Goal: Task Accomplishment & Management: Use online tool/utility

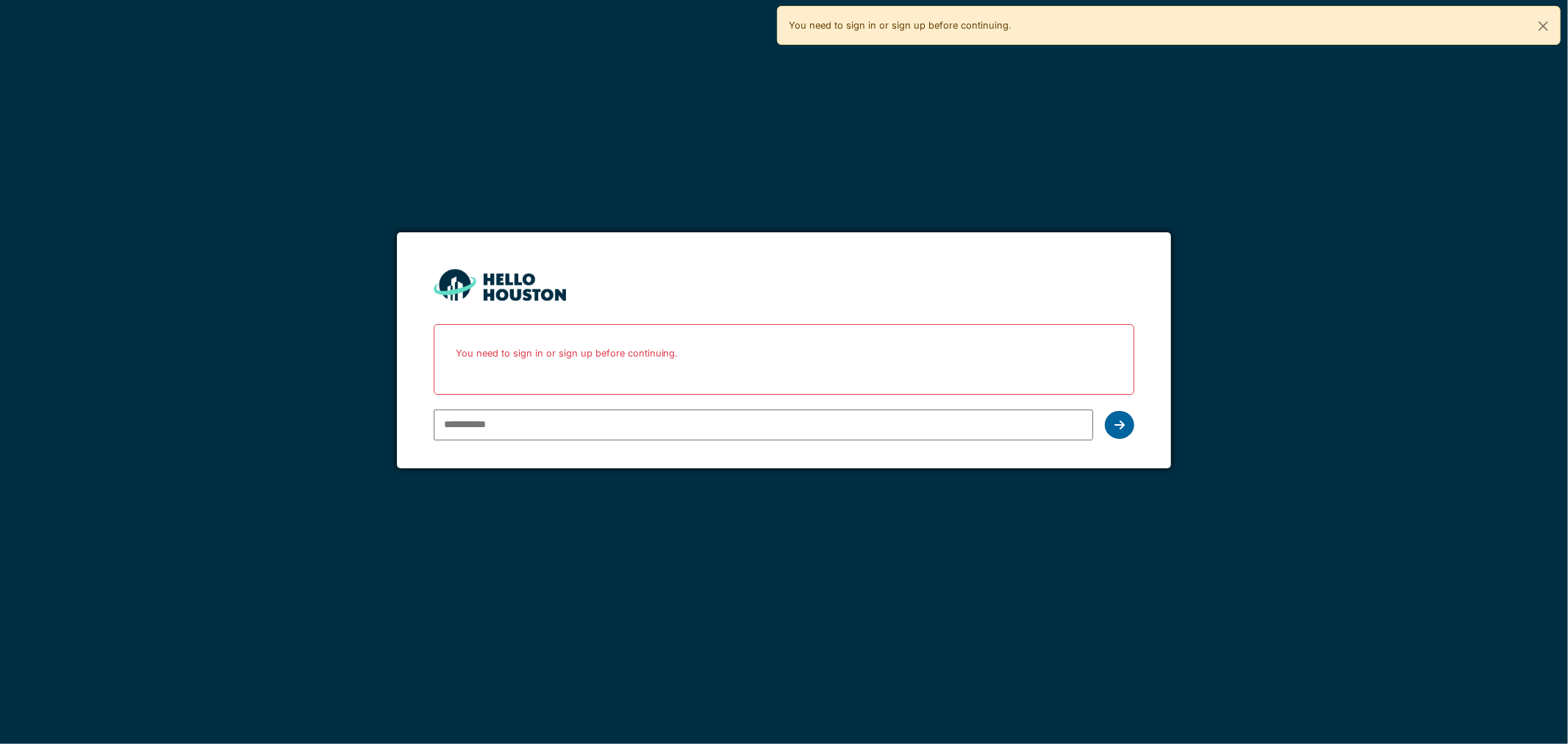
type input "**********"
click at [1118, 429] on icon at bounding box center [1118, 425] width 11 height 12
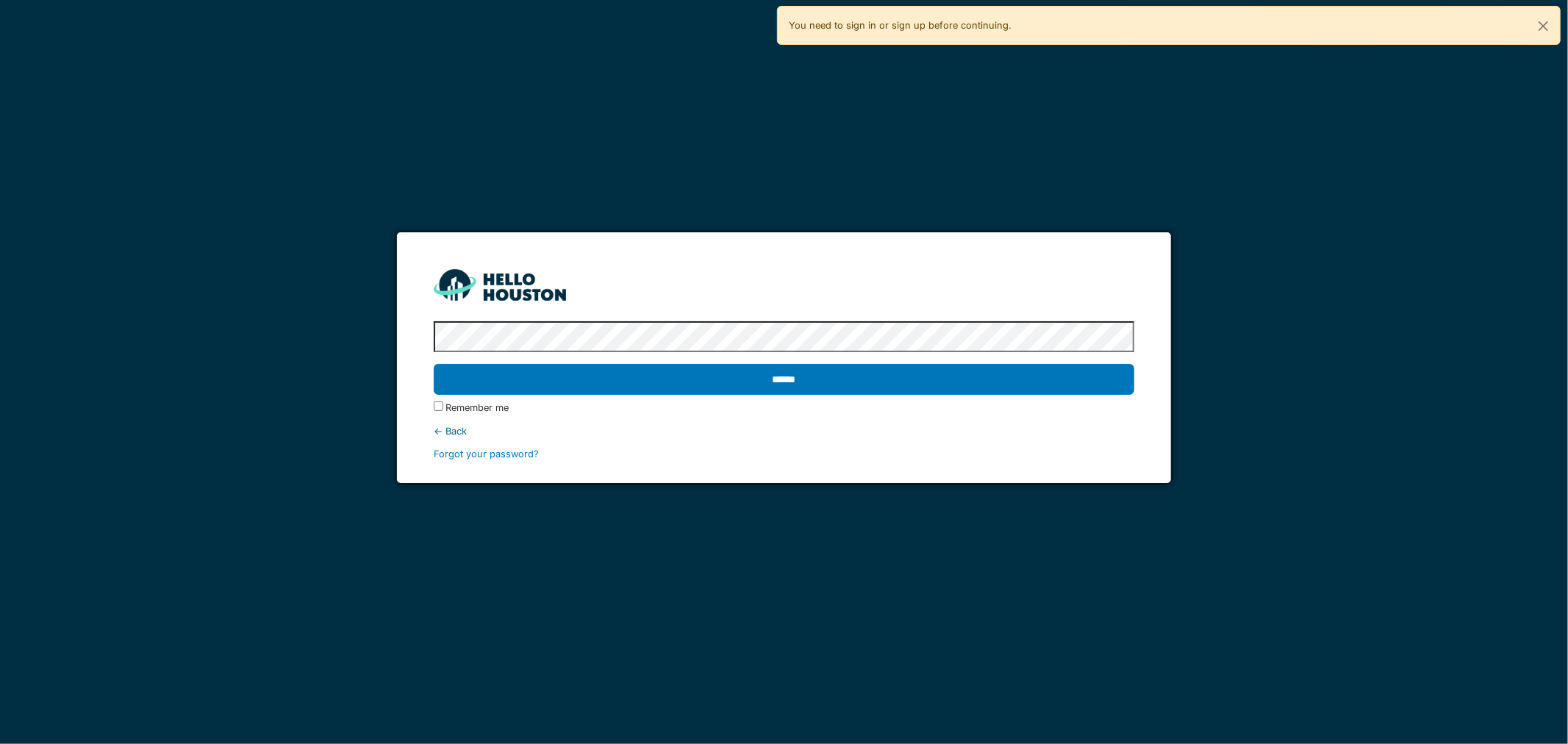
drag, startPoint x: 603, startPoint y: 370, endPoint x: 593, endPoint y: 370, distance: 10.0
click at [600, 371] on input "******" at bounding box center [784, 380] width 702 height 31
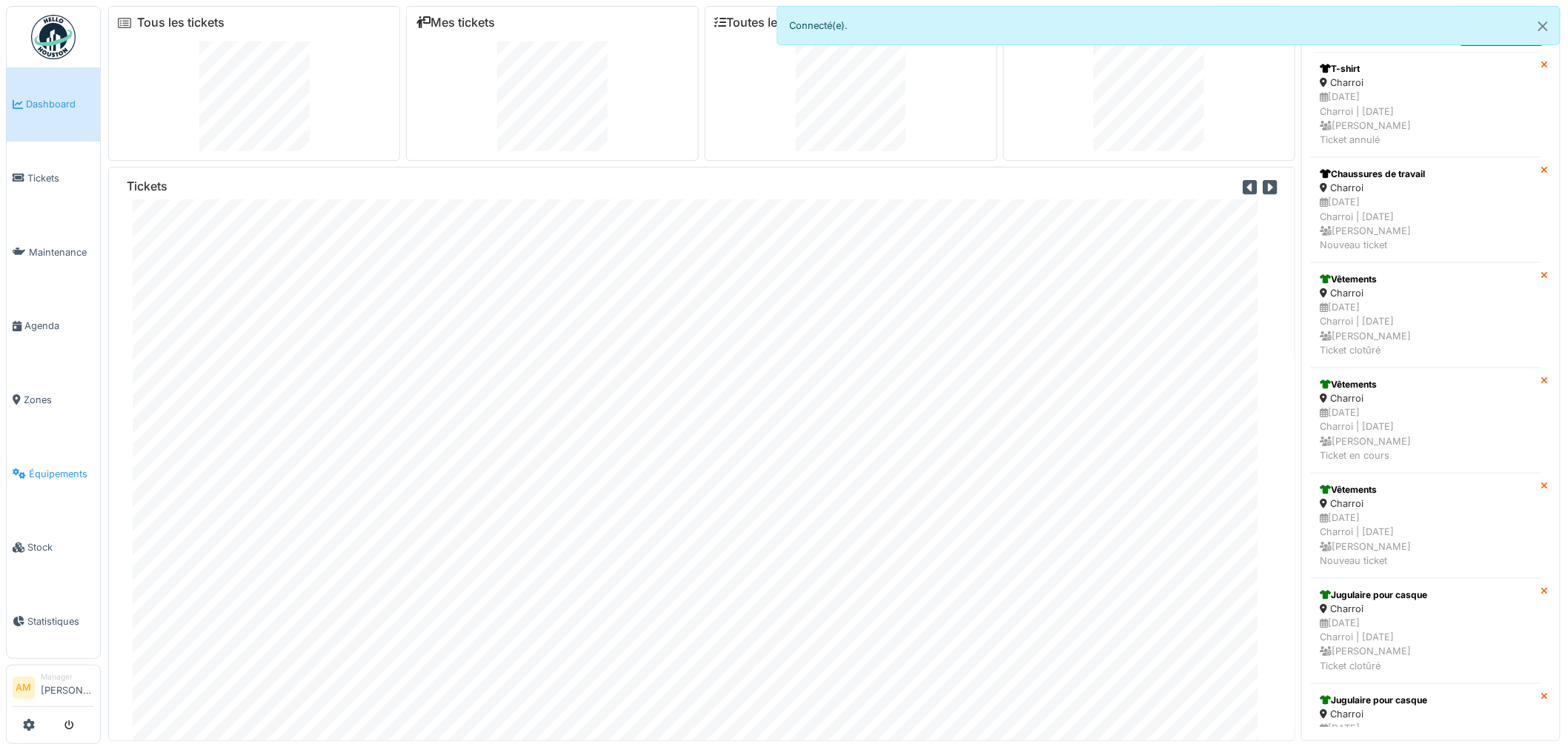
click at [79, 455] on link "Équipements" at bounding box center [53, 474] width 94 height 74
click at [67, 468] on span "Équipements" at bounding box center [61, 474] width 65 height 14
click at [65, 467] on span "Équipements" at bounding box center [61, 474] width 65 height 14
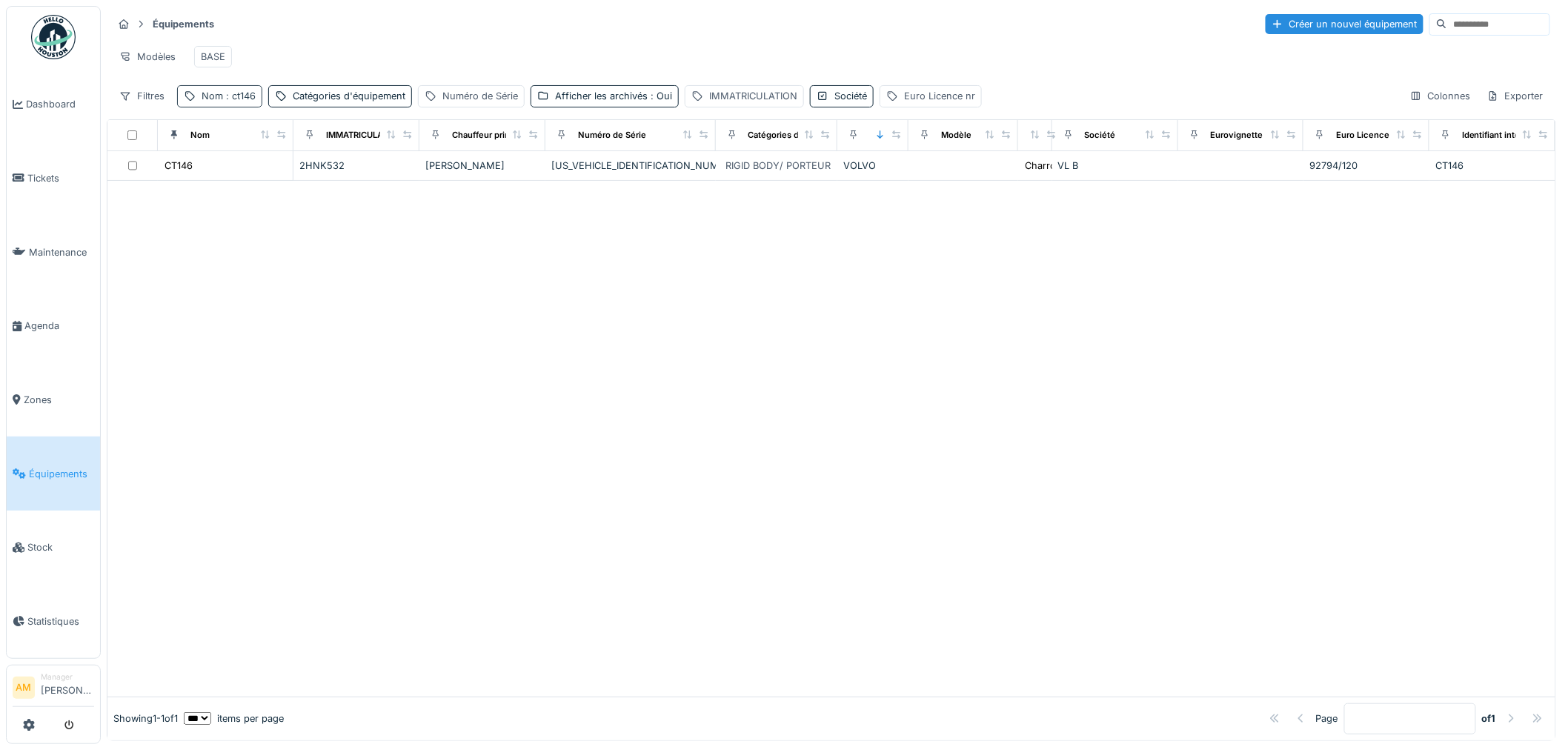
click at [223, 103] on div "Nom : ct146" at bounding box center [229, 96] width 54 height 14
drag, startPoint x: 230, startPoint y: 186, endPoint x: 11, endPoint y: 158, distance: 220.8
click at [28, 167] on body "Dashboard Tickets Maintenance [GEOGRAPHIC_DATA] Zones Équipements Stock Statist…" at bounding box center [784, 375] width 1568 height 750
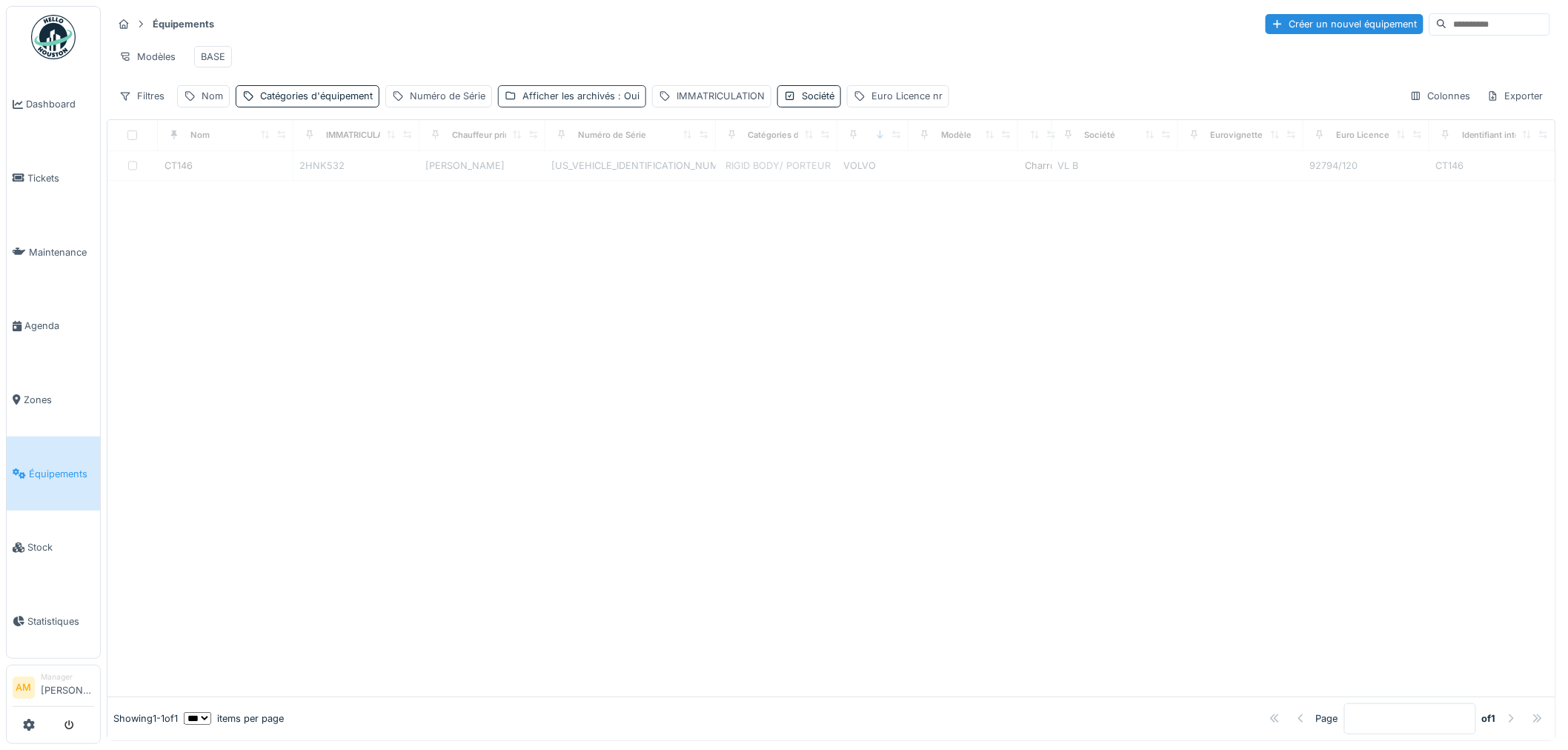
drag, startPoint x: 572, startPoint y: 101, endPoint x: 568, endPoint y: 112, distance: 11.7
click at [573, 101] on div "Afficher les archivés : Oui" at bounding box center [581, 96] width 117 height 14
click at [513, 180] on icon at bounding box center [510, 184] width 9 height 8
click at [716, 103] on div "IMMATRICULATION" at bounding box center [724, 96] width 88 height 14
click at [694, 184] on label "IMMATRICULATION" at bounding box center [723, 179] width 115 height 17
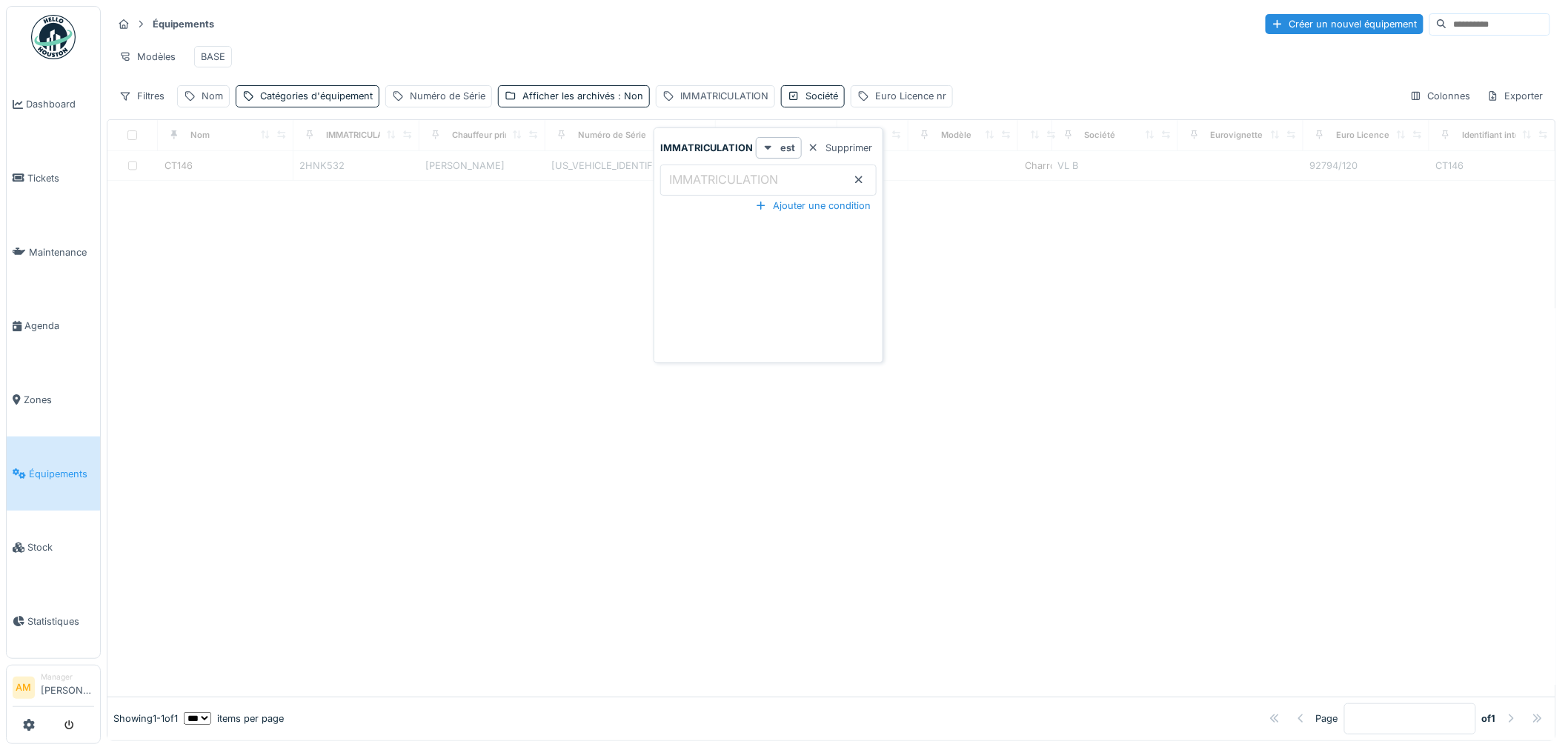
click at [694, 184] on input "IMMATRICULATION" at bounding box center [768, 180] width 216 height 31
click at [698, 180] on label "IMMATRICULATION" at bounding box center [723, 179] width 115 height 17
click at [698, 180] on input "IMMATRICULATION" at bounding box center [768, 180] width 216 height 31
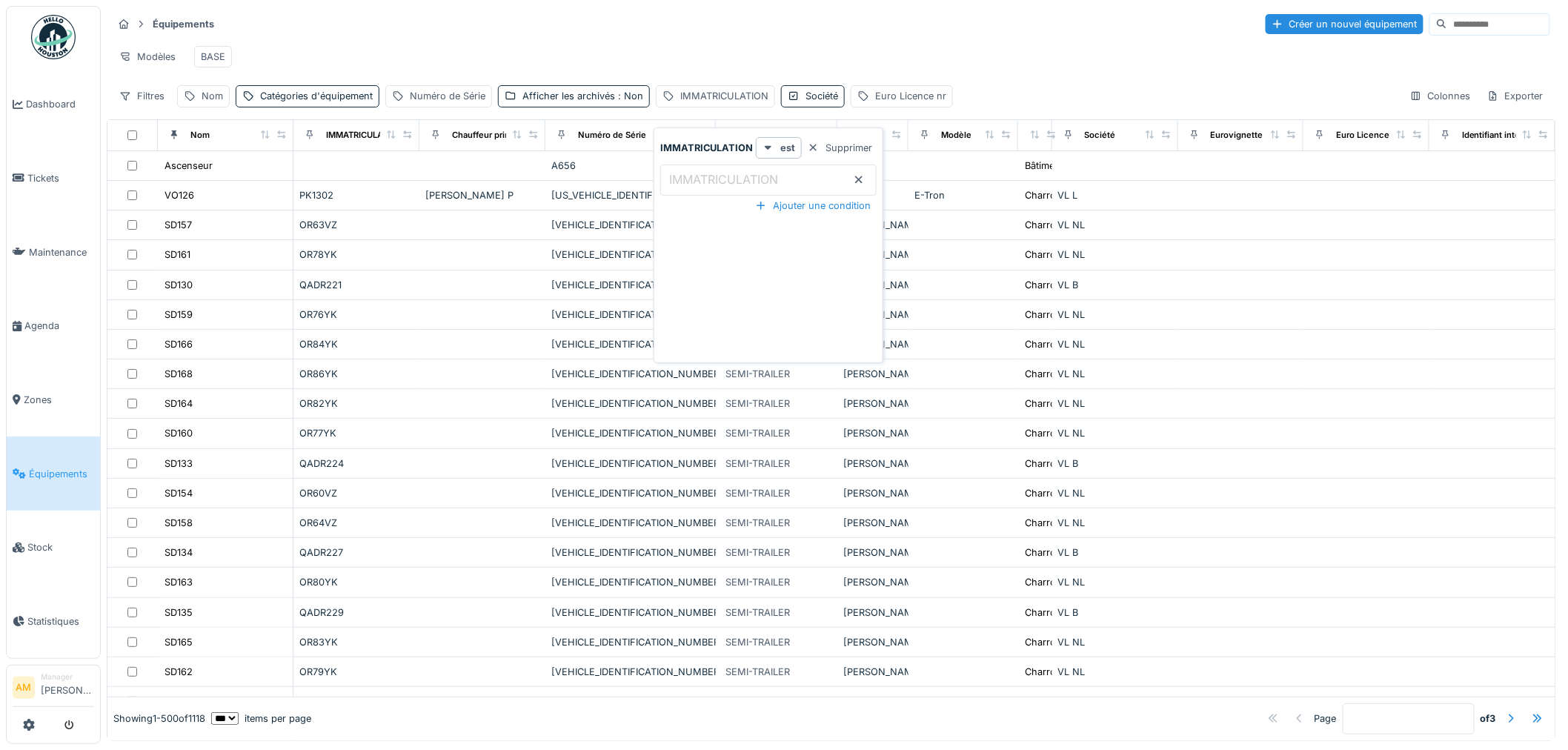
click at [690, 180] on label "IMMATRICULATION" at bounding box center [723, 179] width 115 height 17
click at [690, 180] on input "IMMATRICULATION" at bounding box center [768, 180] width 216 height 31
type input "*"
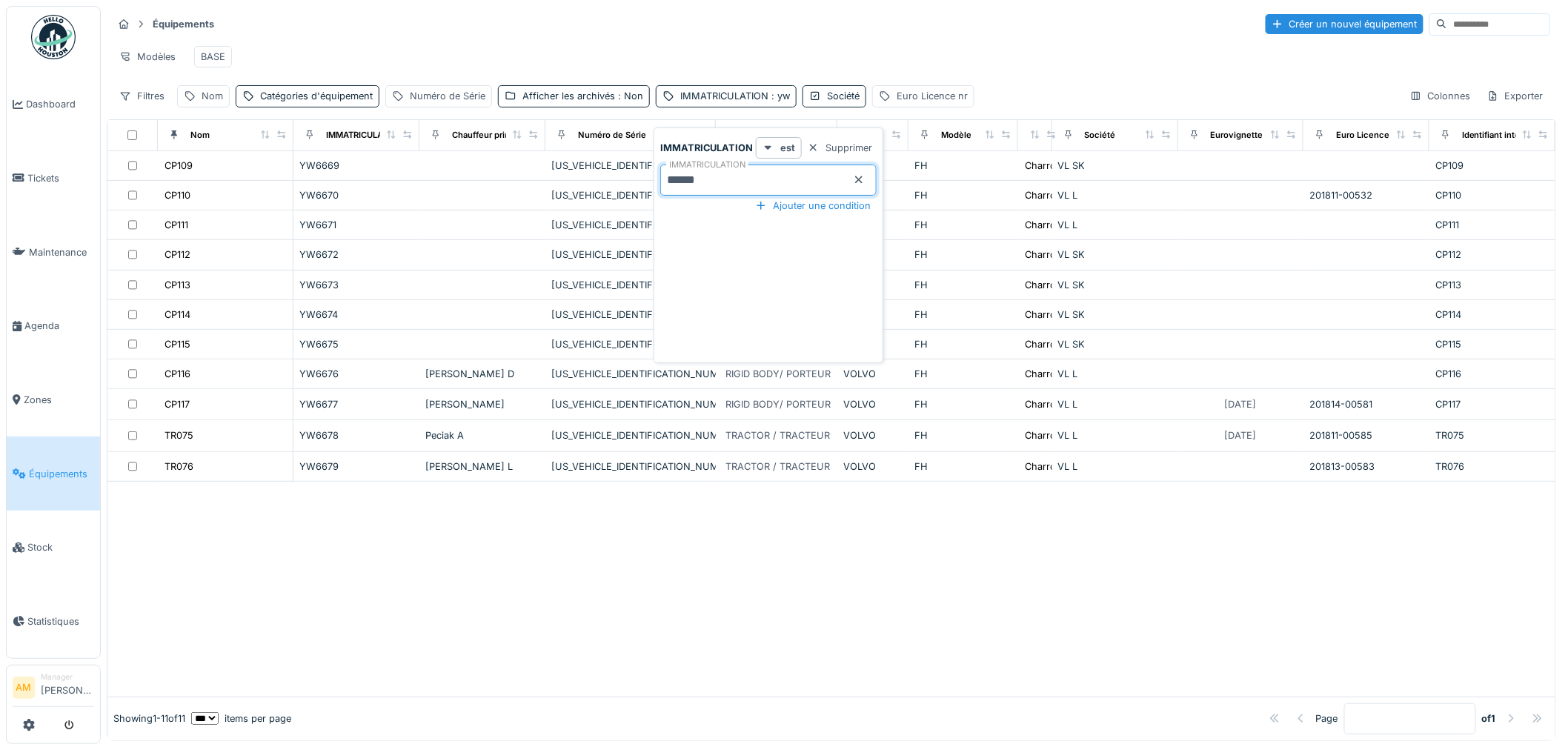
type input "******"
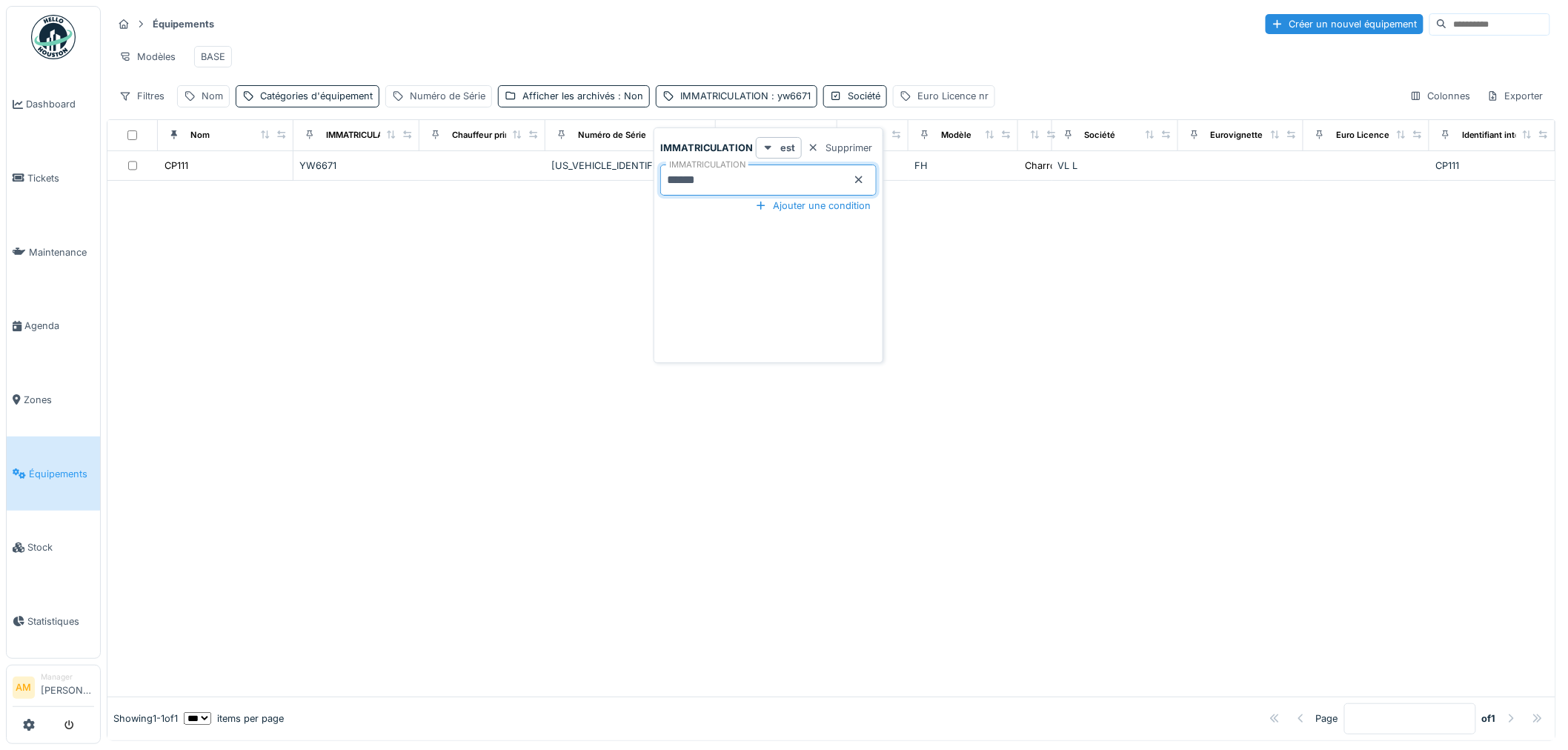
click at [293, 380] on div at bounding box center [831, 439] width 1447 height 516
click at [1168, 241] on div at bounding box center [831, 439] width 1447 height 516
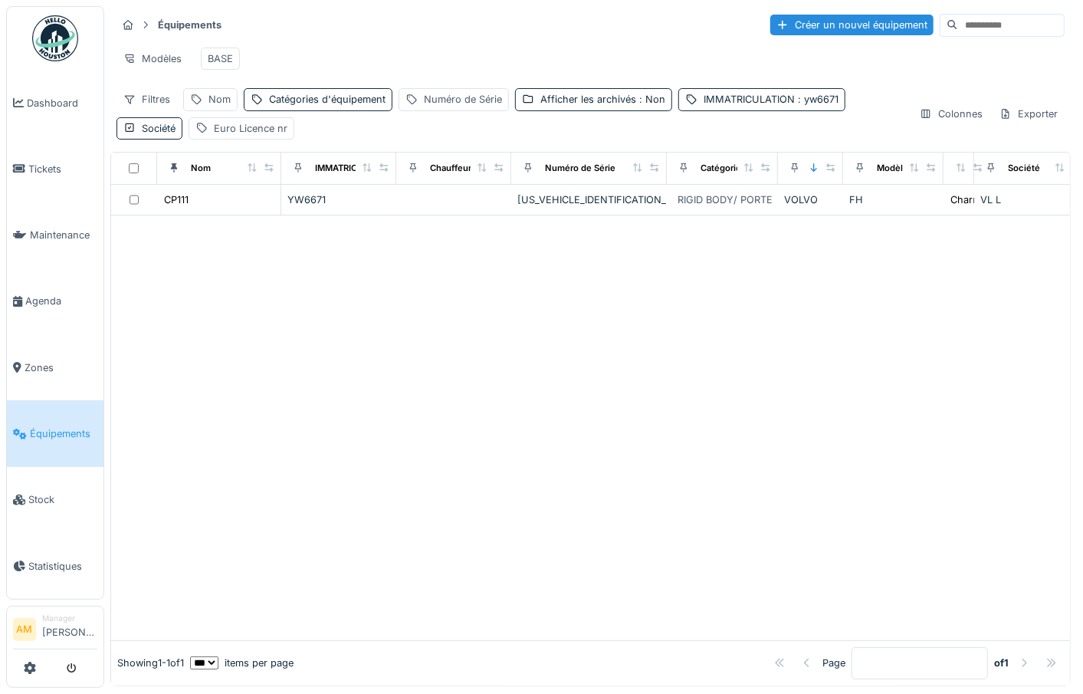
drag, startPoint x: 363, startPoint y: 331, endPoint x: 232, endPoint y: 127, distance: 242.5
click at [353, 327] on div at bounding box center [590, 427] width 959 height 425
click at [54, 426] on span "Équipements" at bounding box center [63, 433] width 67 height 15
click at [350, 301] on div at bounding box center [590, 427] width 959 height 425
click at [39, 426] on span "Équipements" at bounding box center [63, 433] width 67 height 15
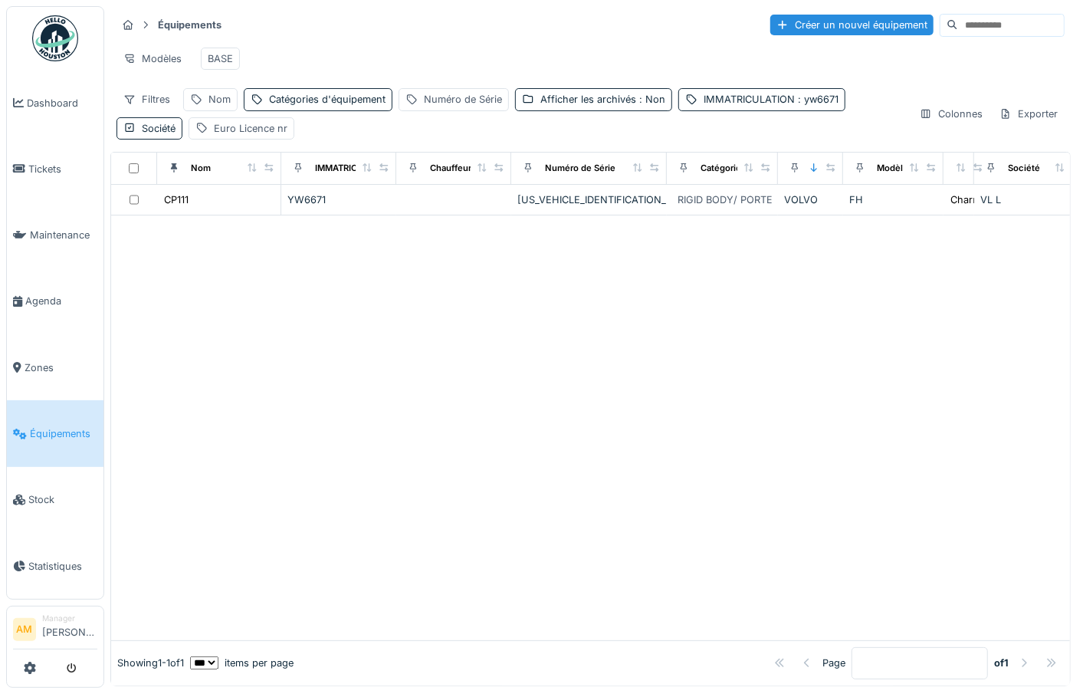
click at [285, 406] on div at bounding box center [590, 427] width 959 height 425
click at [209, 110] on div "Nom" at bounding box center [210, 99] width 54 height 22
click at [219, 184] on label "Nom" at bounding box center [213, 185] width 34 height 18
click at [219, 184] on input "Nom" at bounding box center [266, 186] width 153 height 32
type input "**"
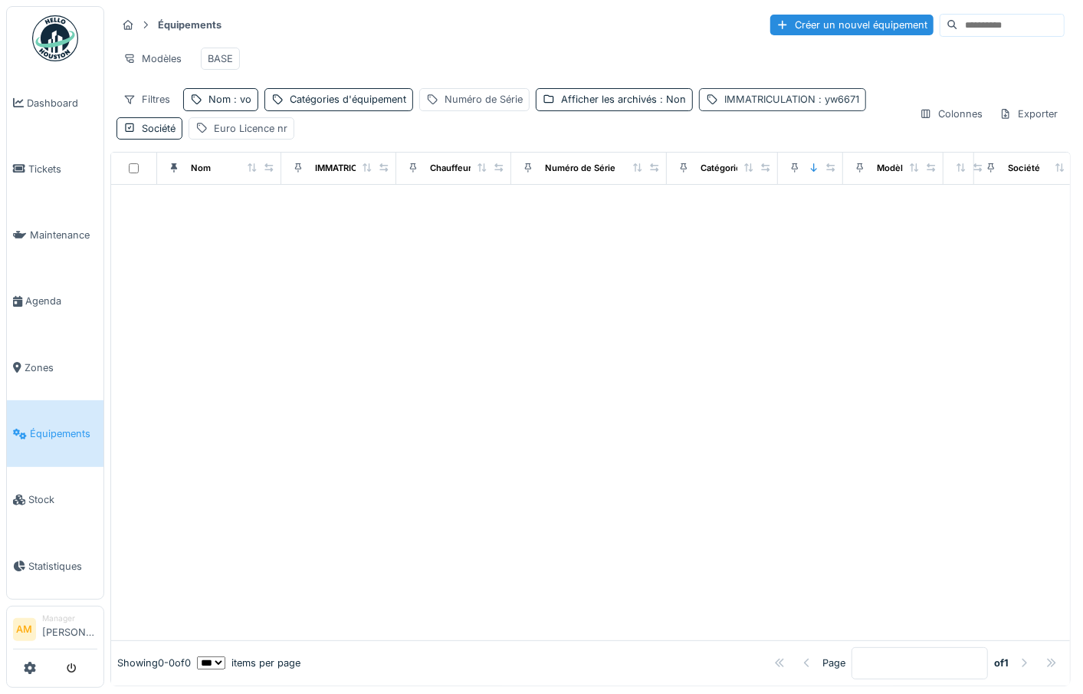
click at [755, 107] on div "IMMATRICULATION : yw6671" at bounding box center [792, 99] width 135 height 15
click at [538, 172] on body "Dashboard Tickets Maintenance Agenda Zones Équipements Stock Statistiques AM Ma…" at bounding box center [541, 347] width 1083 height 694
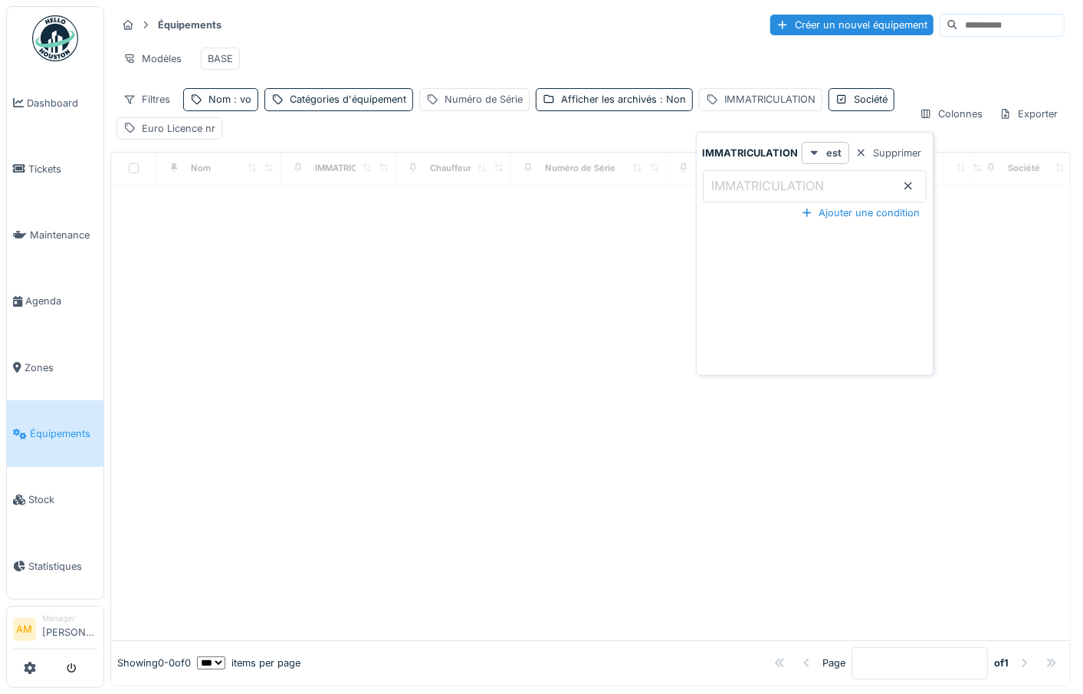
click at [432, 492] on div "Nom IMMATRICULATION Chauffeur principal Numéro de Série Catégories d'équipement…" at bounding box center [590, 419] width 961 height 534
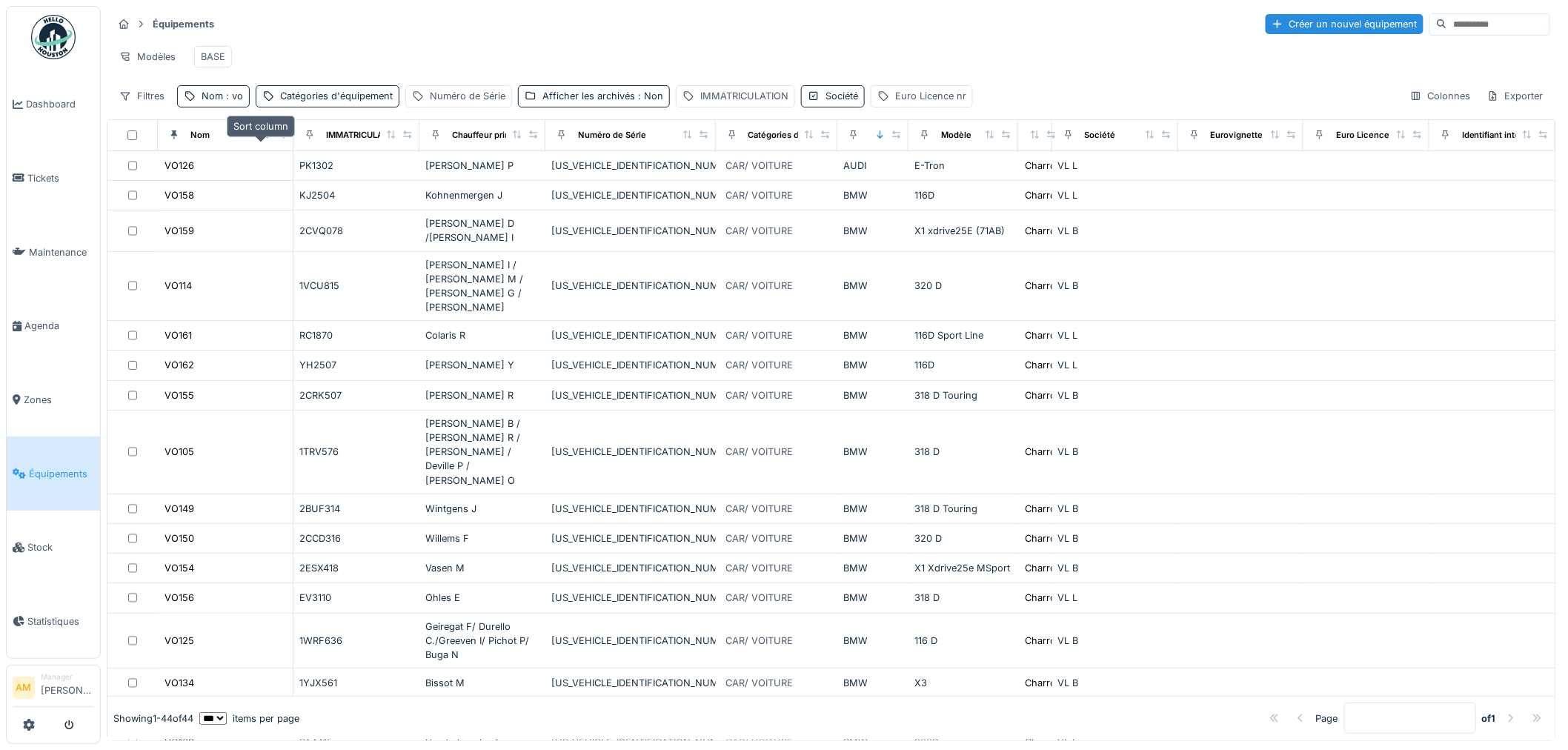
click at [260, 138] on icon at bounding box center [265, 134] width 11 height 8
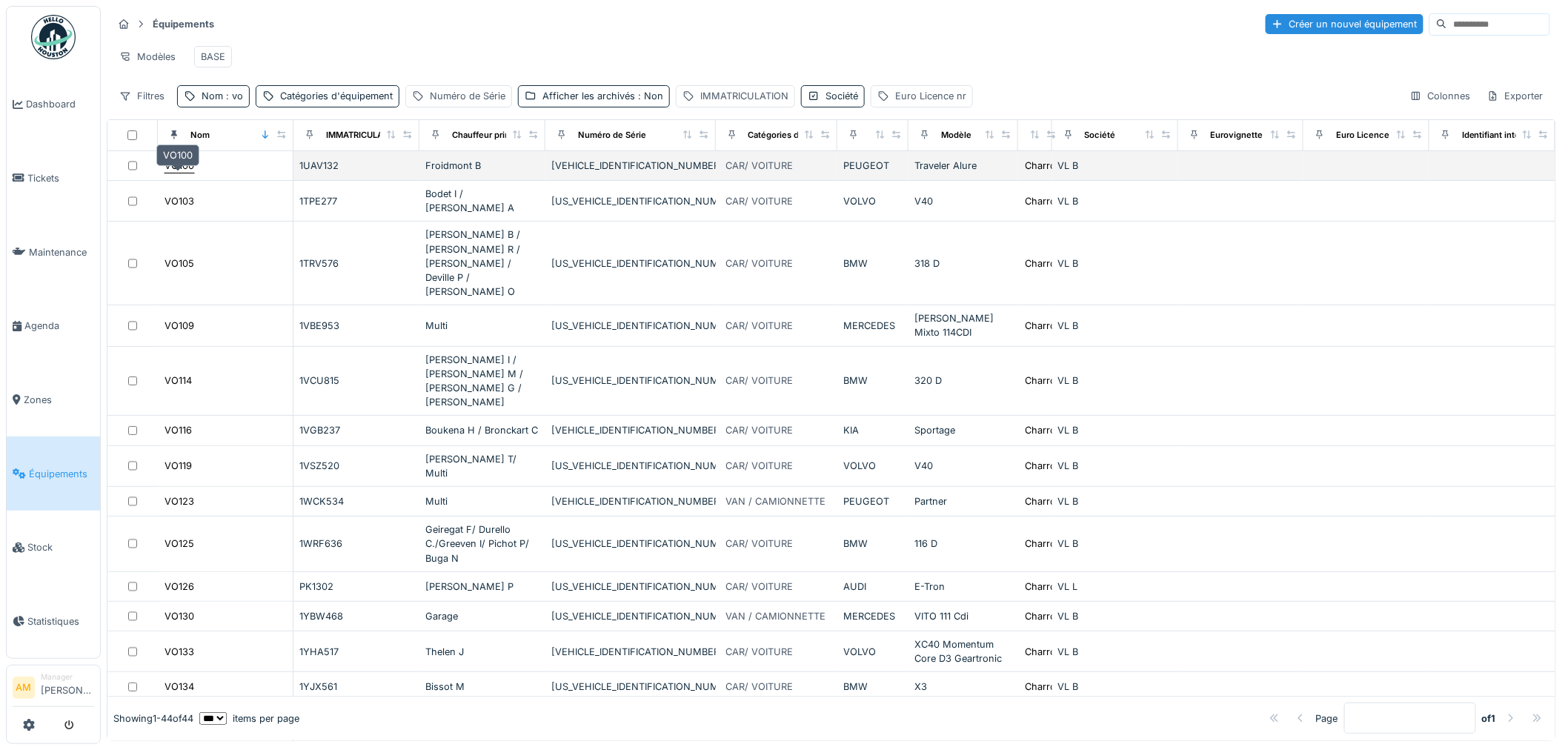
click at [184, 173] on div "VO100" at bounding box center [179, 165] width 30 height 14
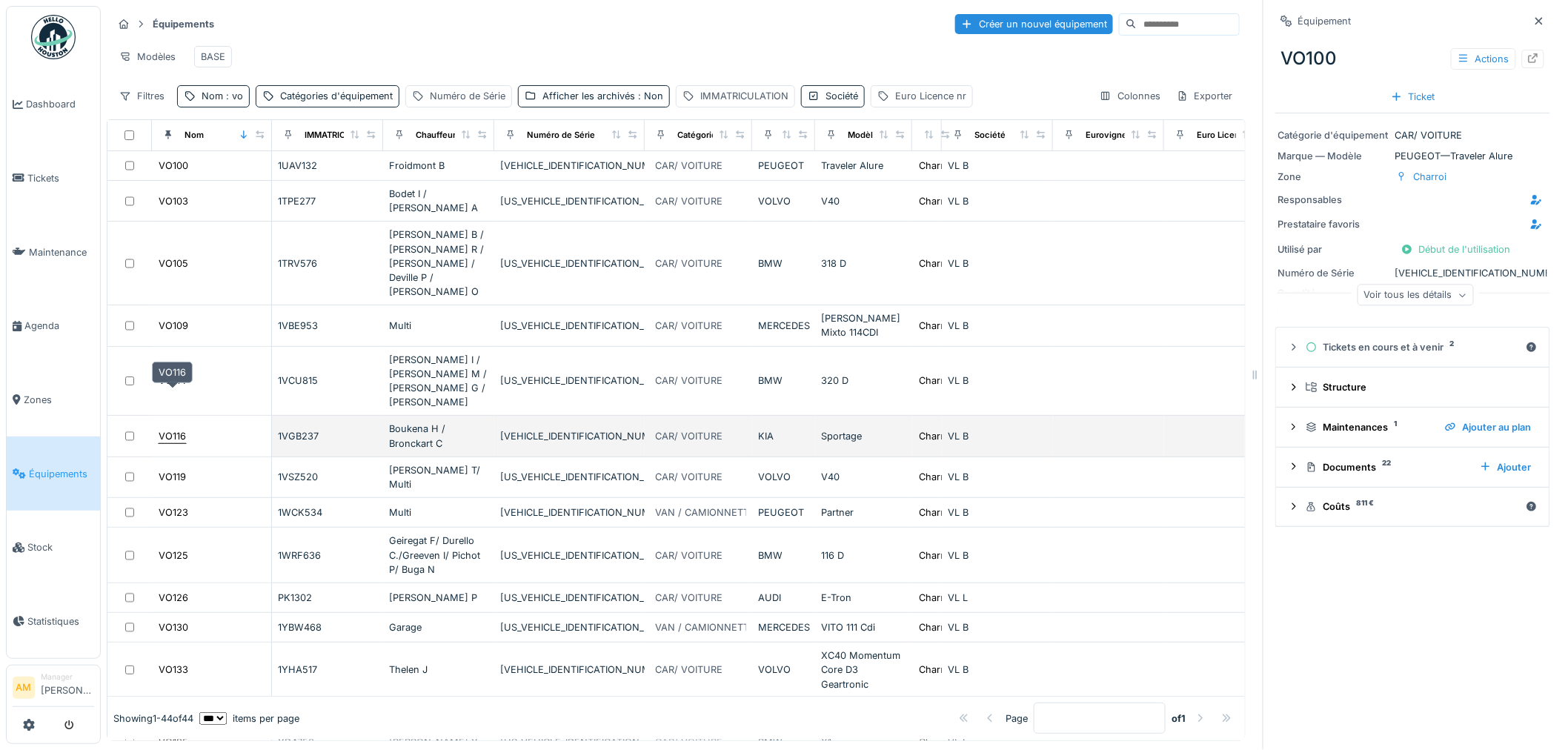
click at [173, 429] on div "VO116" at bounding box center [172, 436] width 27 height 14
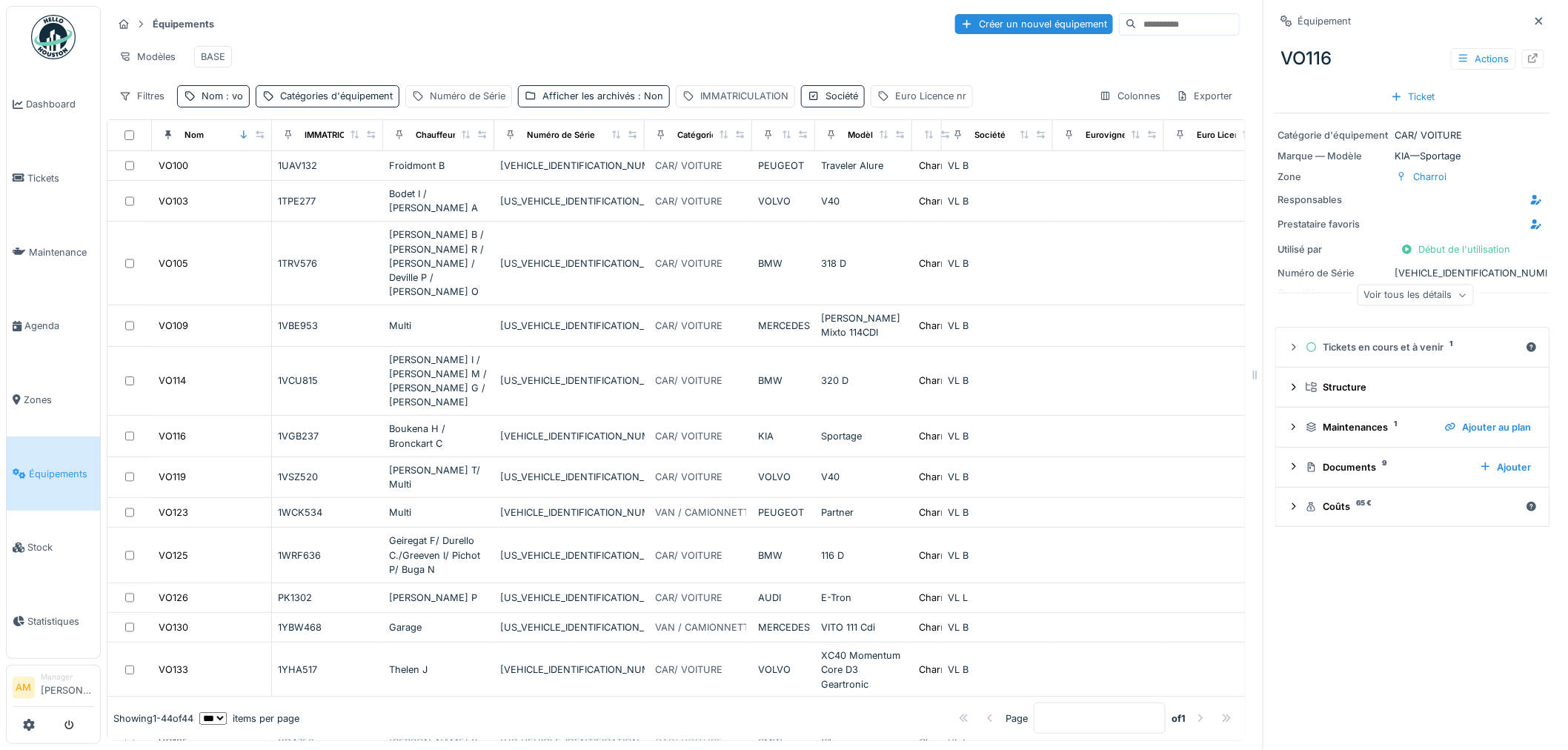
click at [1046, 303] on div "Voir tous les détails" at bounding box center [1415, 295] width 116 height 21
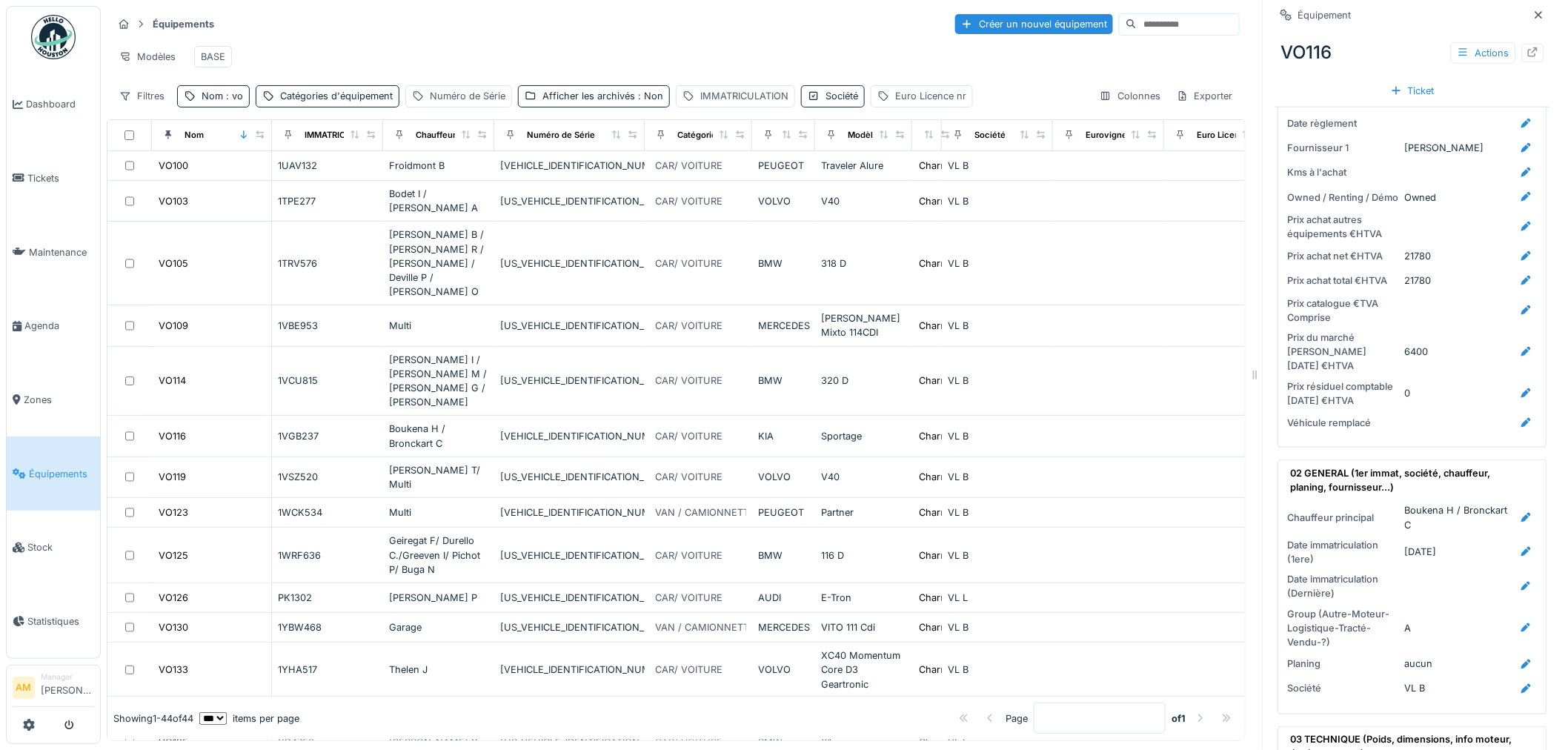
scroll to position [494, 0]
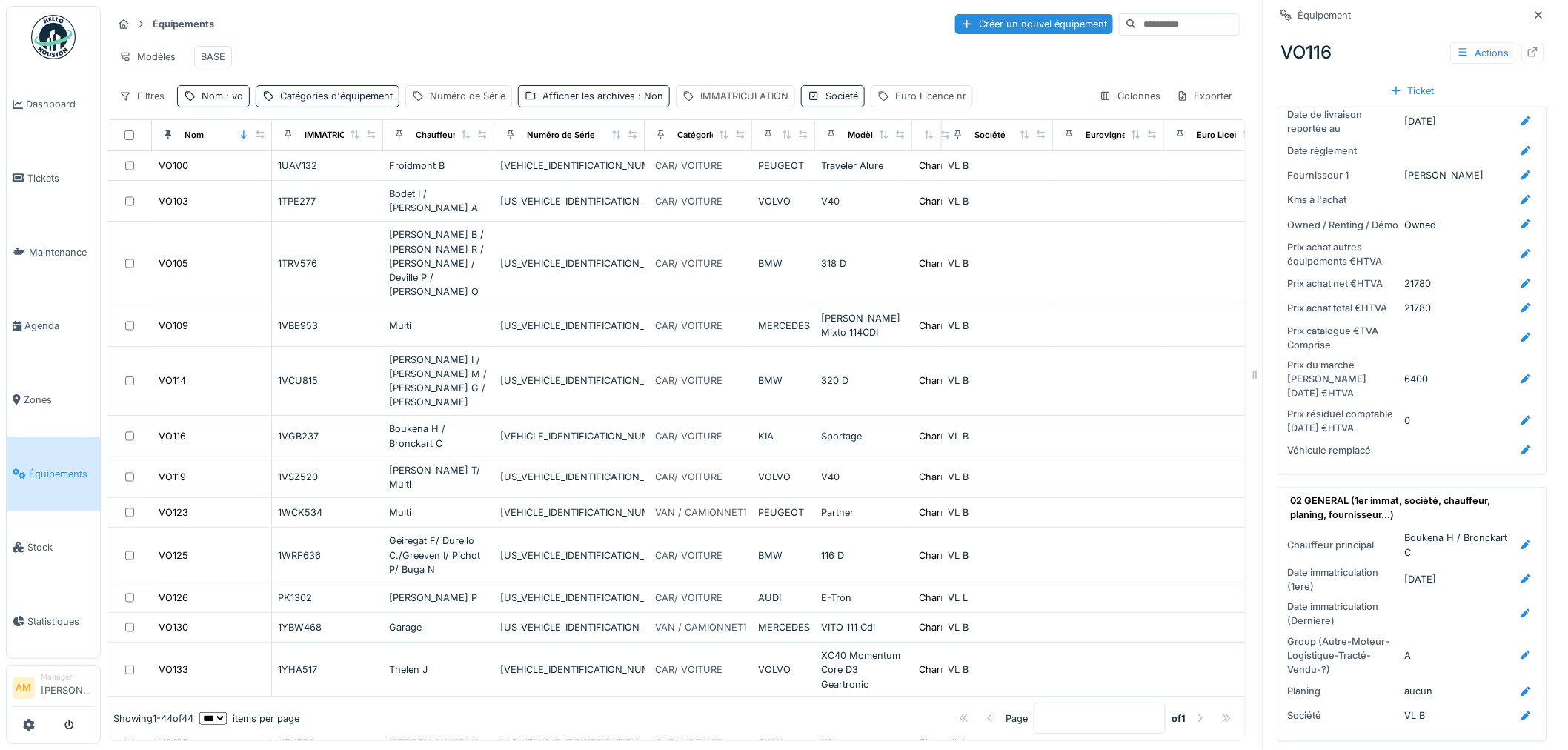
drag, startPoint x: 1411, startPoint y: 201, endPoint x: 1461, endPoint y: 198, distance: 50.1
click at [1046, 201] on div at bounding box center [1470, 199] width 132 height 18
click at [1046, 202] on icon at bounding box center [1525, 200] width 12 height 10
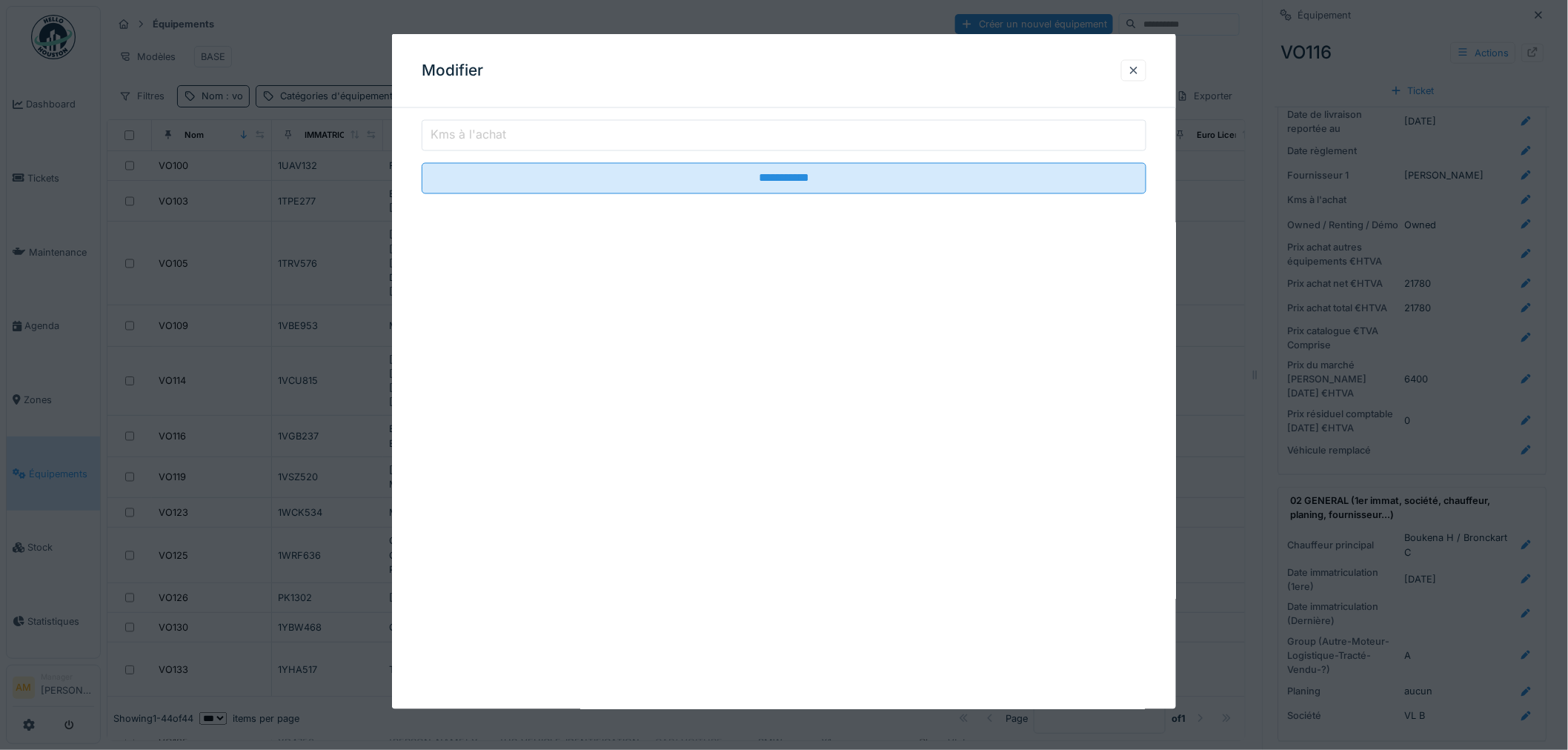
click at [509, 135] on input "Kms à l'achat" at bounding box center [784, 135] width 725 height 31
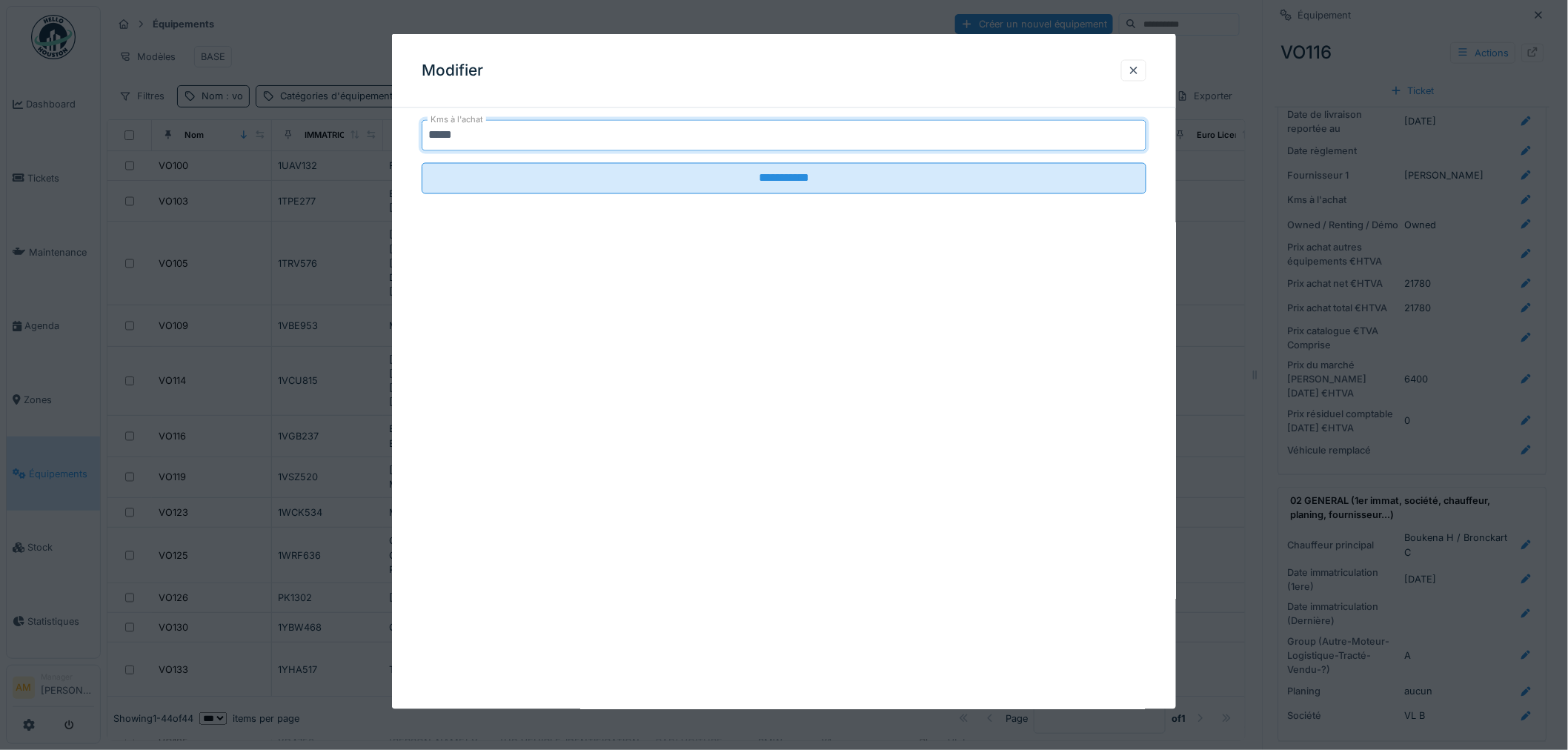
type input "*****"
click at [637, 205] on fieldset "**********" at bounding box center [784, 162] width 725 height 86
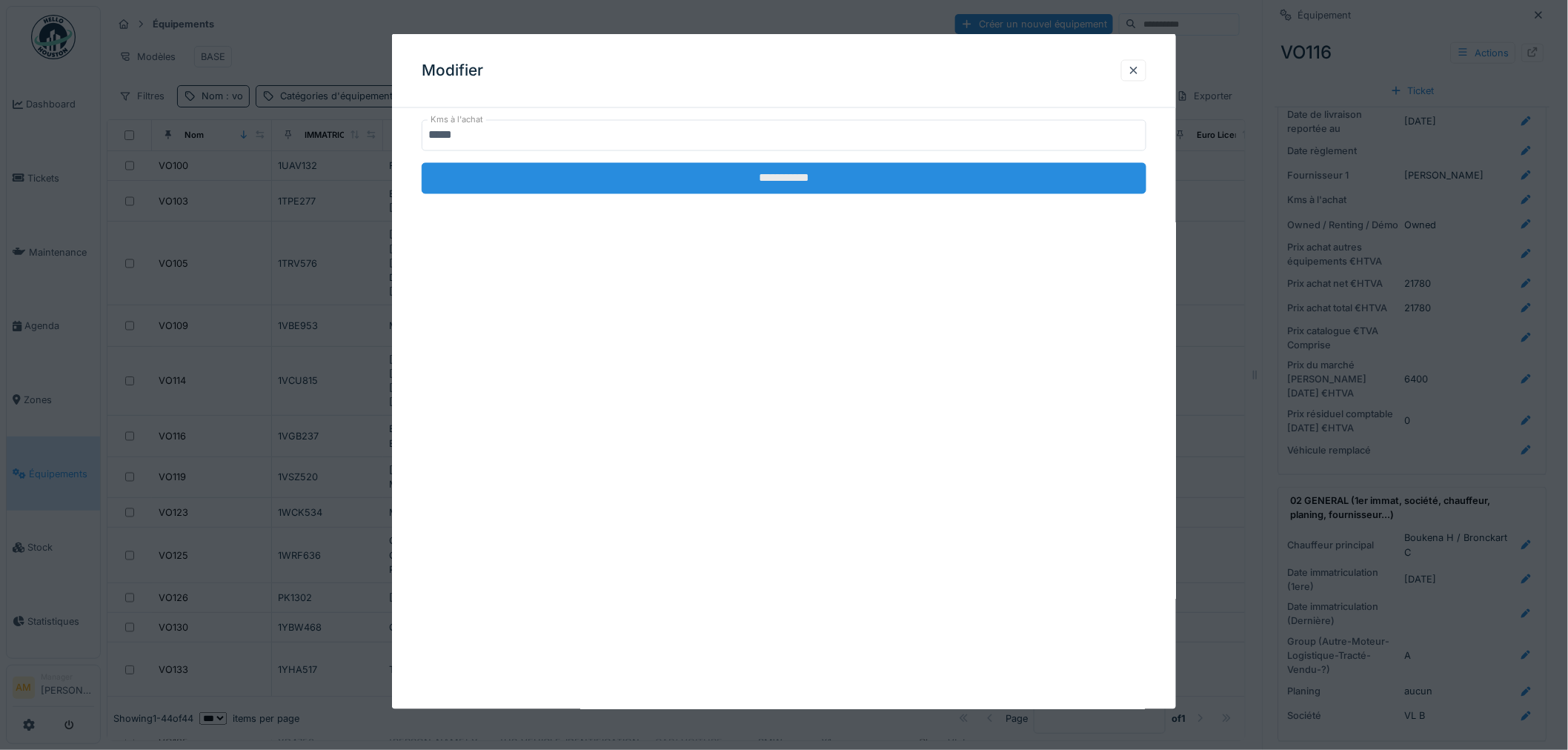
click at [646, 183] on input "**********" at bounding box center [784, 179] width 725 height 31
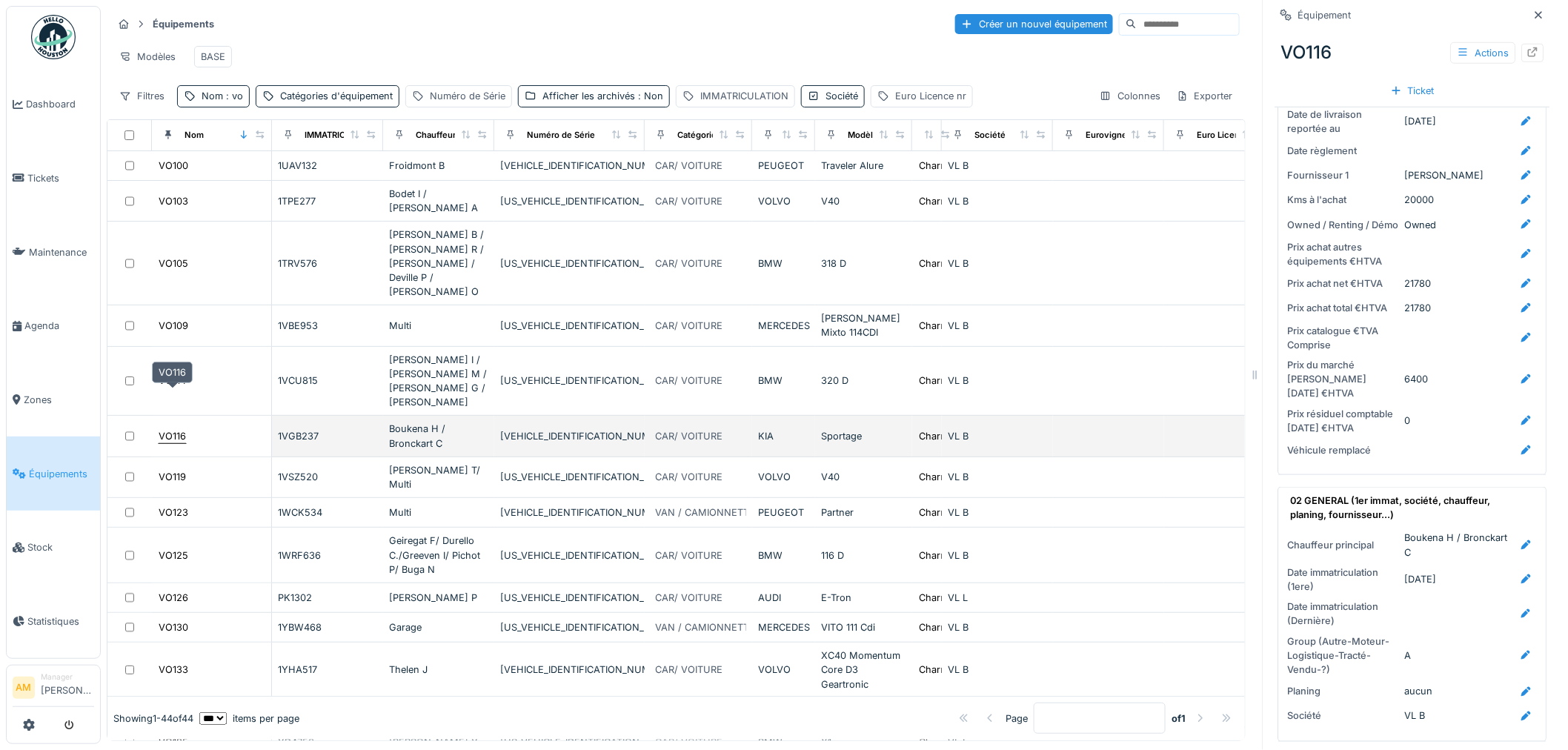
click at [173, 429] on div "VO116" at bounding box center [172, 436] width 27 height 14
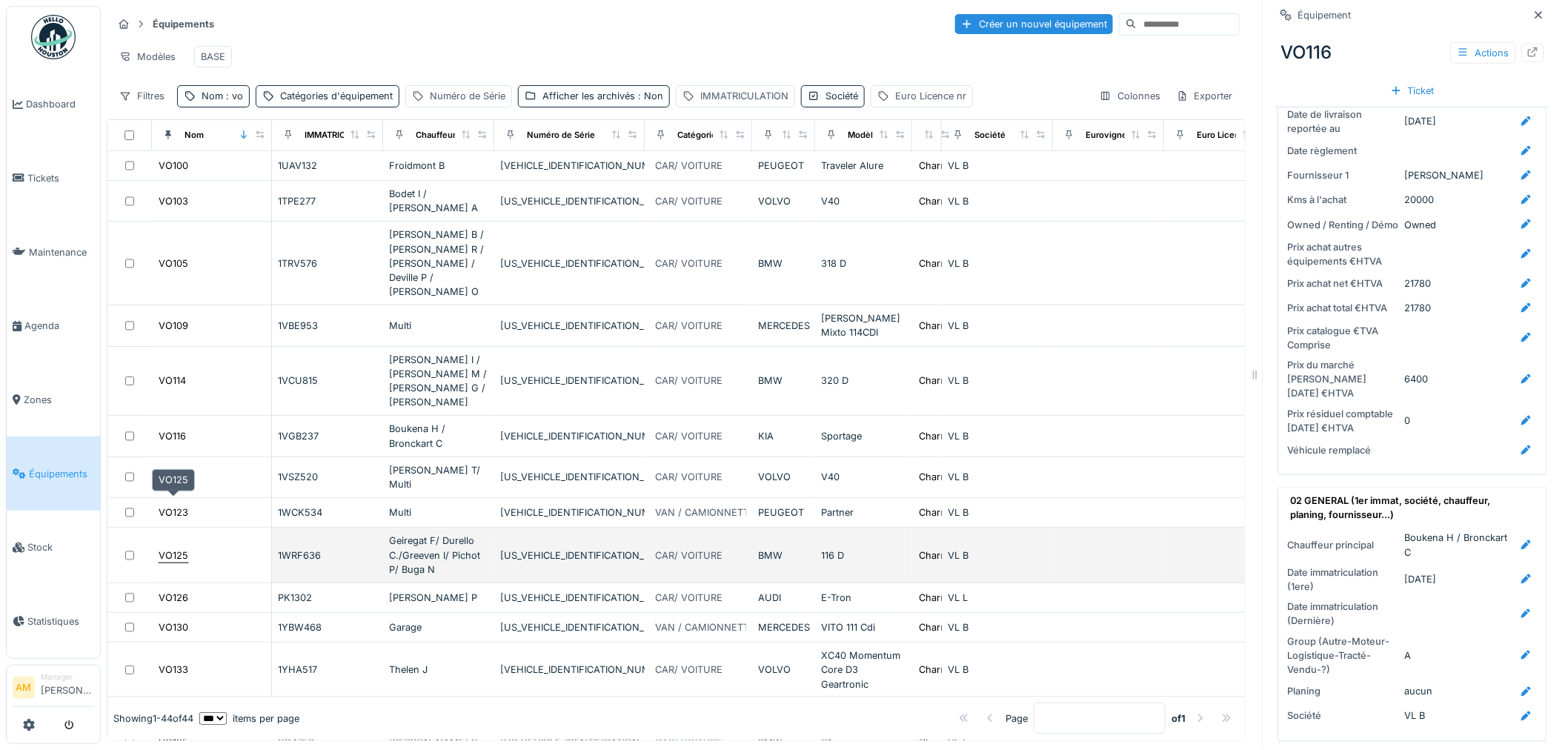
click at [180, 548] on div "VO125" at bounding box center [173, 555] width 30 height 14
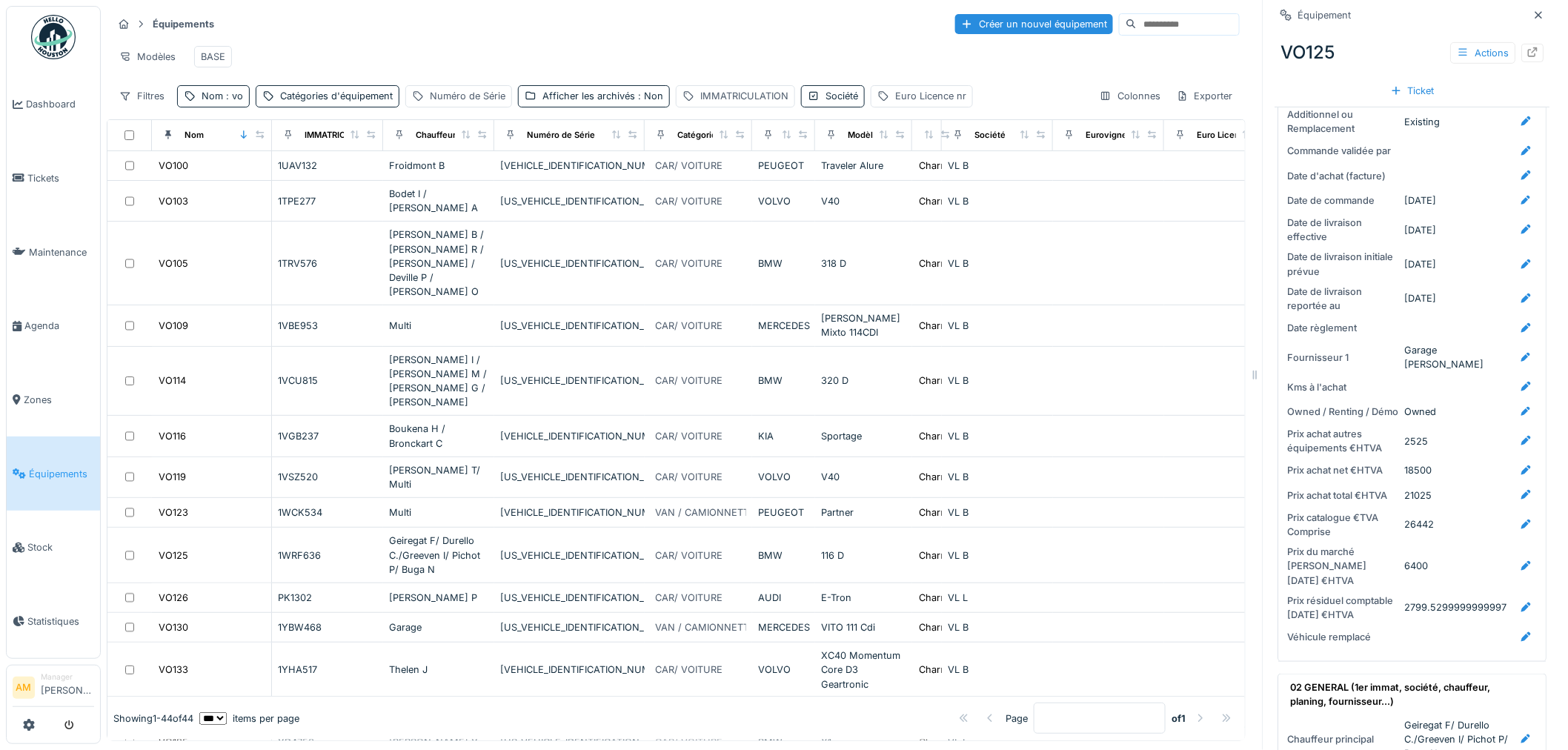
scroll to position [329, 0]
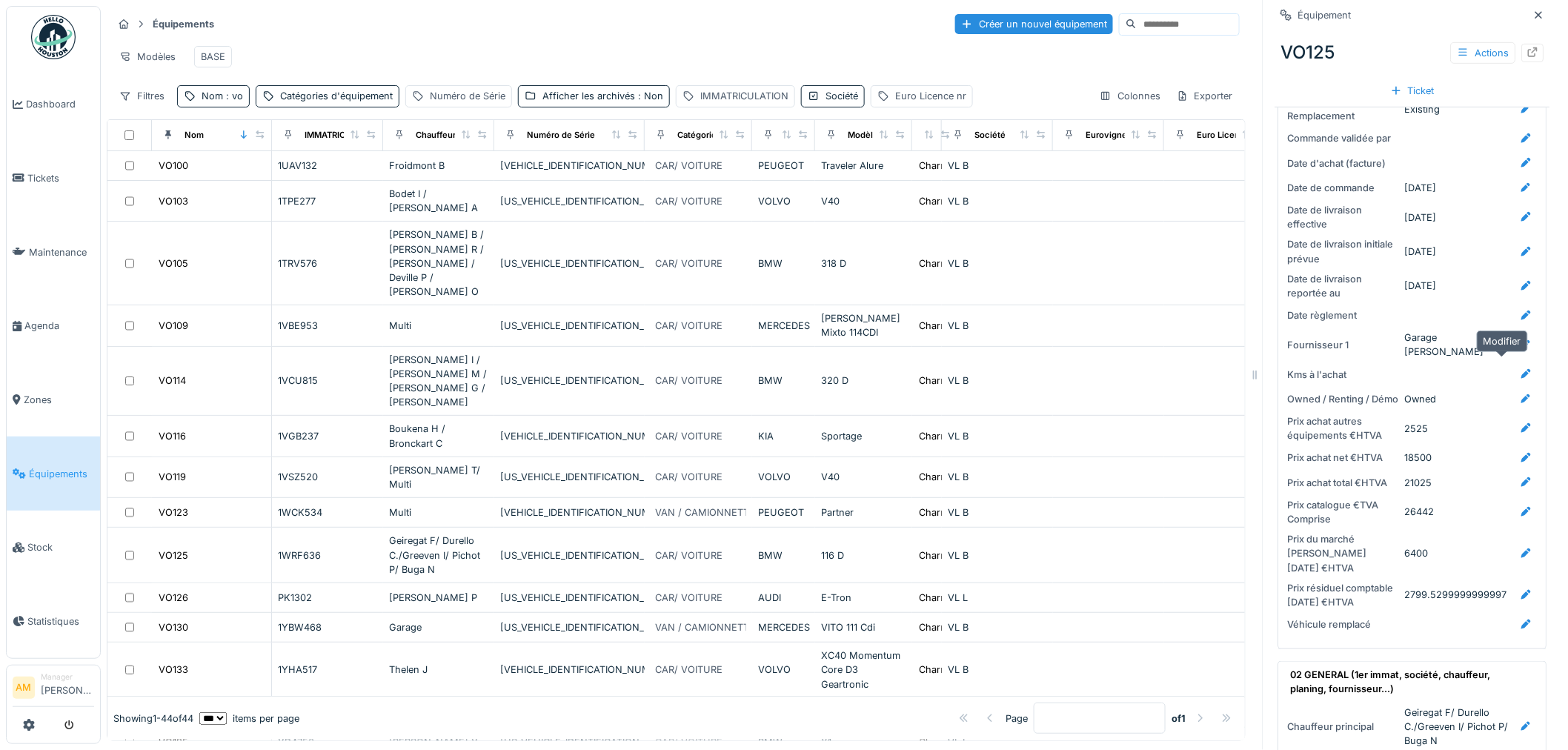
click at [1046, 369] on icon at bounding box center [1525, 374] width 12 height 10
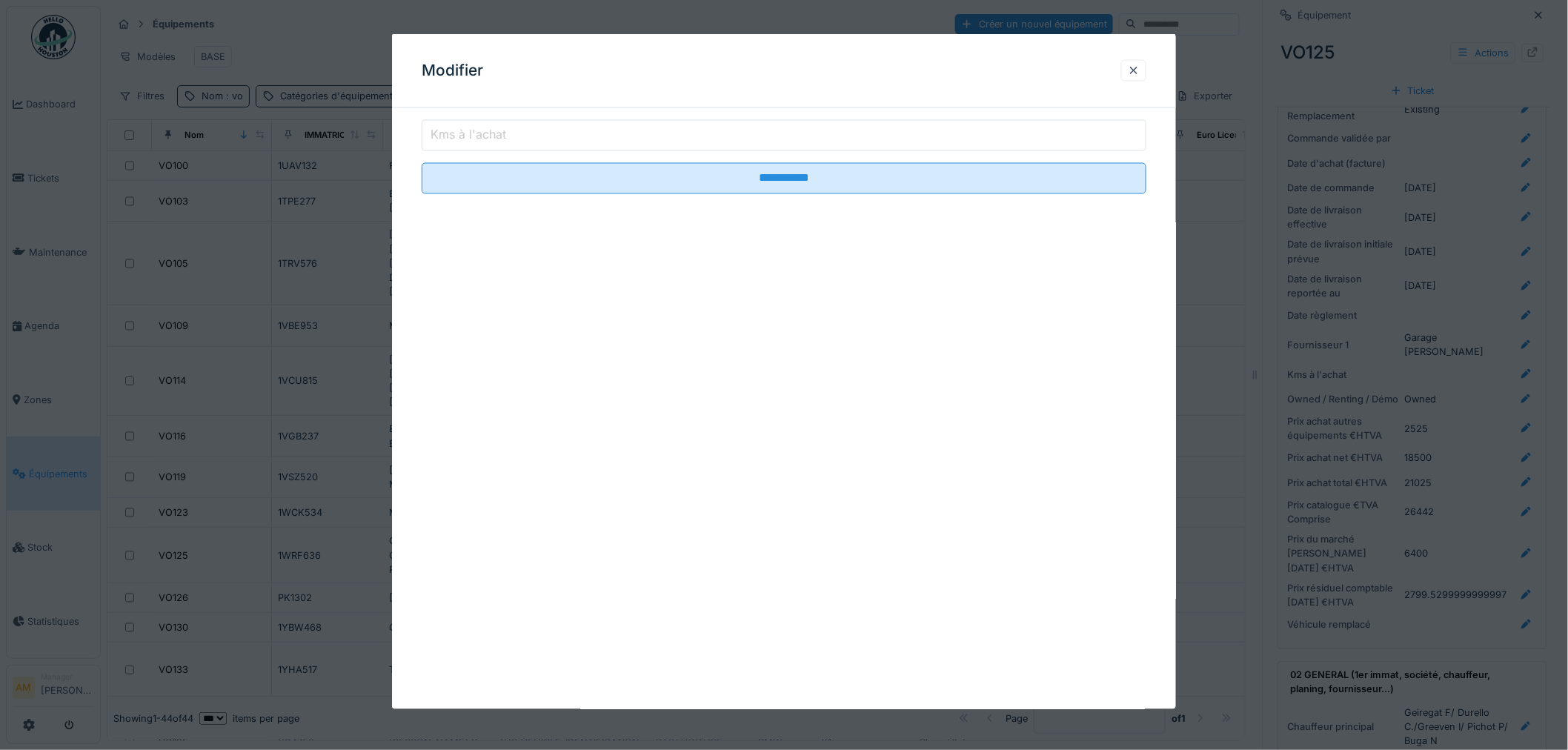
click at [683, 130] on input "Kms à l'achat" at bounding box center [784, 135] width 725 height 31
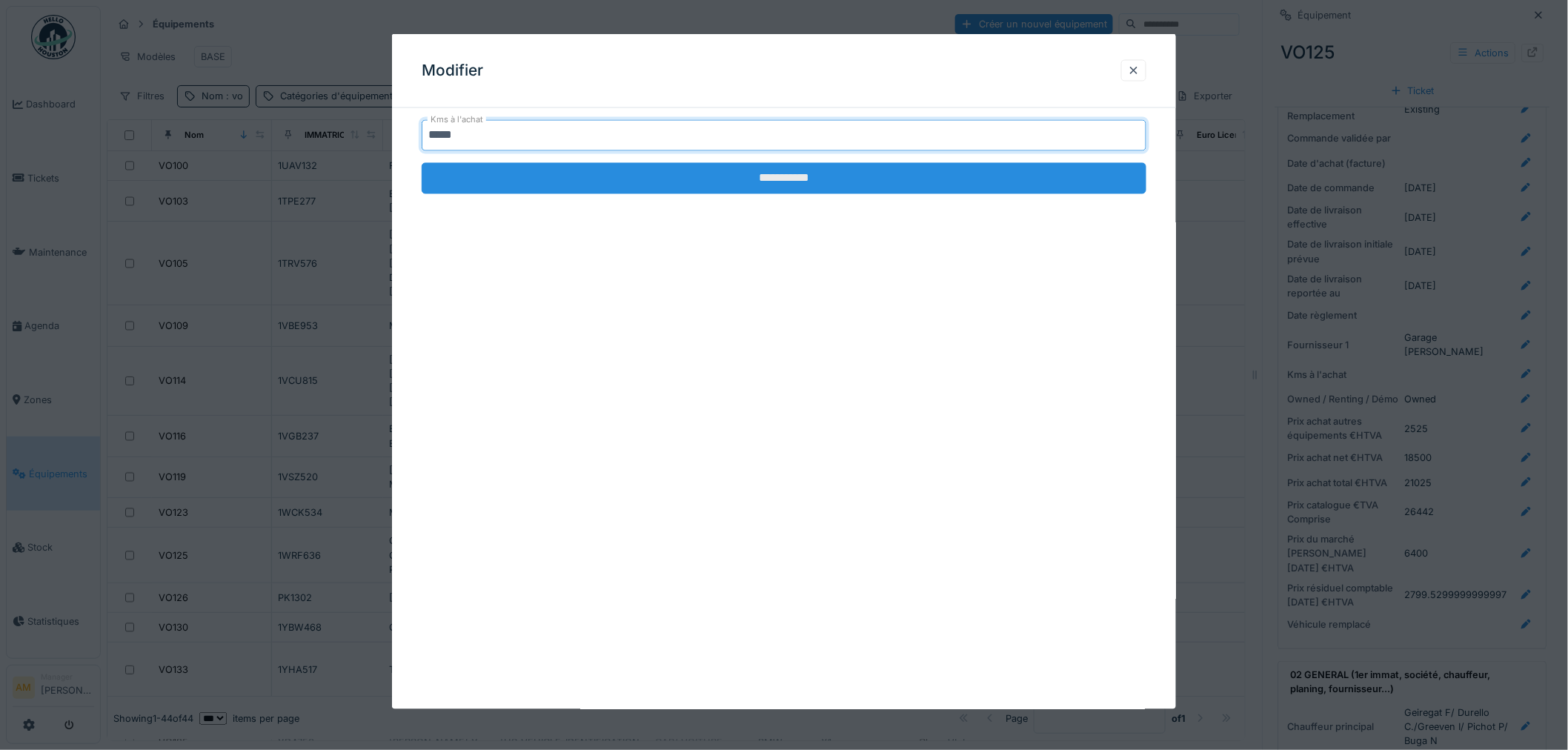
type input "*****"
click at [885, 190] on input "**********" at bounding box center [784, 179] width 725 height 31
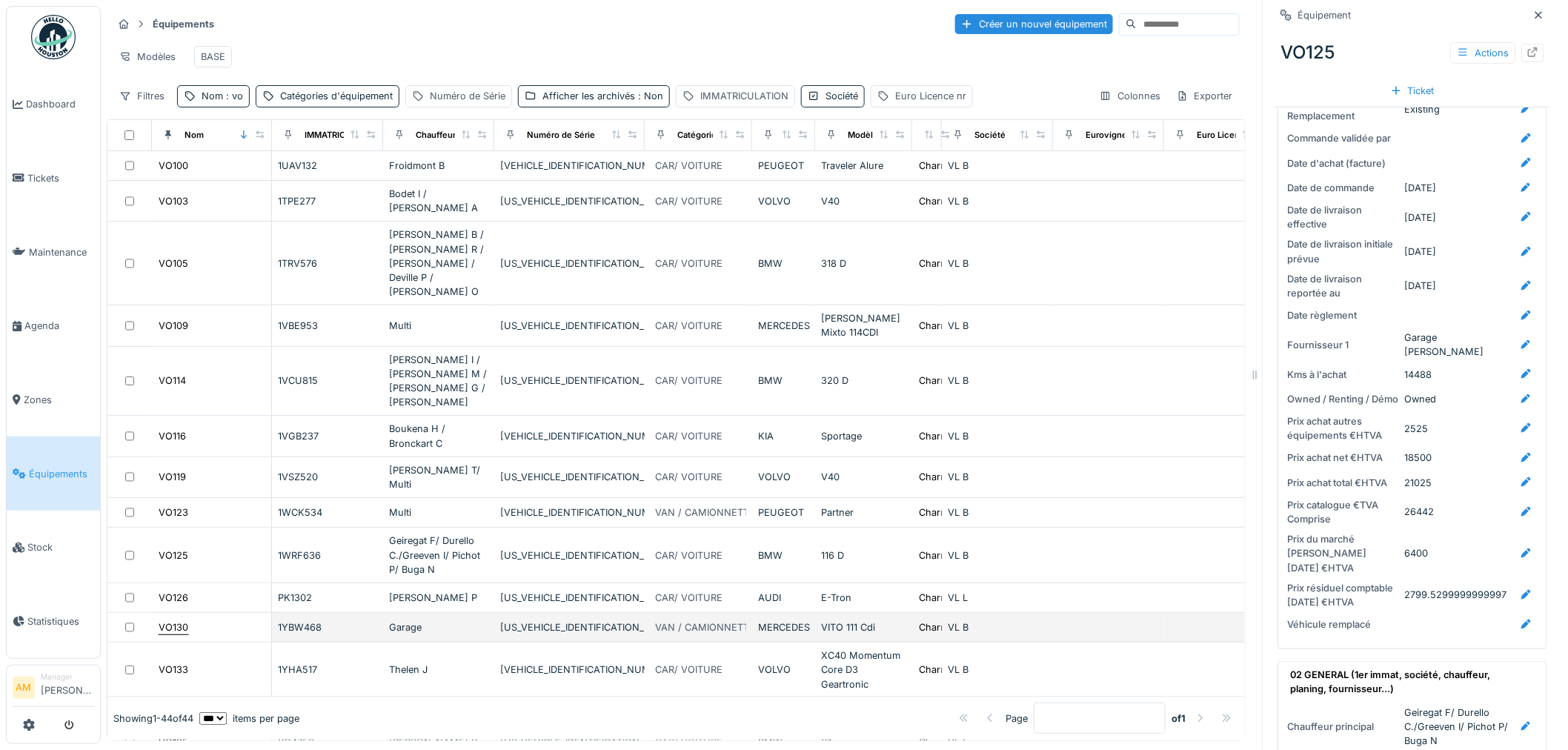
click at [171, 620] on div "VO130" at bounding box center [173, 627] width 30 height 14
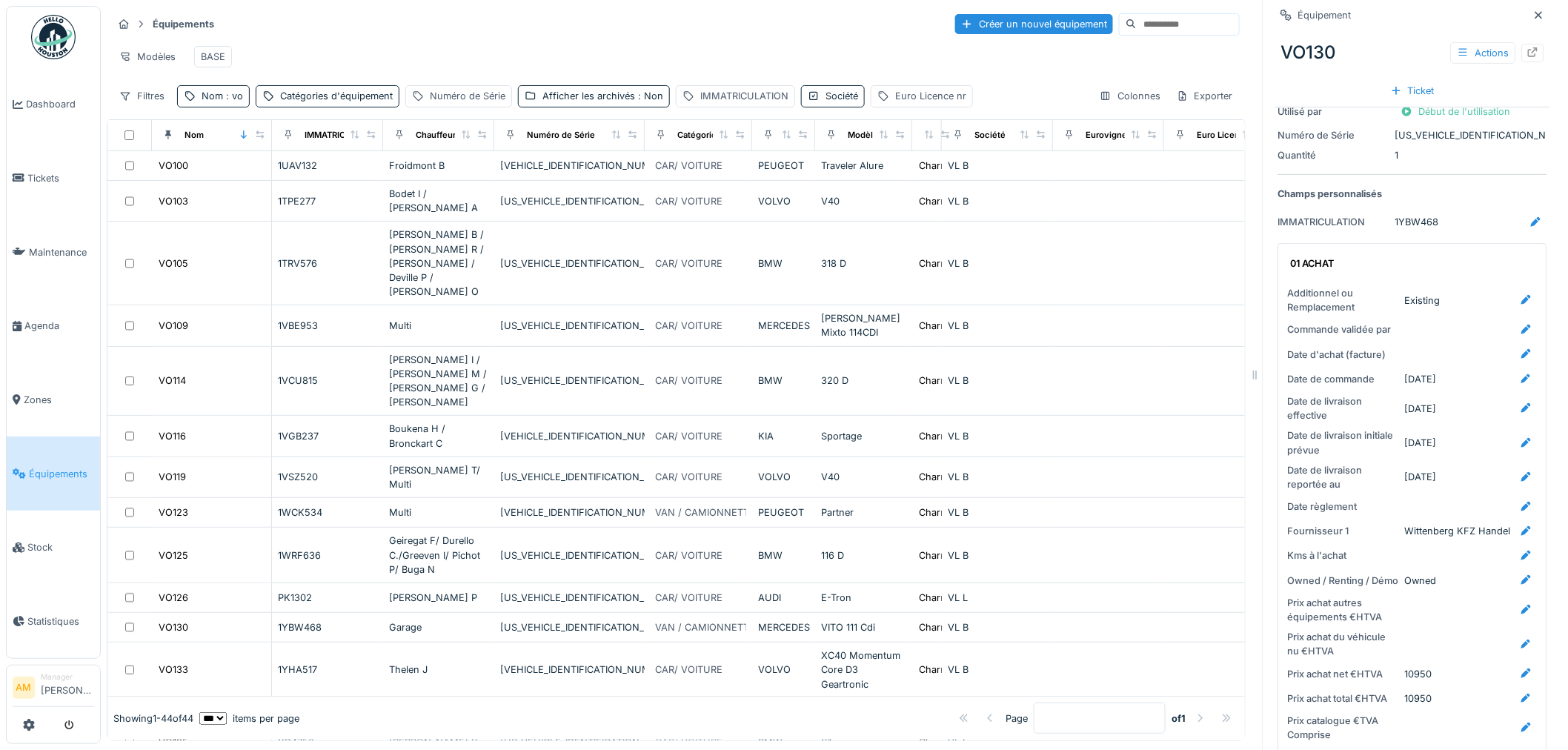
scroll to position [164, 0]
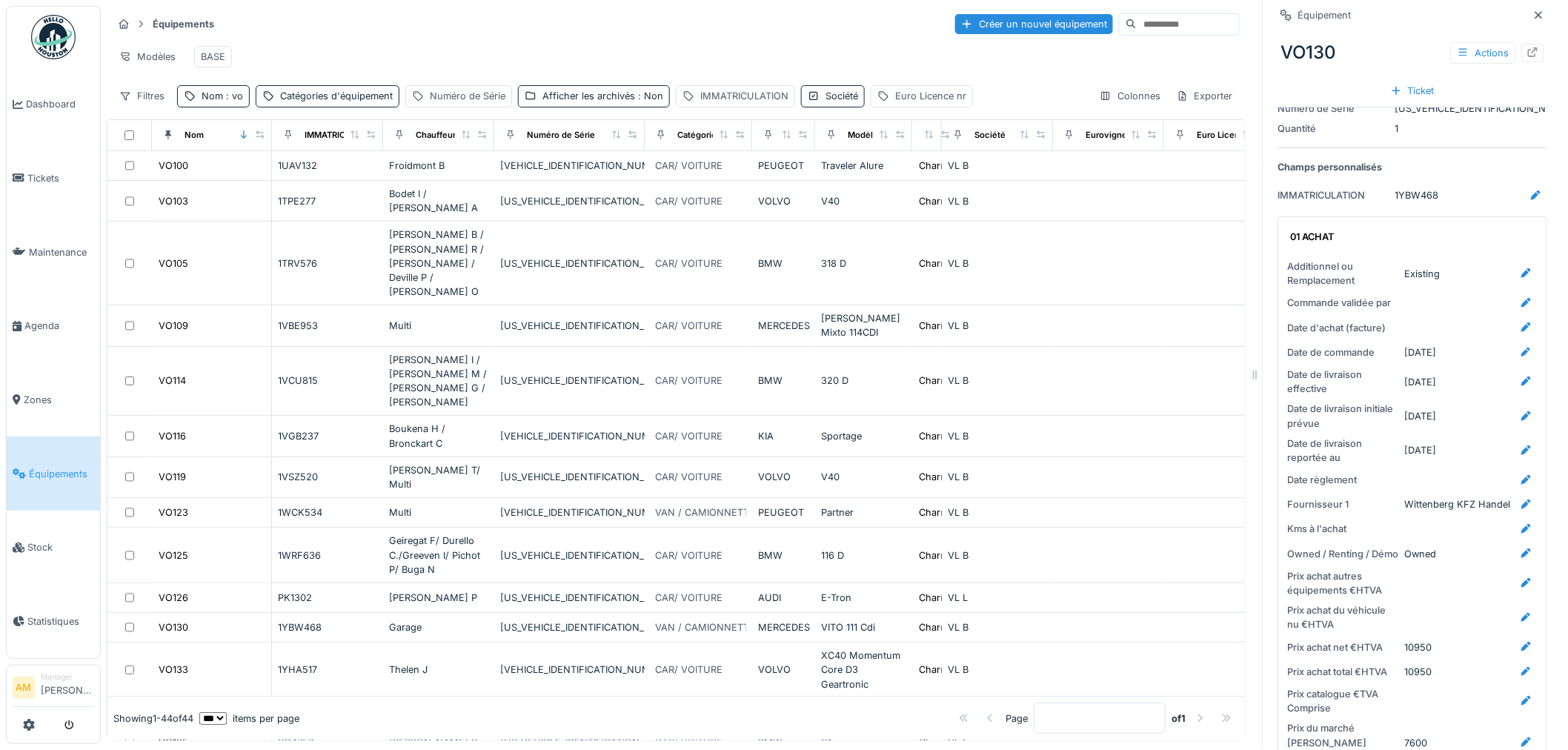
click at [1046, 538] on div at bounding box center [1470, 529] width 132 height 18
click at [1046, 534] on icon at bounding box center [1525, 529] width 12 height 10
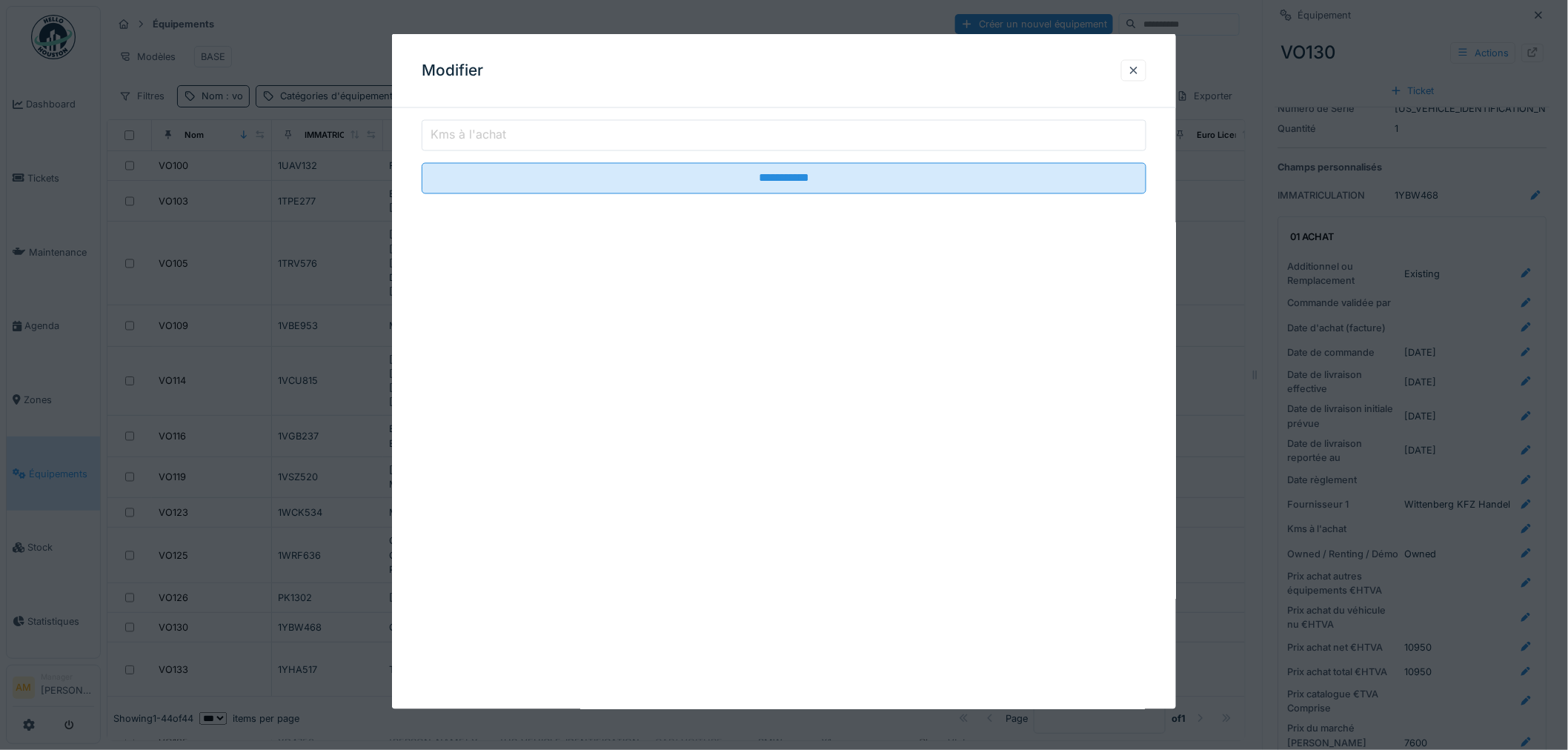
click at [549, 141] on input "Kms à l'achat" at bounding box center [784, 135] width 725 height 31
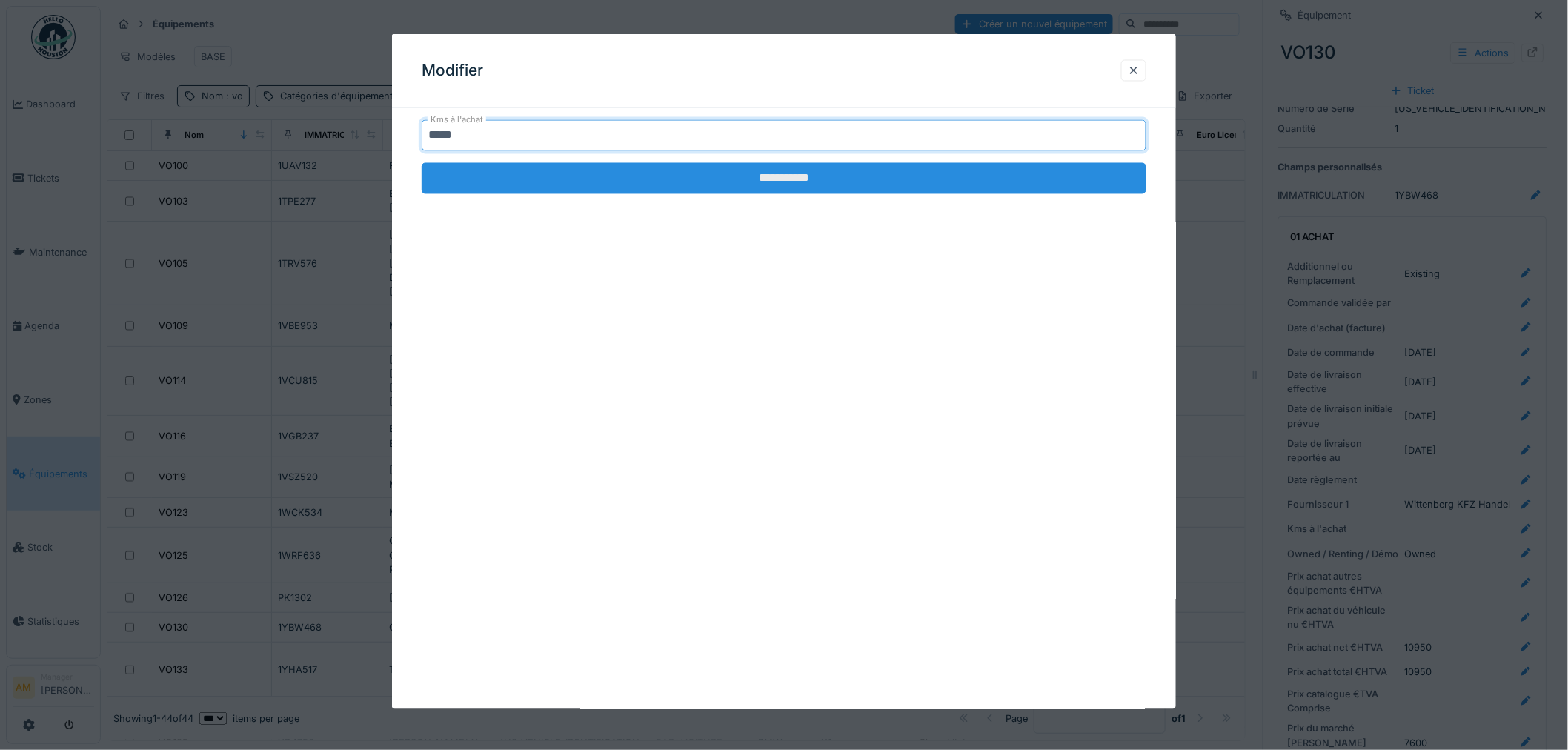
type input "*****"
click at [663, 186] on input "**********" at bounding box center [784, 179] width 725 height 31
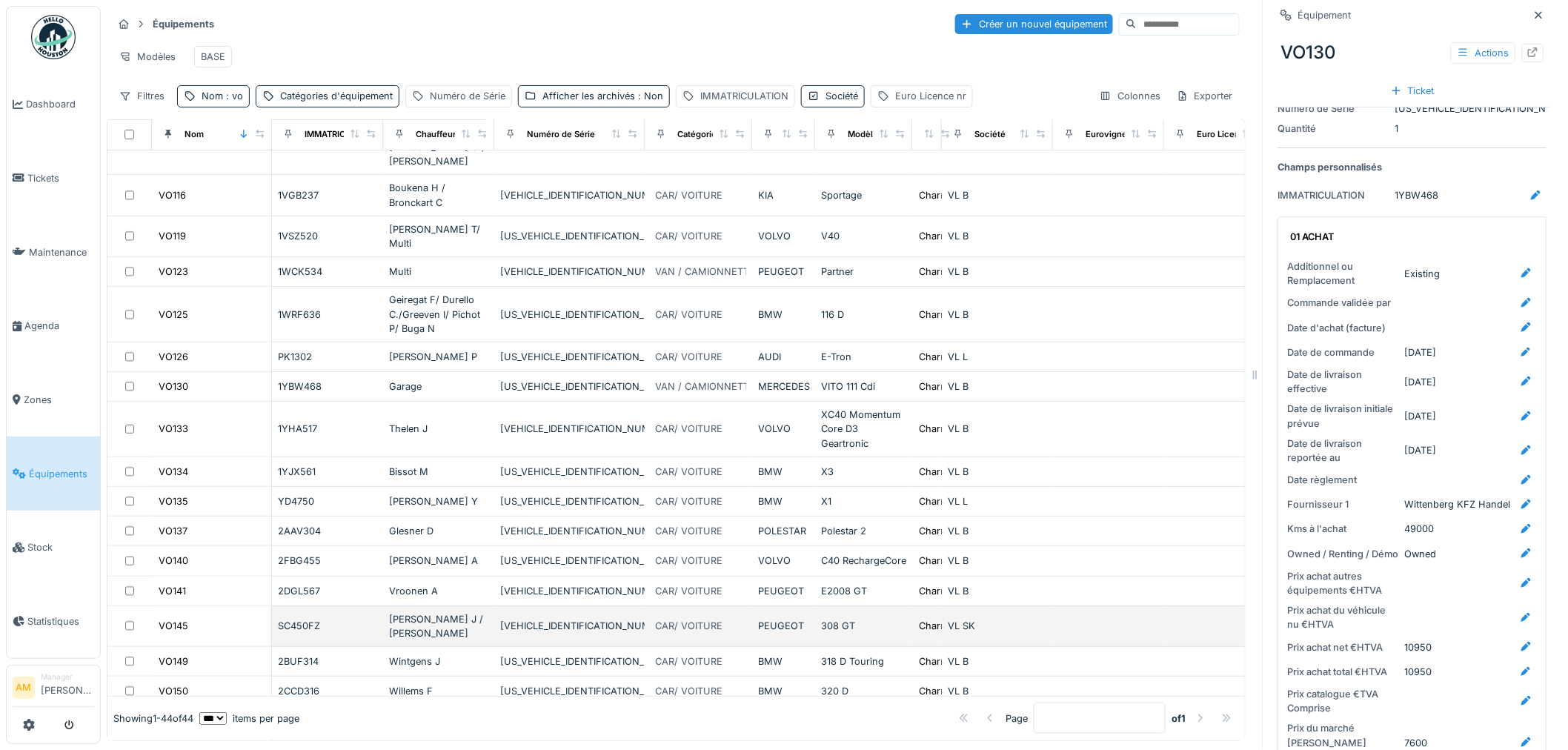
scroll to position [246, 0]
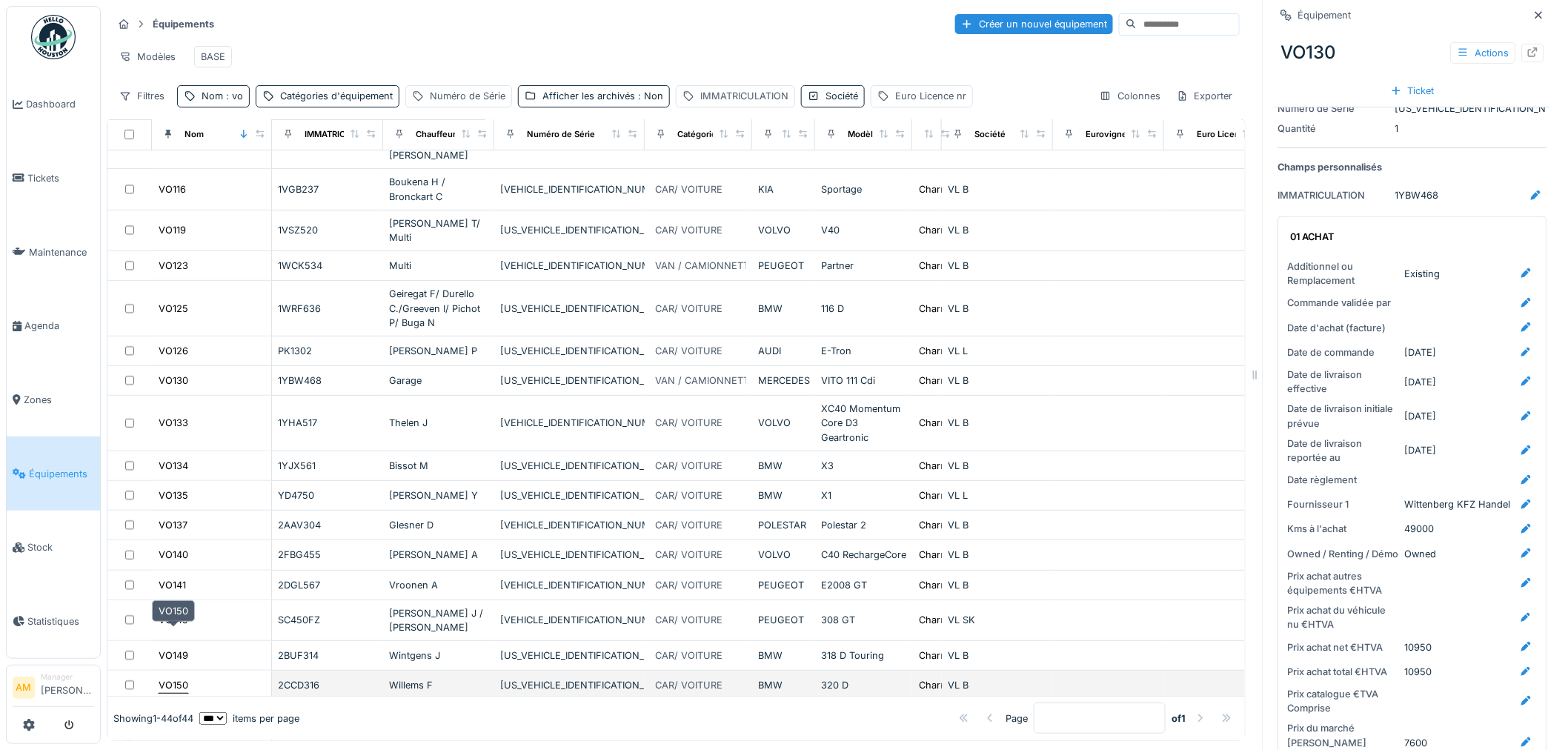
click at [181, 670] on div "VO150" at bounding box center [173, 685] width 30 height 14
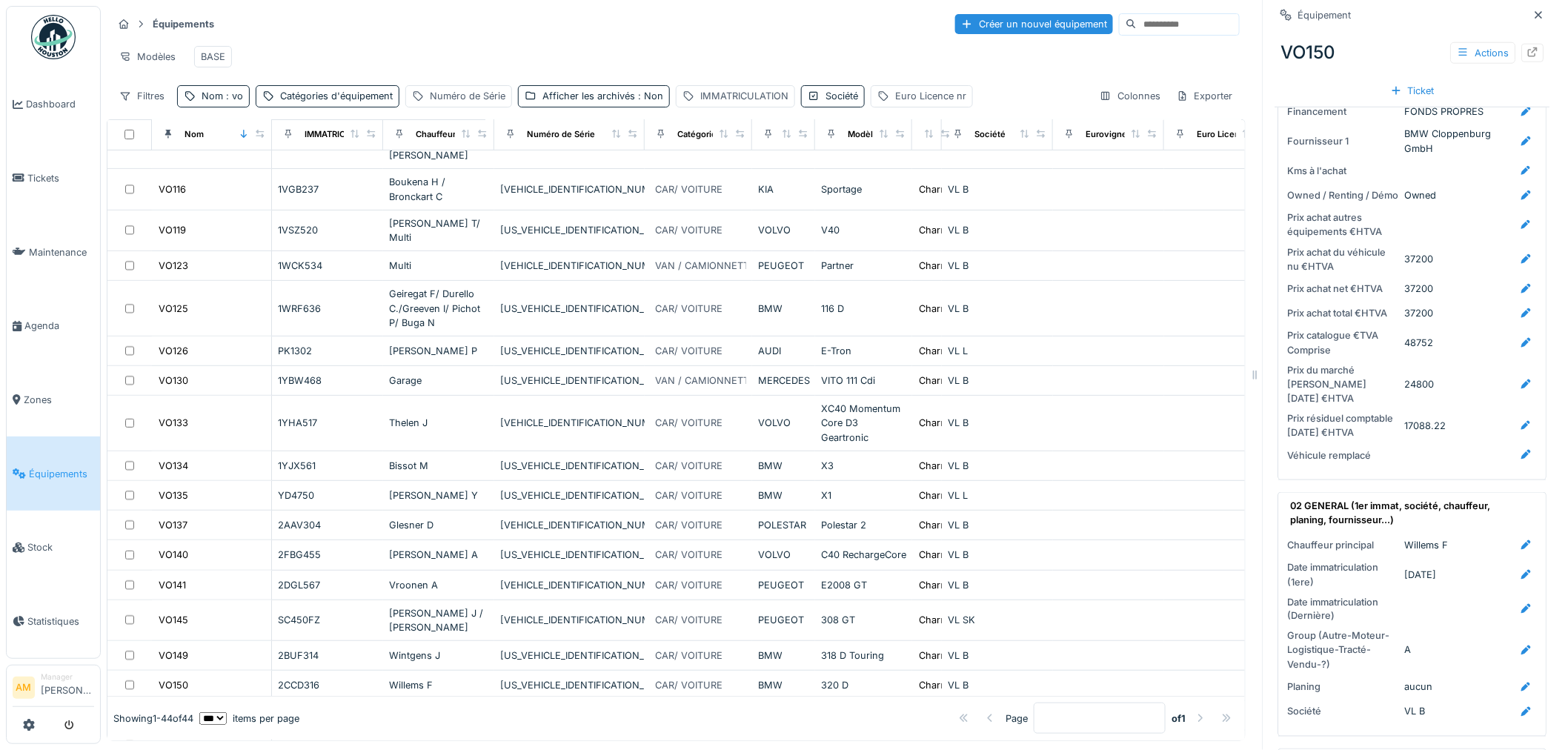
scroll to position [576, 0]
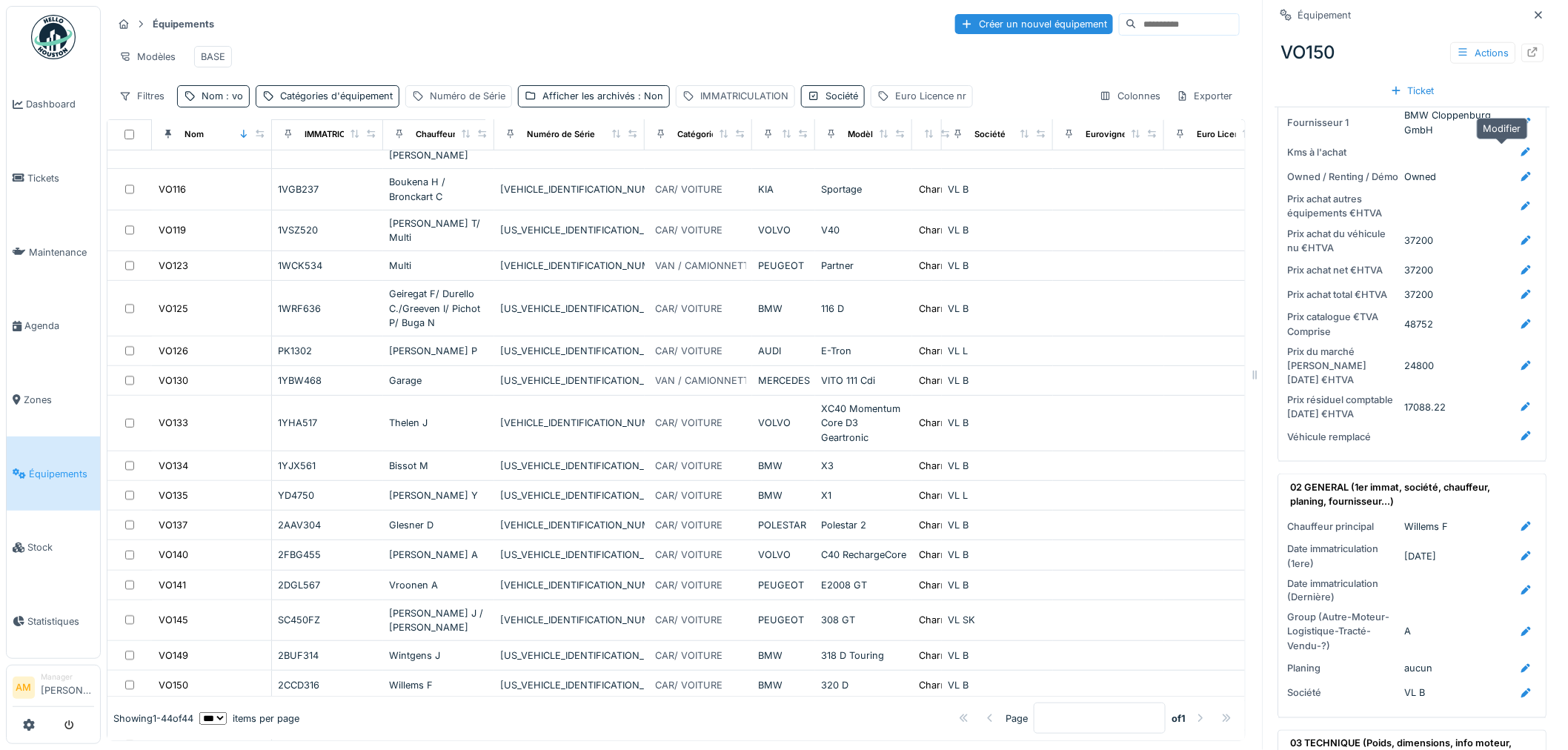
click at [1046, 152] on icon at bounding box center [1526, 153] width 10 height 10
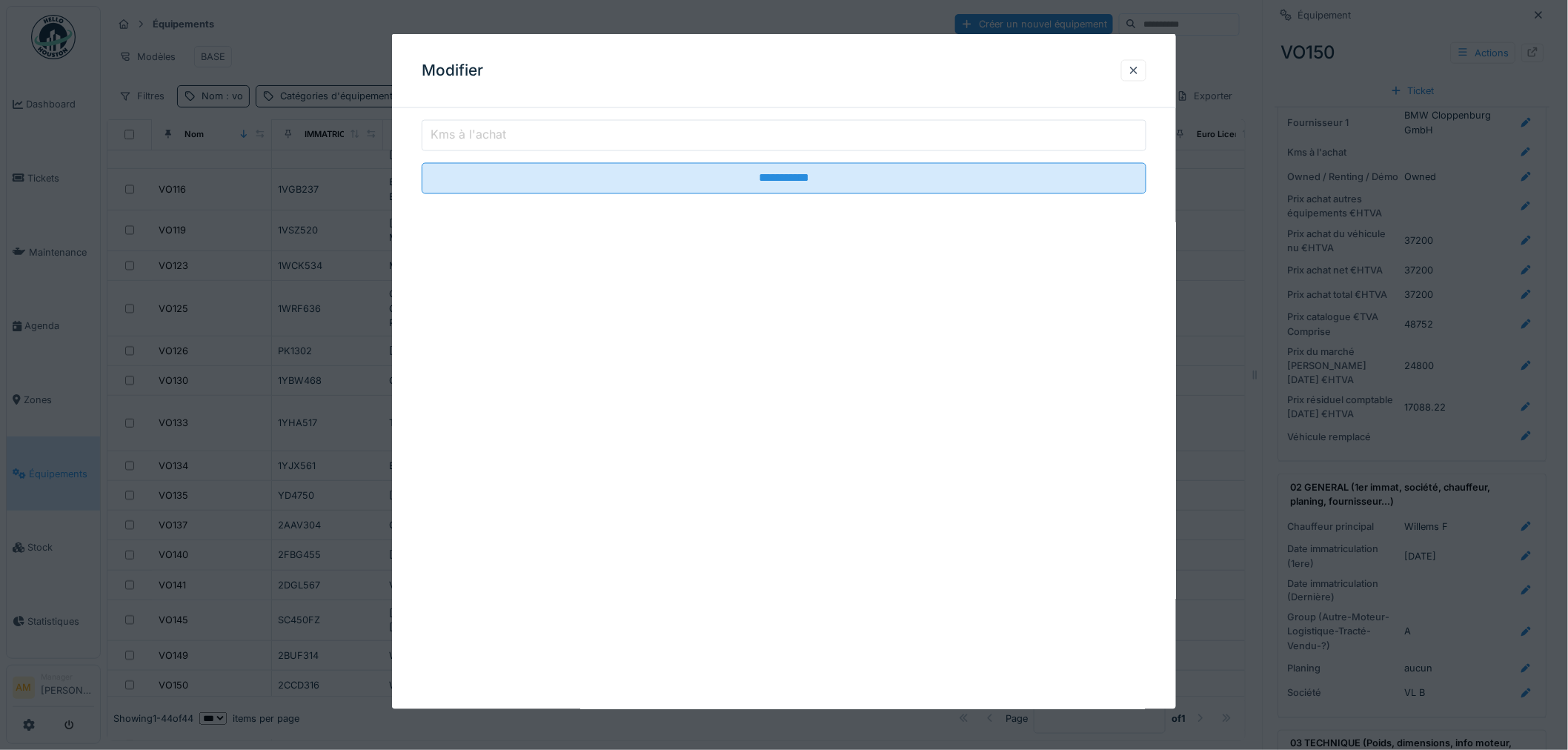
click at [746, 139] on input "Kms à l'achat" at bounding box center [784, 135] width 725 height 31
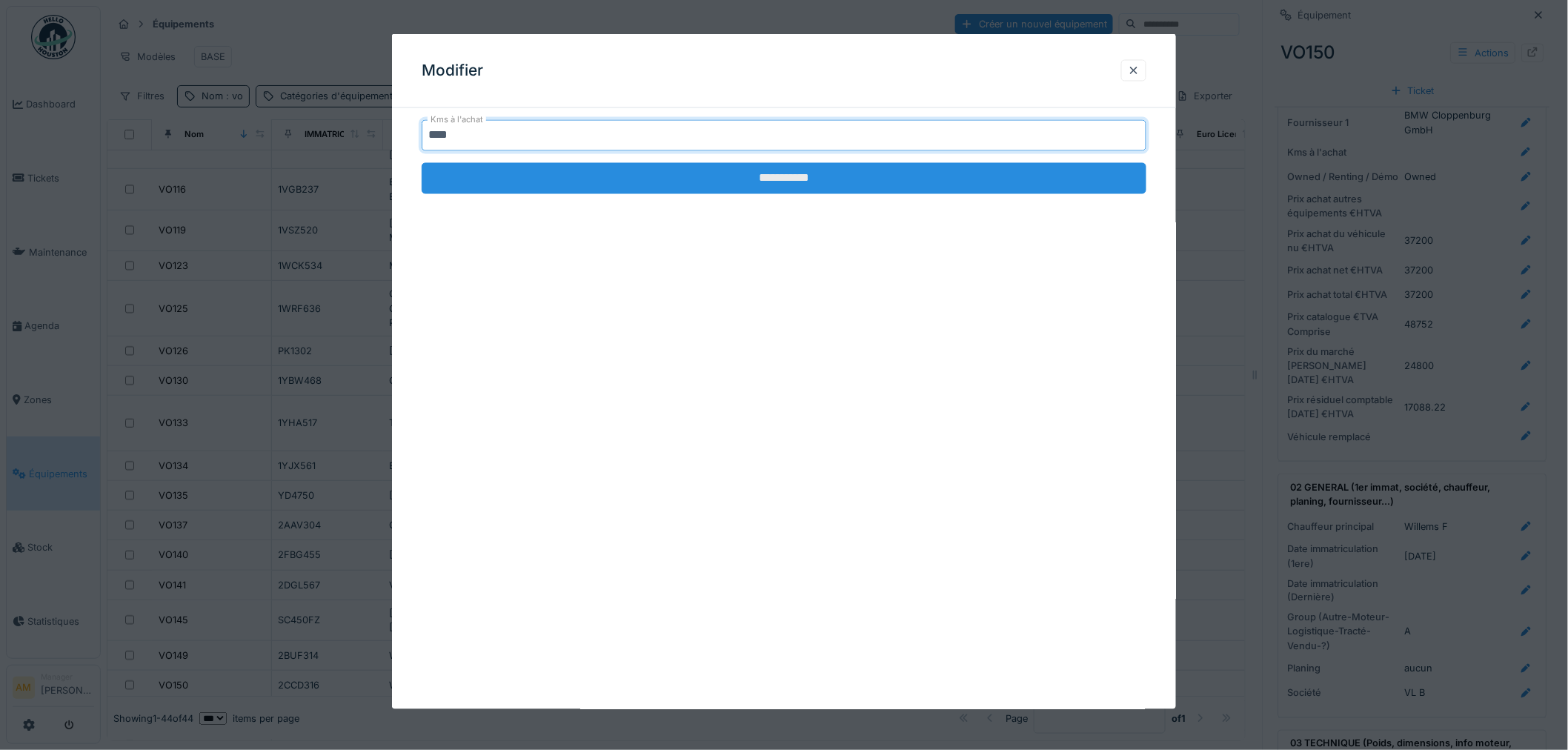
type input "****"
click at [731, 183] on input "**********" at bounding box center [784, 179] width 725 height 31
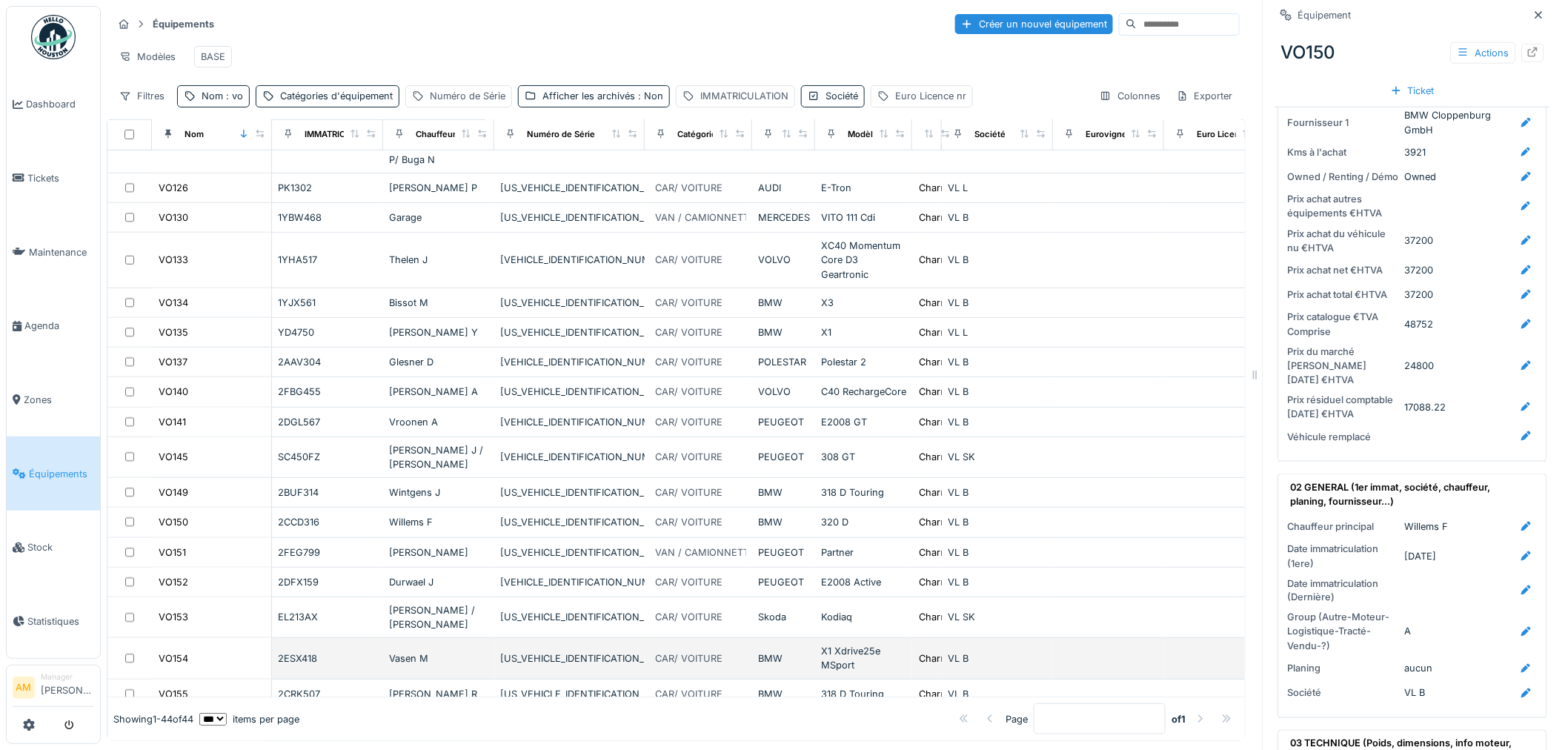
scroll to position [412, 0]
click at [176, 649] on div "VO154" at bounding box center [173, 656] width 30 height 14
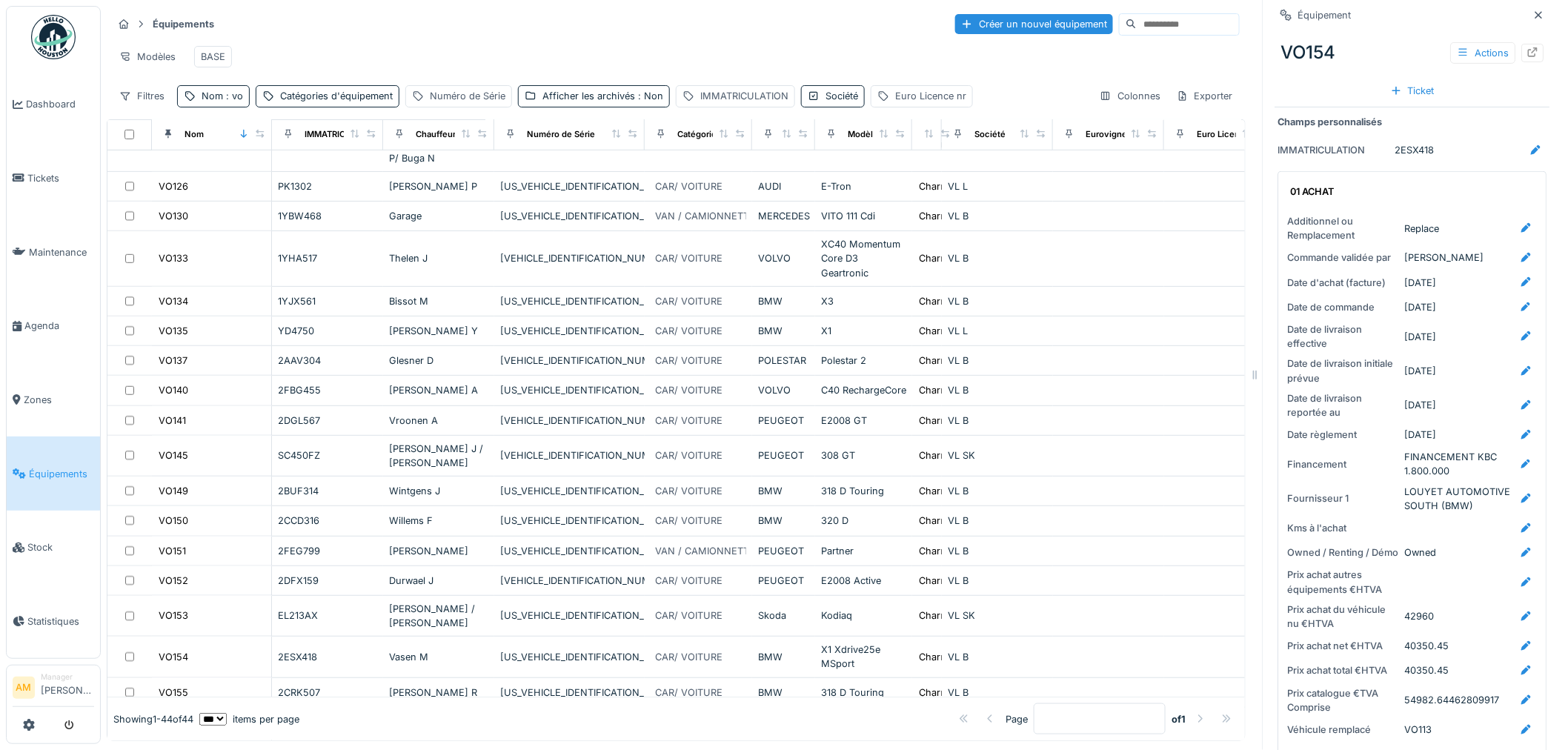
scroll to position [246, 0]
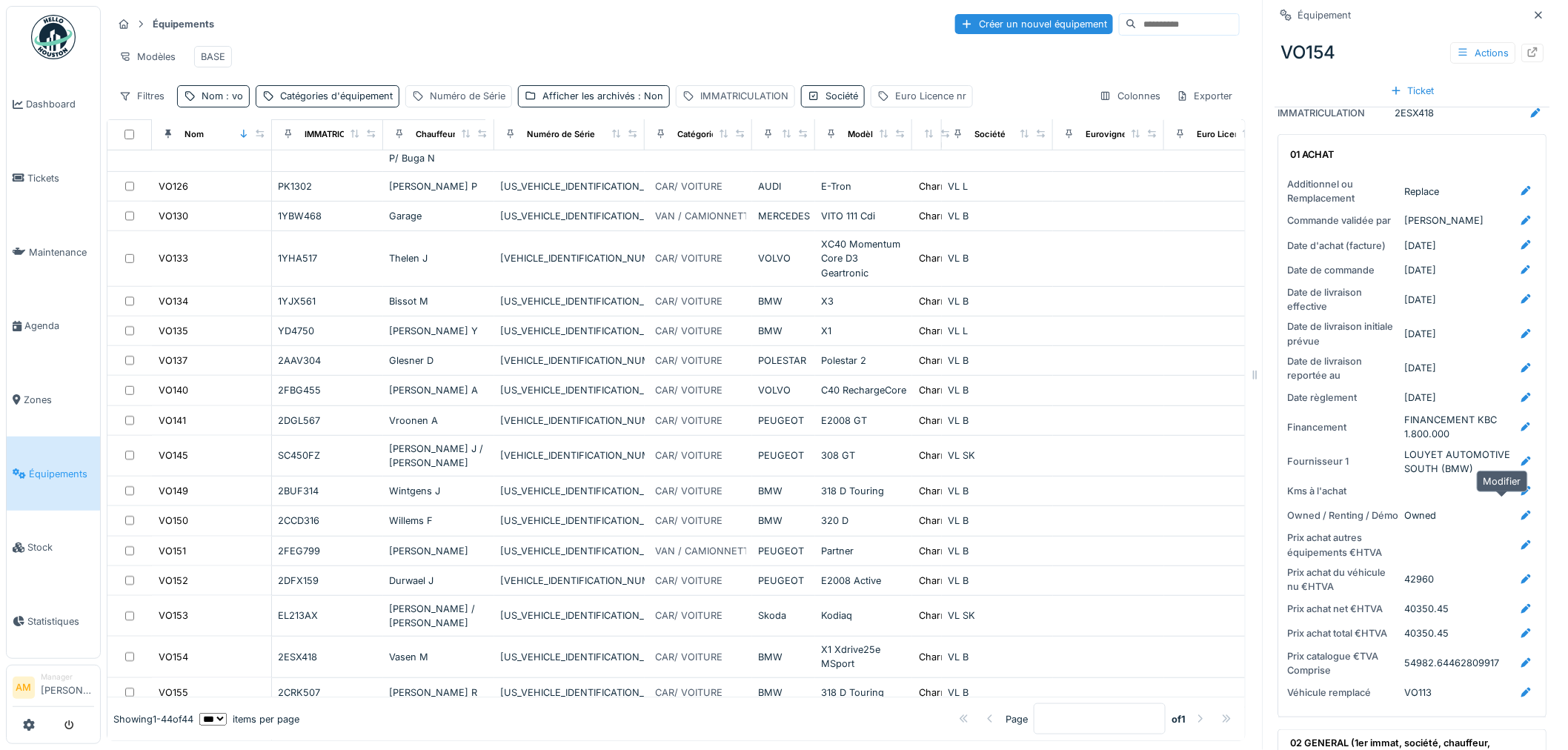
click at [1046, 496] on icon at bounding box center [1526, 491] width 10 height 10
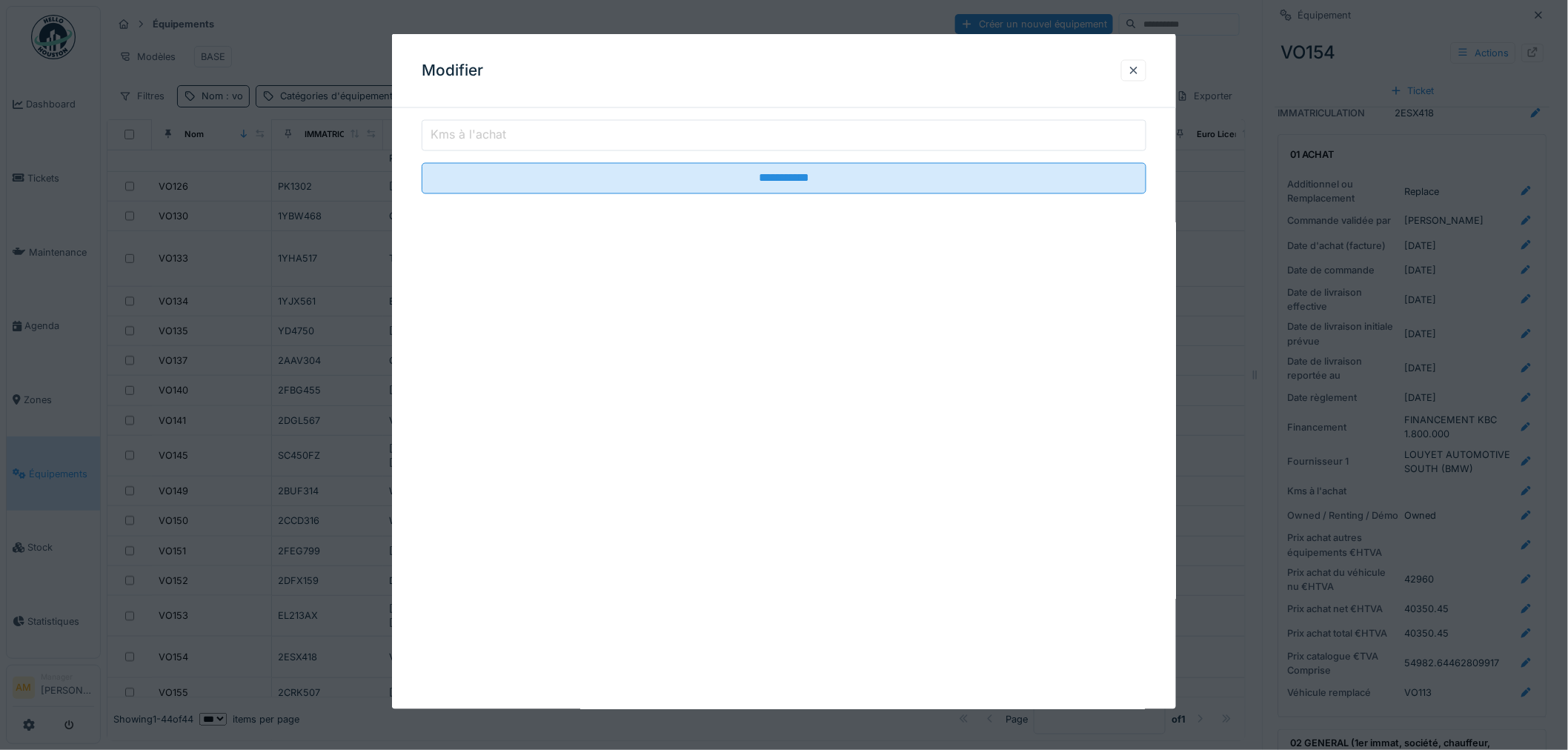
click at [670, 141] on input "Kms à l'achat" at bounding box center [784, 135] width 725 height 31
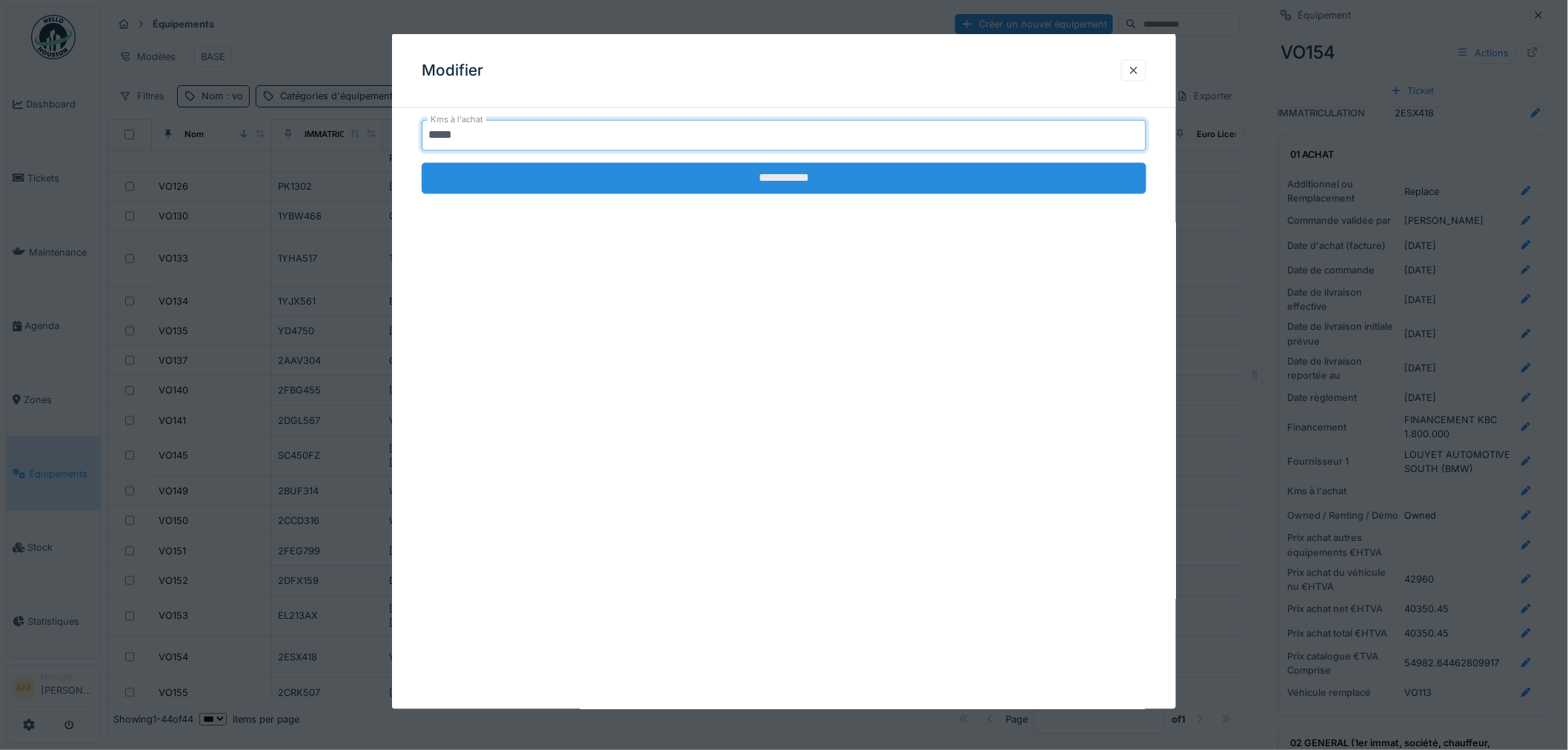
type input "*****"
click at [713, 181] on input "**********" at bounding box center [784, 179] width 725 height 31
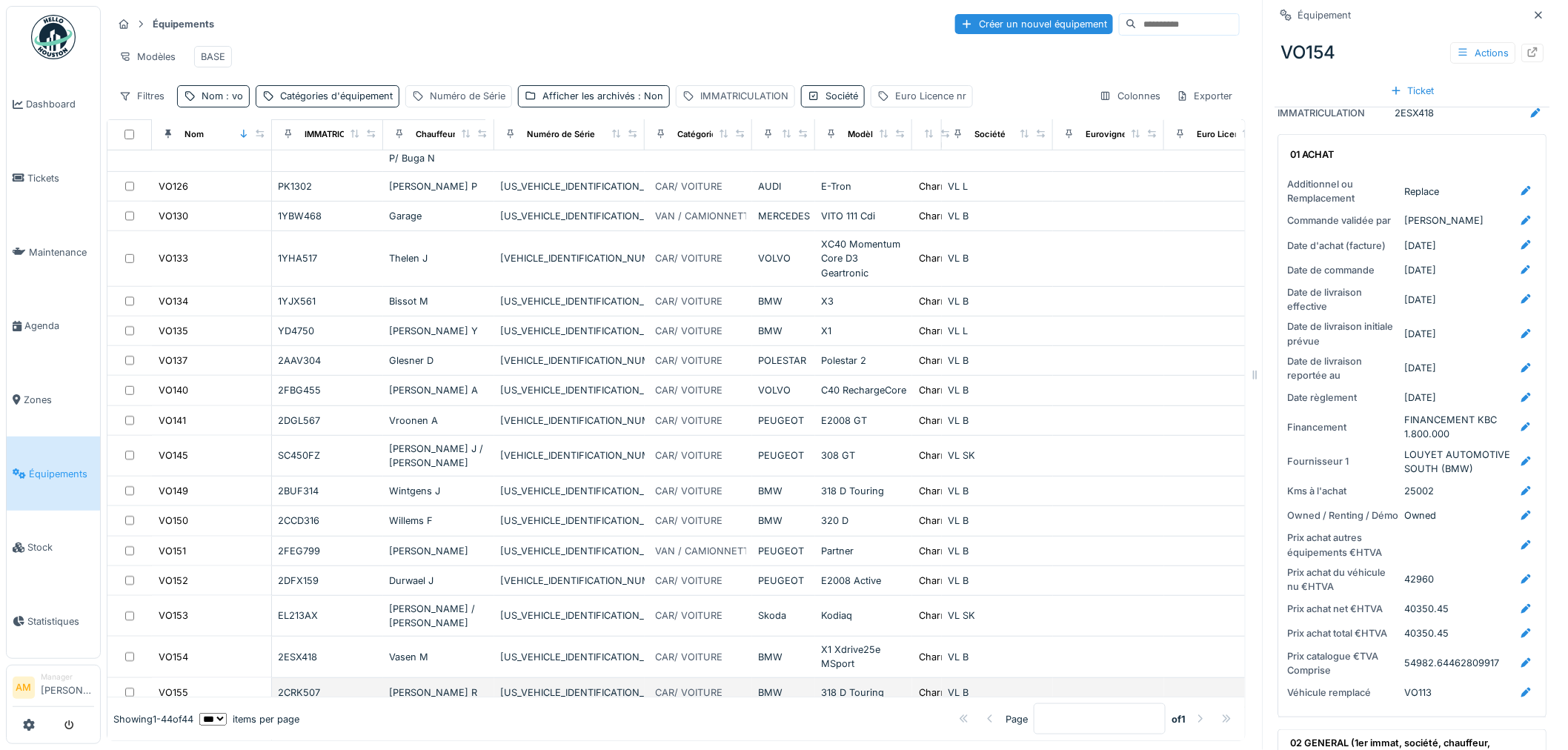
scroll to position [494, 0]
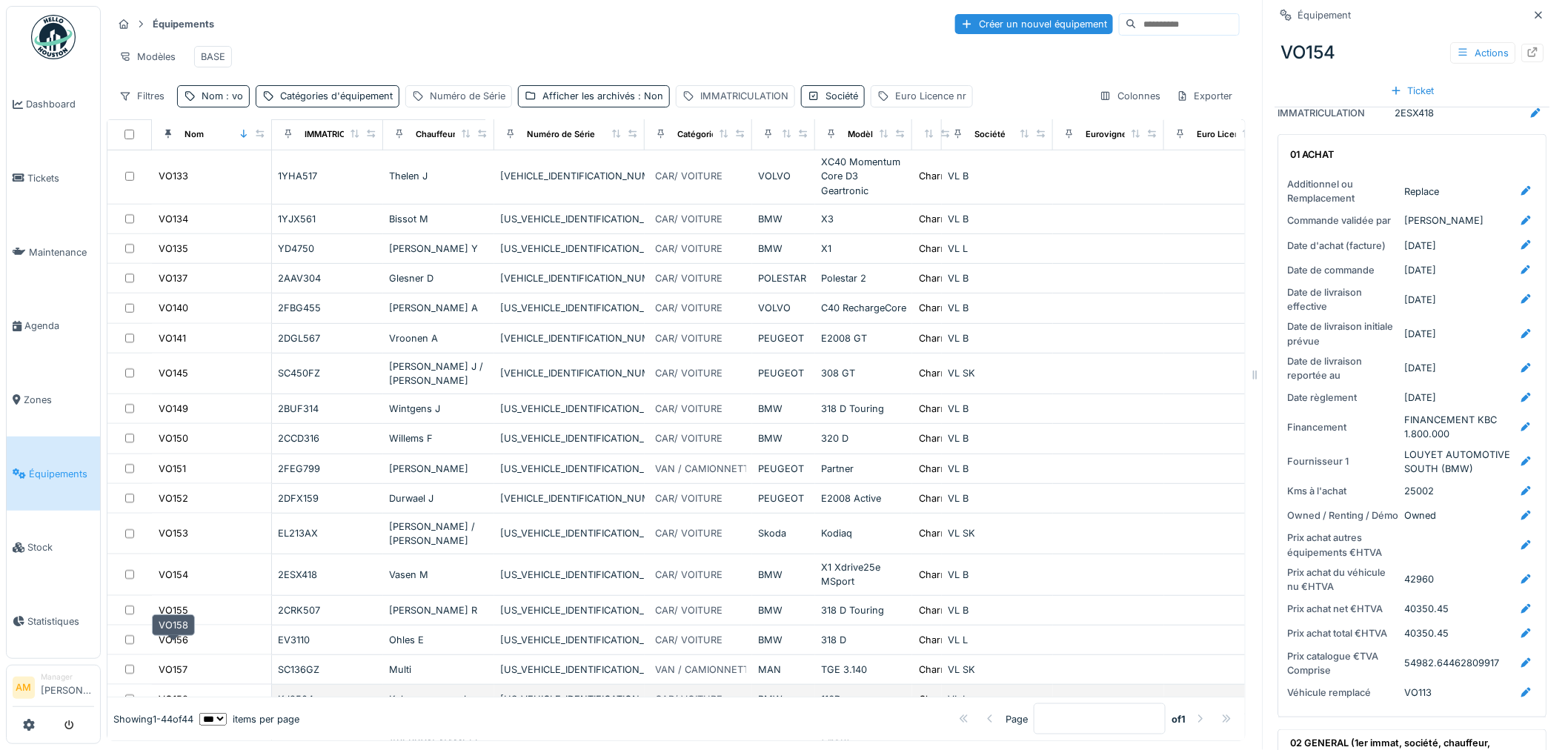
click at [171, 670] on div "VO158" at bounding box center [173, 699] width 30 height 14
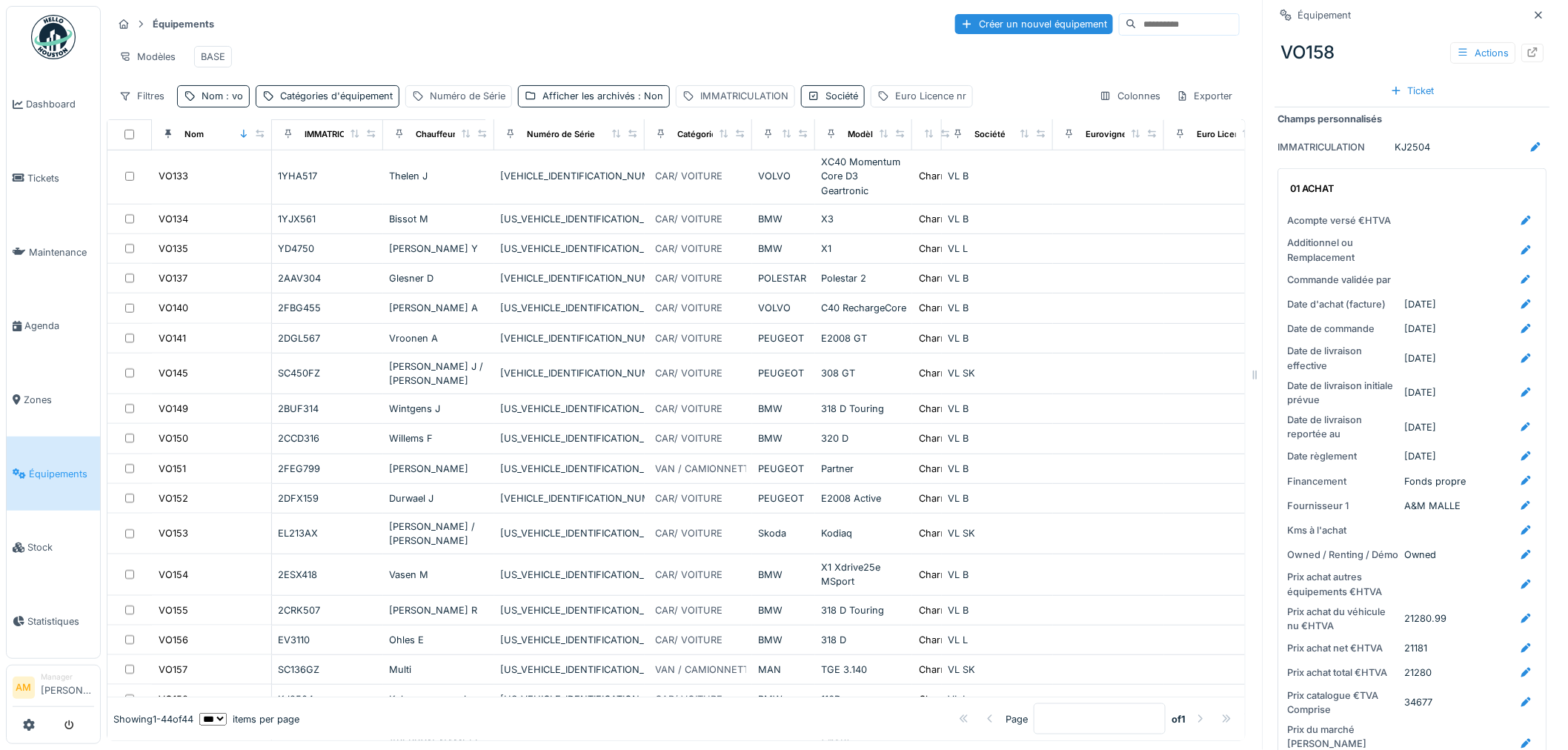
scroll to position [329, 0]
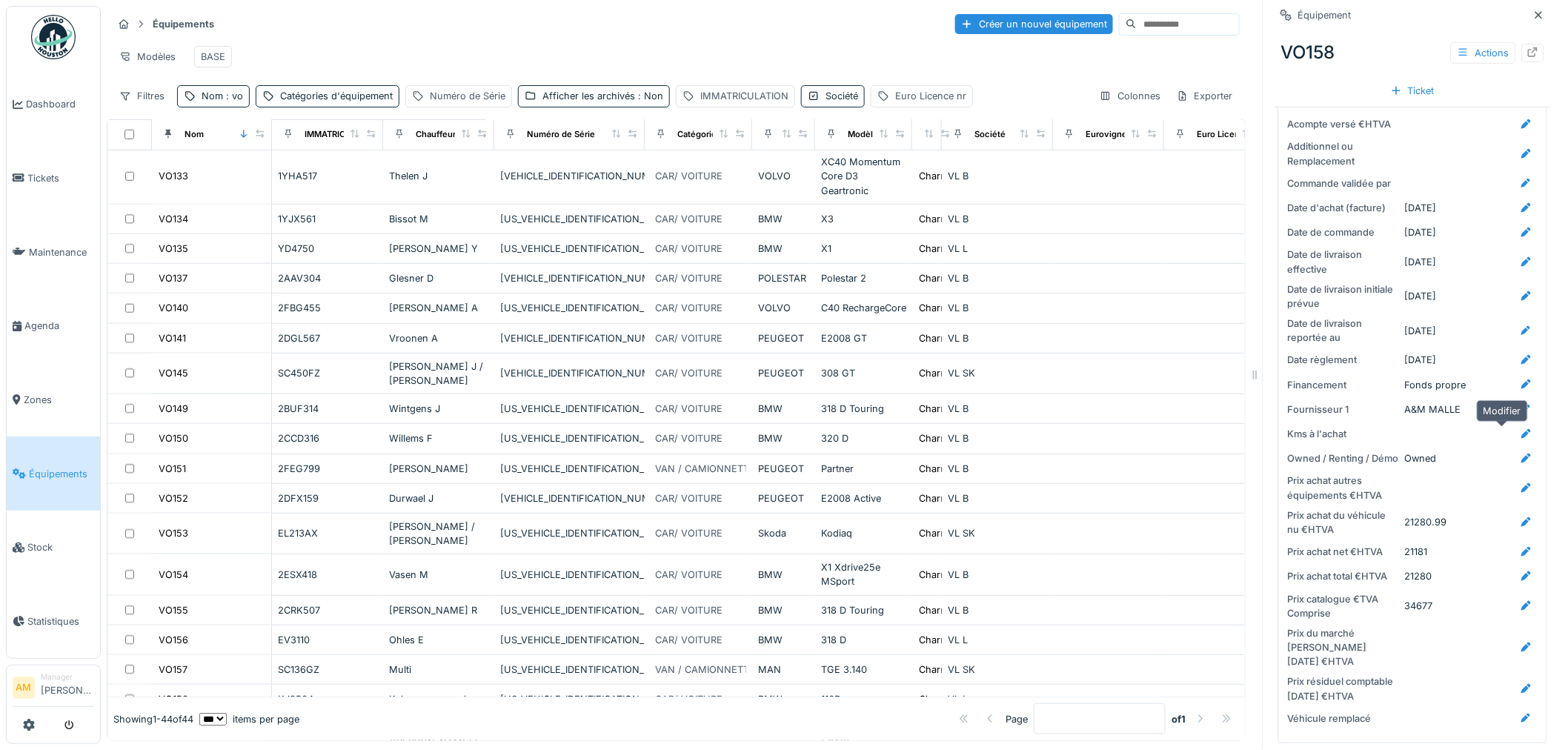
click at [1046, 431] on icon at bounding box center [1525, 434] width 12 height 10
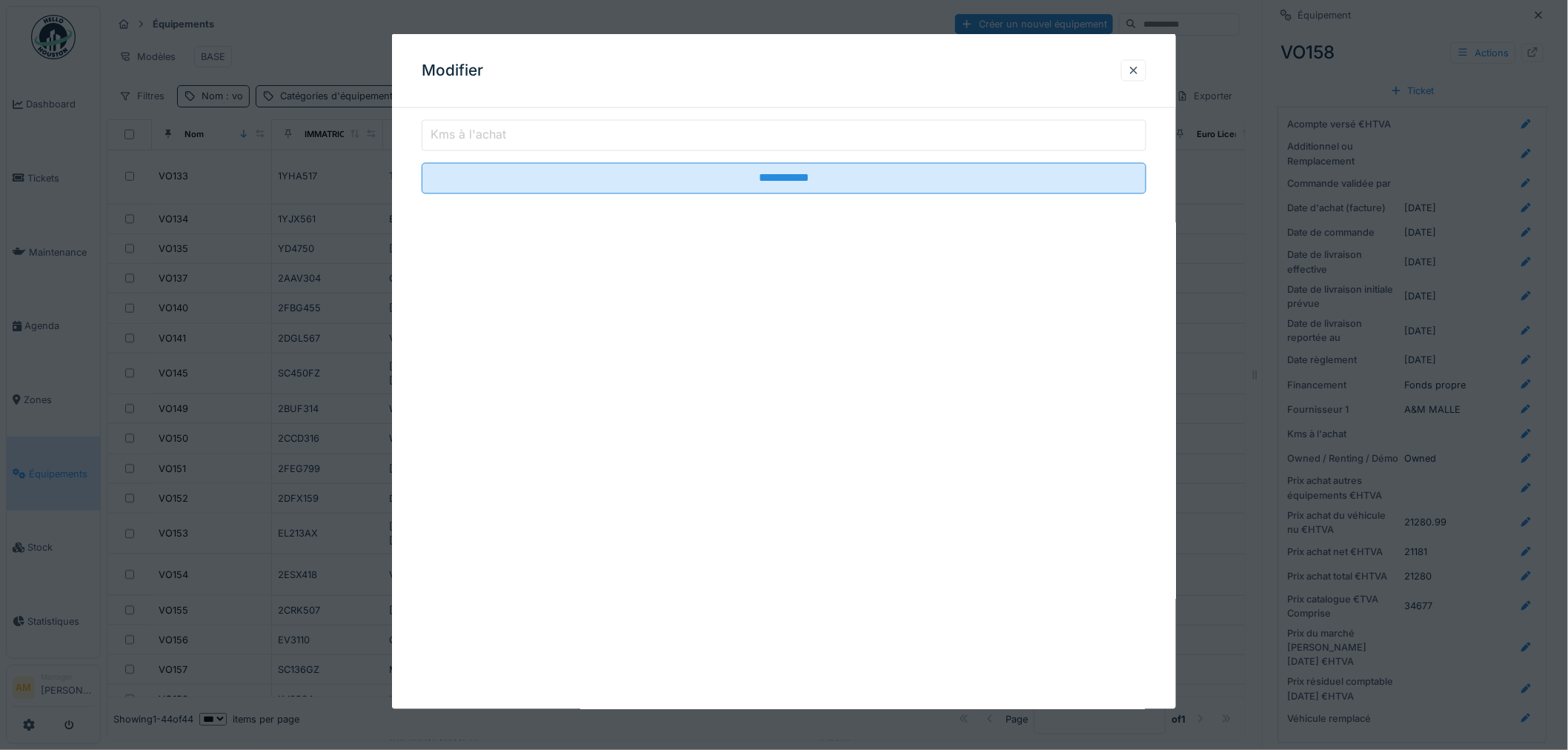
click at [444, 133] on label "Kms à l'achat" at bounding box center [468, 134] width 81 height 17
click at [444, 133] on input "Kms à l'achat" at bounding box center [784, 135] width 725 height 31
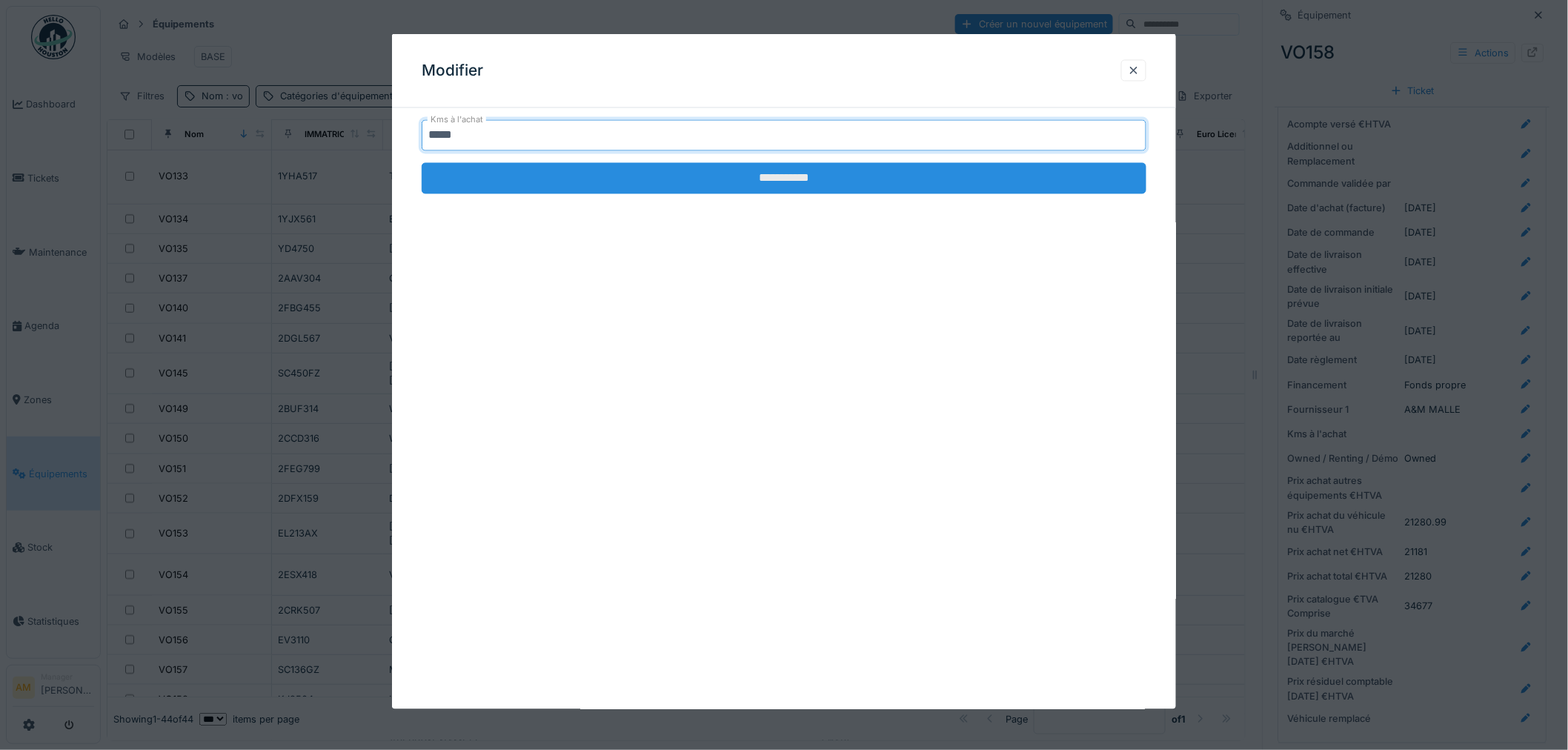
type input "*****"
click at [553, 180] on input "**********" at bounding box center [784, 179] width 725 height 31
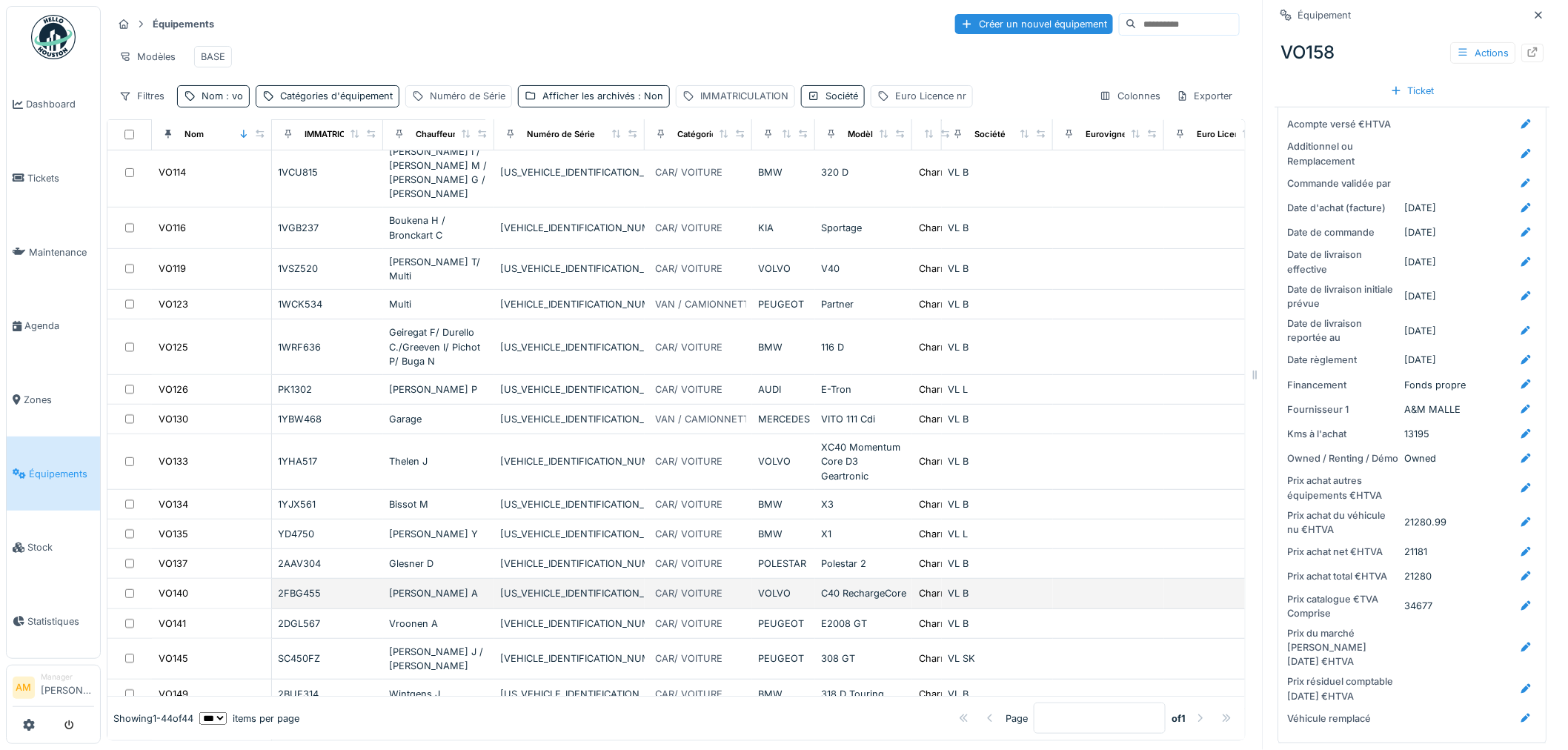
scroll to position [0, 0]
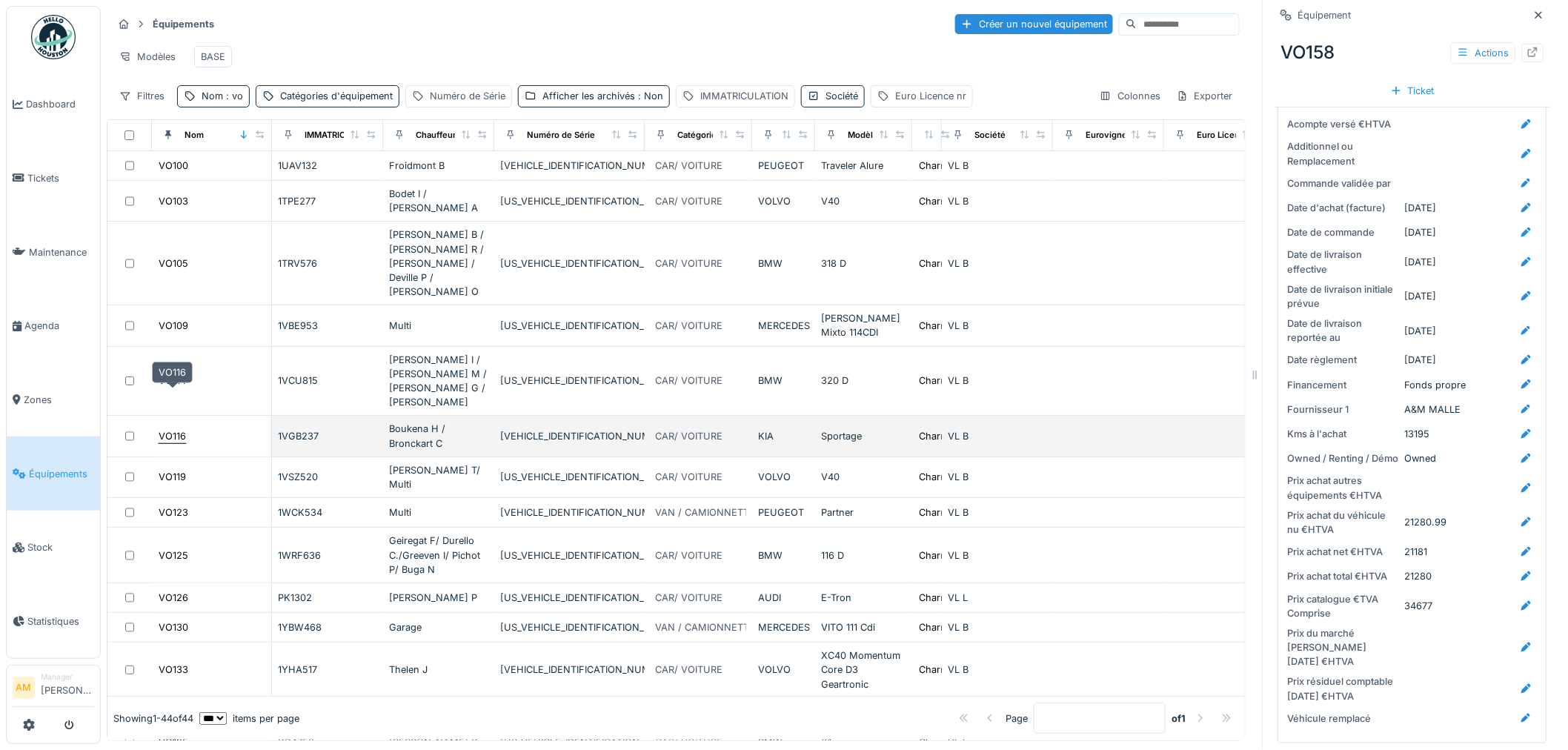
click at [170, 429] on div "VO116" at bounding box center [172, 436] width 27 height 14
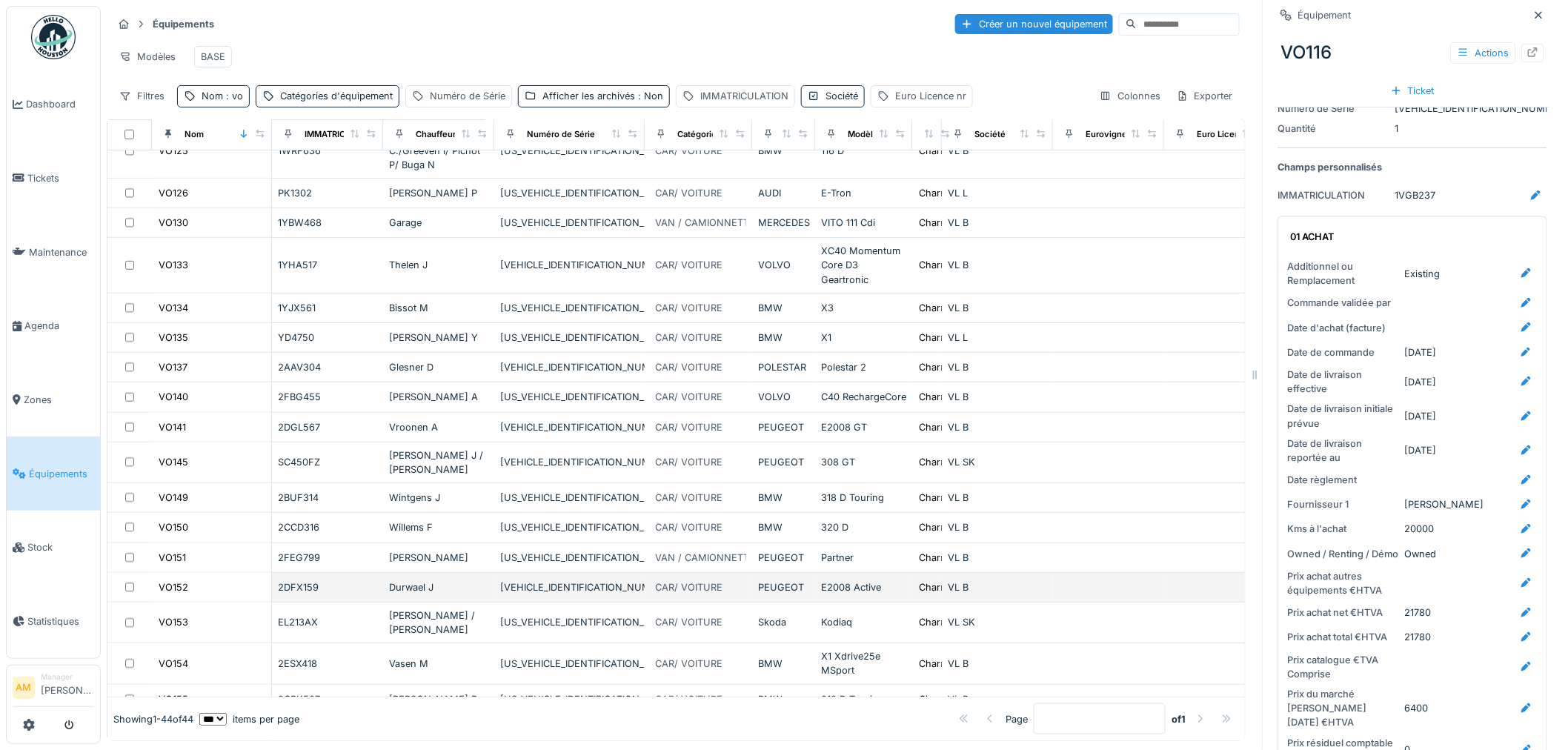
scroll to position [412, 0]
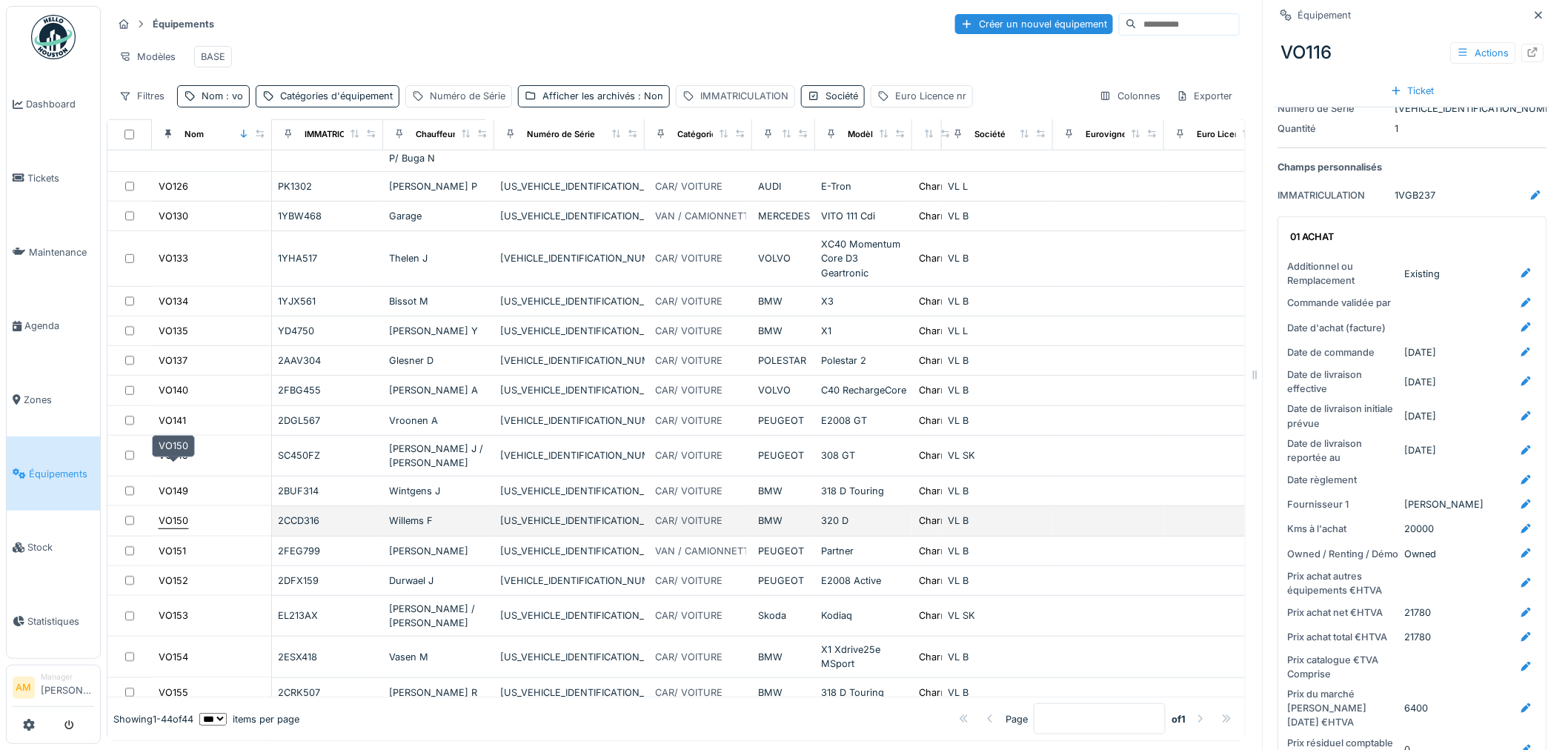
click at [164, 513] on div "VO150" at bounding box center [173, 520] width 30 height 14
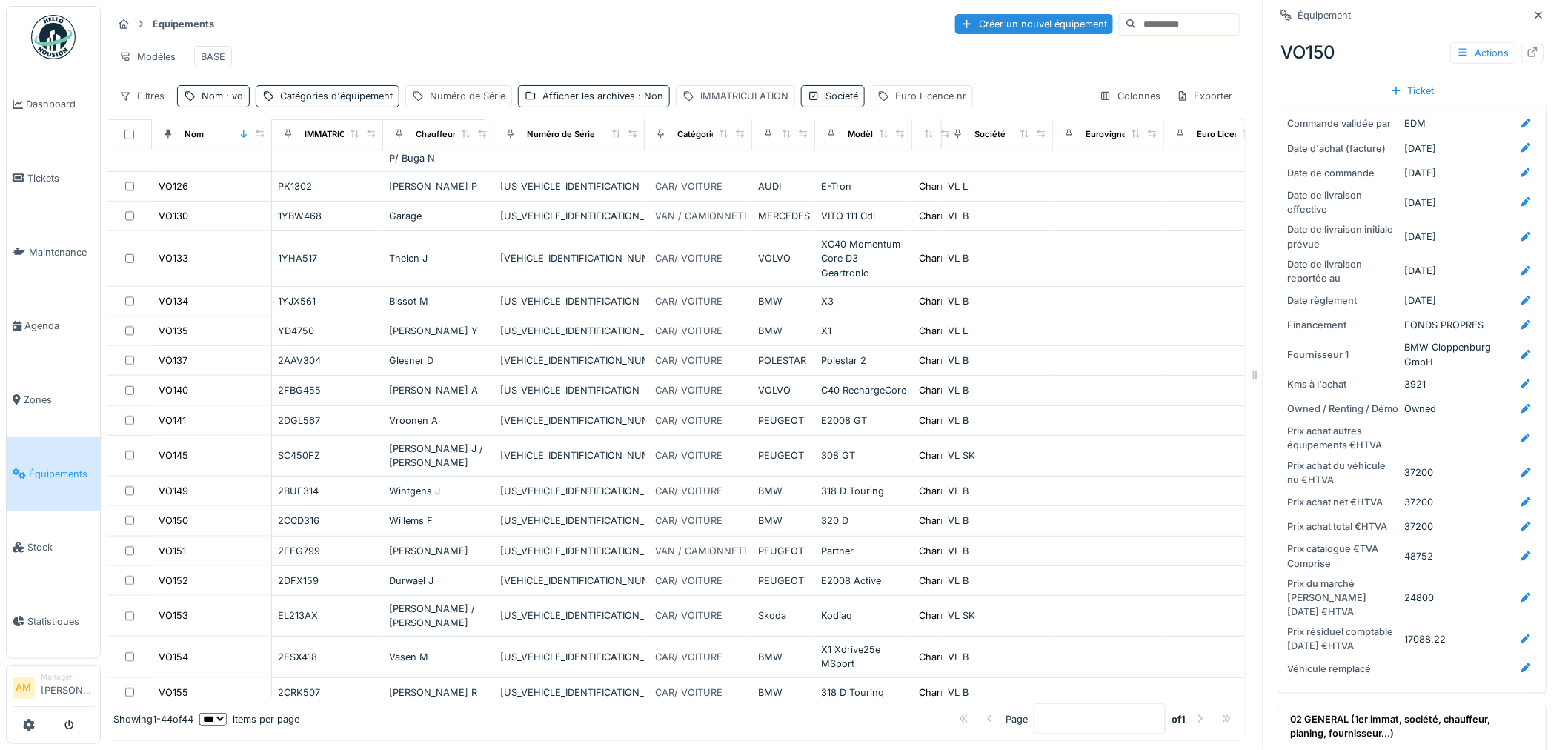
scroll to position [329, 0]
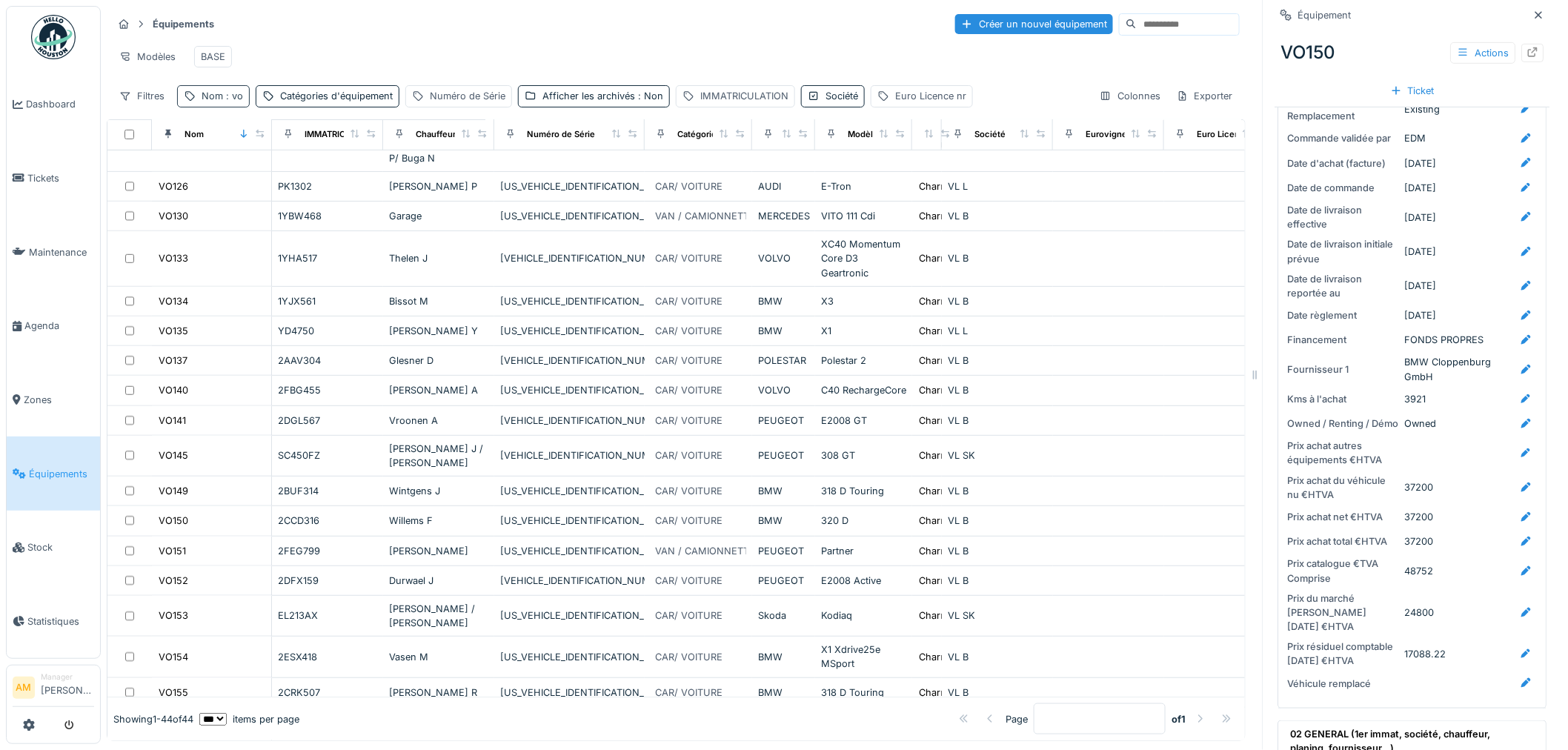
click at [212, 103] on div "Nom : vo" at bounding box center [222, 96] width 42 height 14
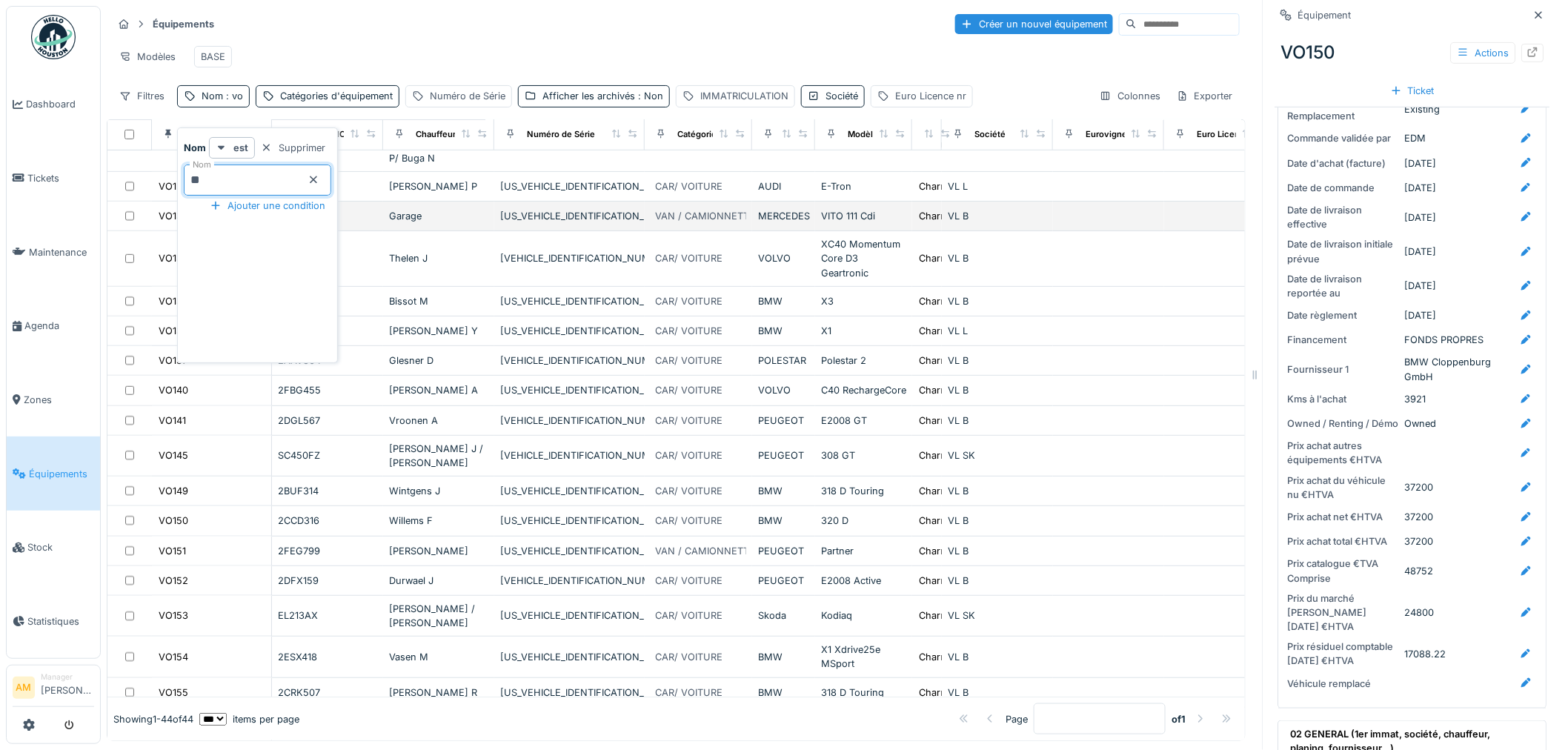
drag, startPoint x: 239, startPoint y: 178, endPoint x: 116, endPoint y: 176, distance: 123.0
click at [131, 169] on body "Dashboard Tickets Maintenance [GEOGRAPHIC_DATA] Zones Équipements Stock Statist…" at bounding box center [784, 375] width 1568 height 750
type input "*****"
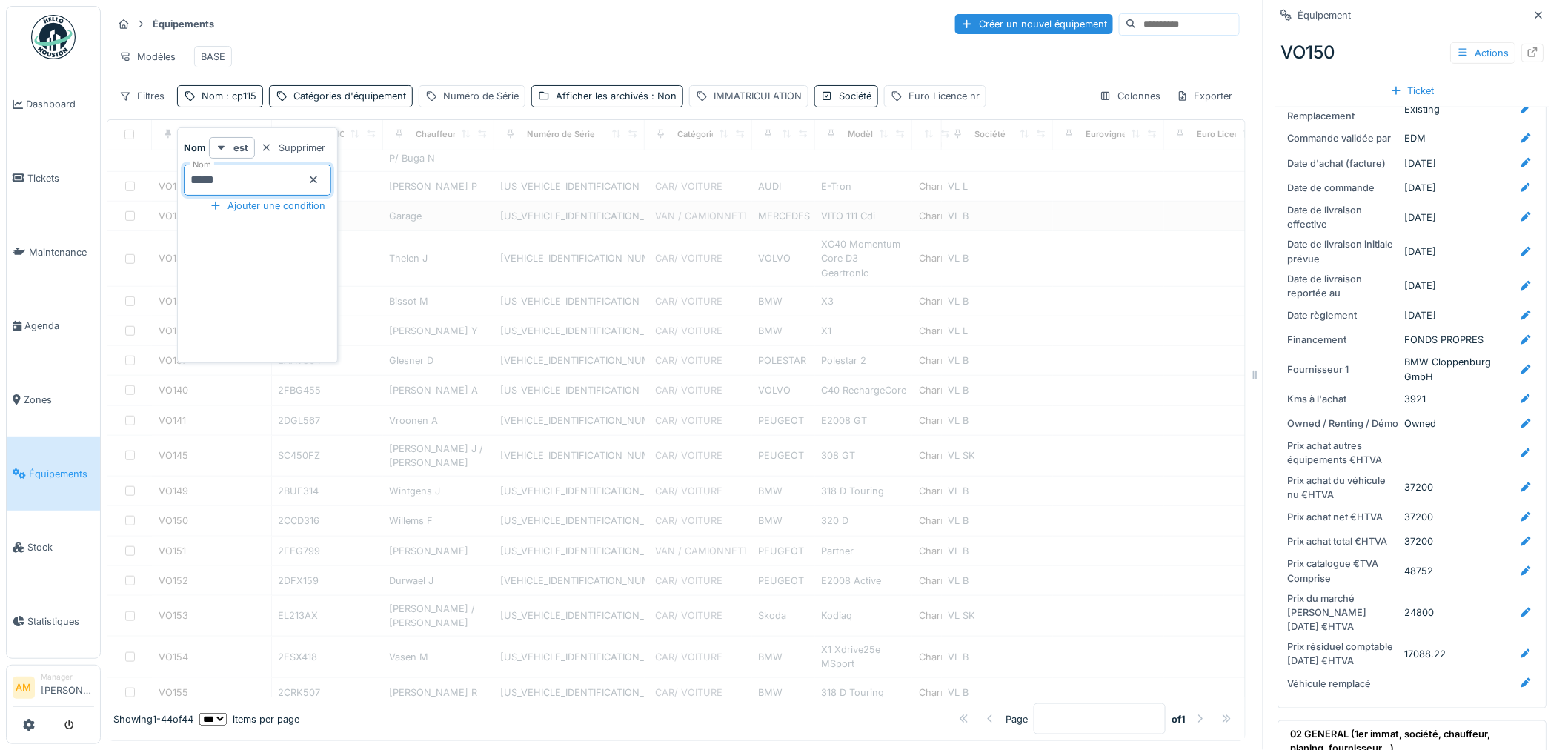
scroll to position [0, 0]
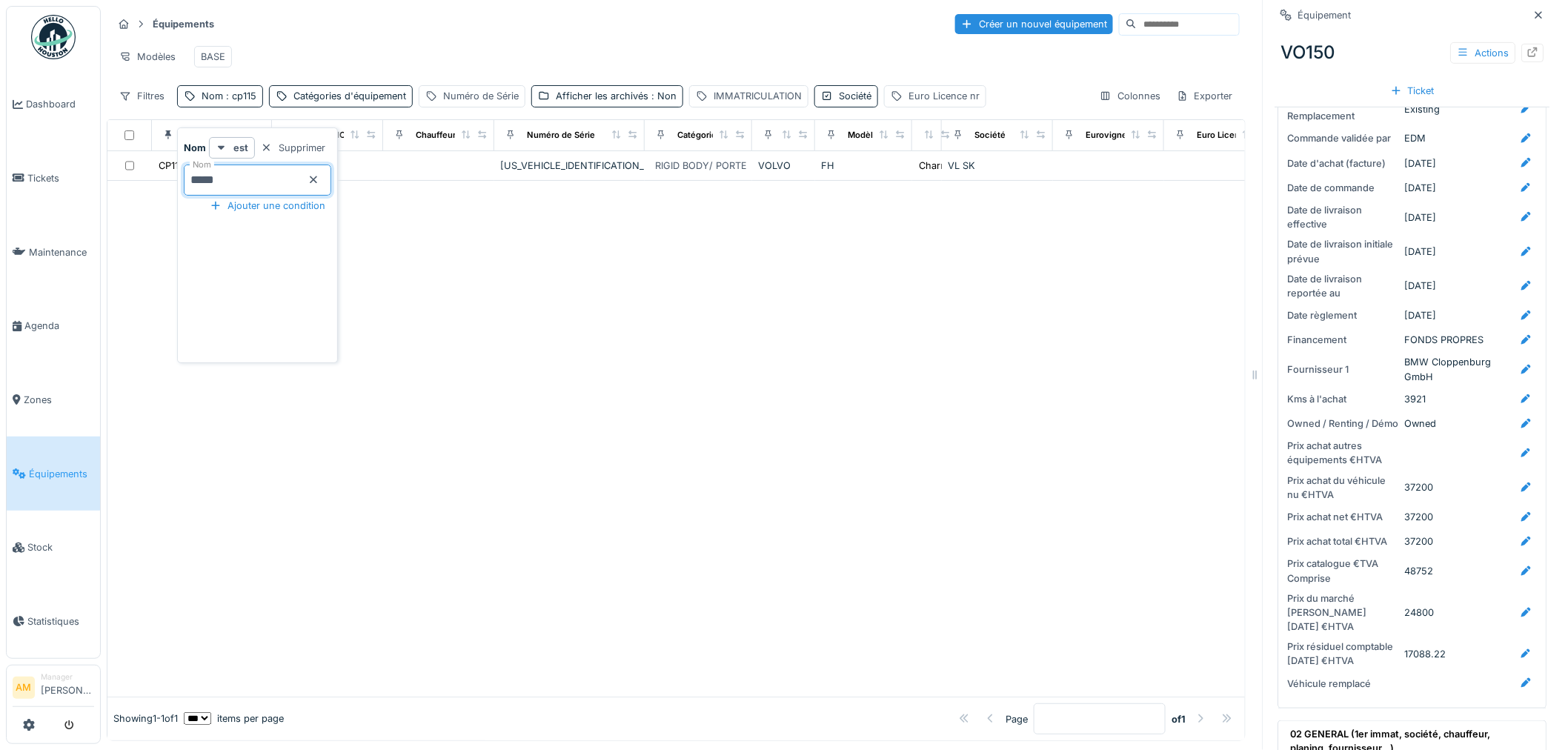
click at [558, 286] on div at bounding box center [675, 439] width 1137 height 516
click at [737, 378] on div at bounding box center [675, 439] width 1137 height 516
click at [614, 408] on div at bounding box center [675, 439] width 1137 height 516
click at [71, 467] on span "Équipements" at bounding box center [61, 474] width 65 height 14
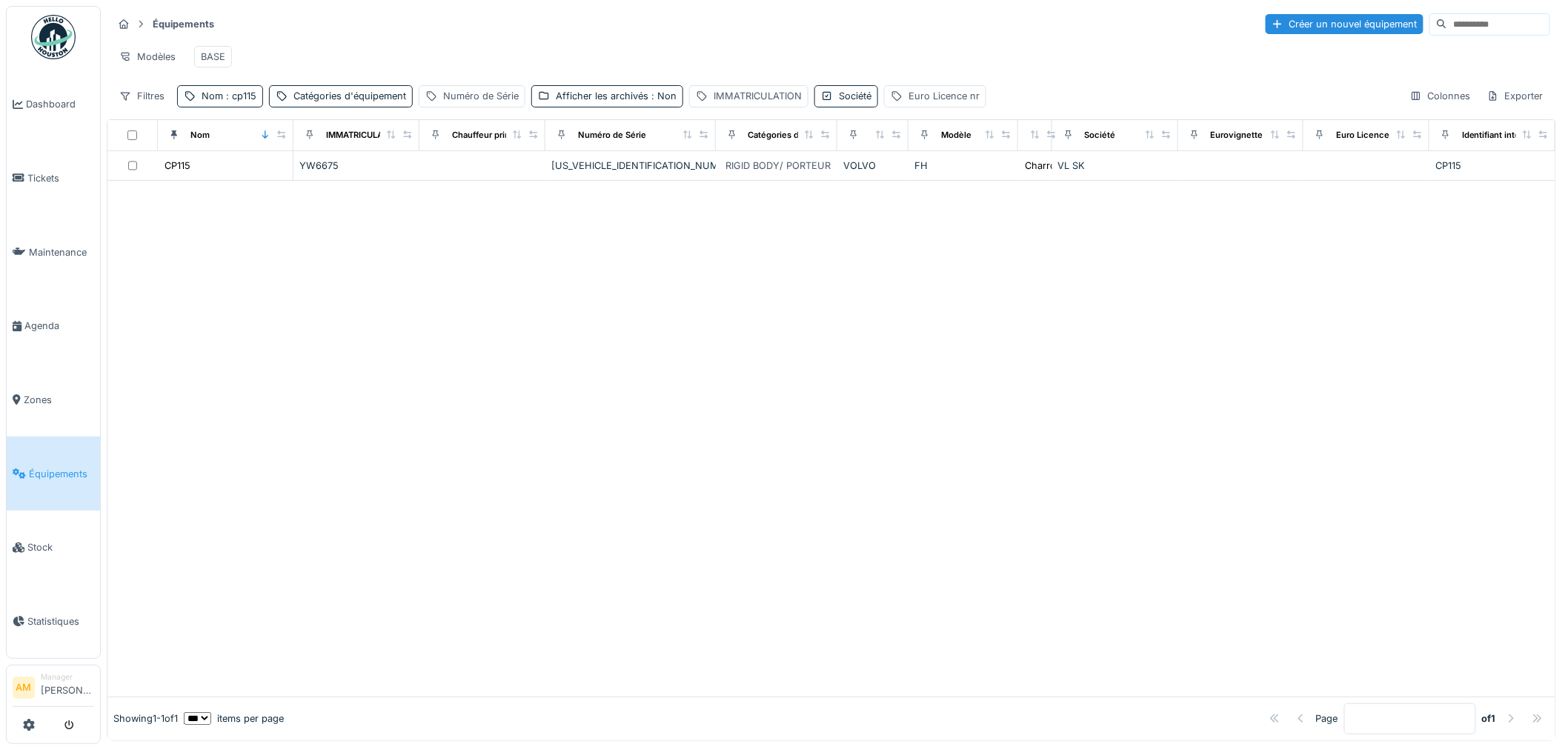
click at [70, 472] on link "Équipements" at bounding box center [53, 474] width 94 height 74
click at [425, 419] on div at bounding box center [831, 439] width 1447 height 516
click at [238, 101] on span ": cp115" at bounding box center [240, 97] width 34 height 12
drag, startPoint x: 232, startPoint y: 181, endPoint x: 205, endPoint y: 184, distance: 27.2
click at [205, 184] on input "*****" at bounding box center [257, 180] width 148 height 31
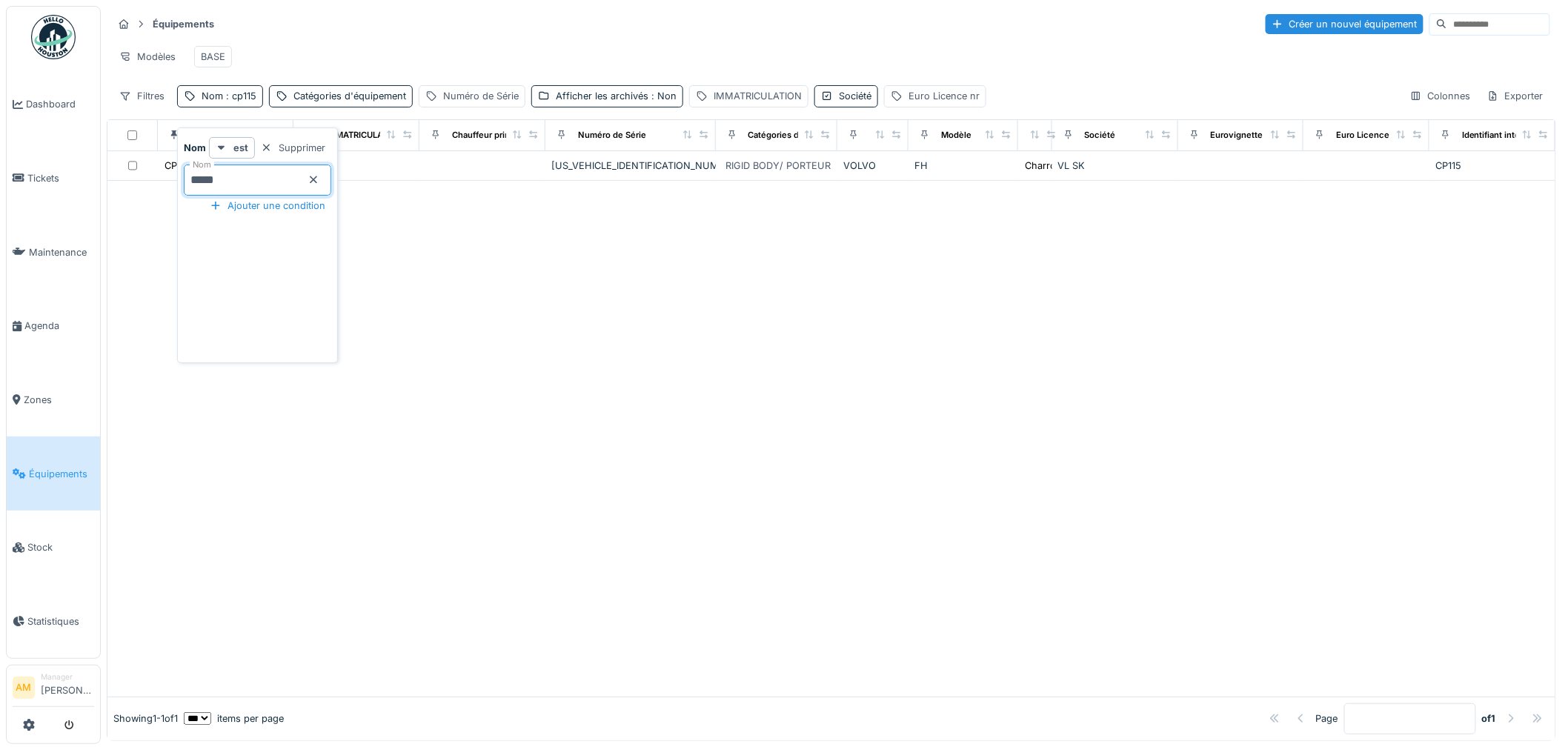
type input "*****"
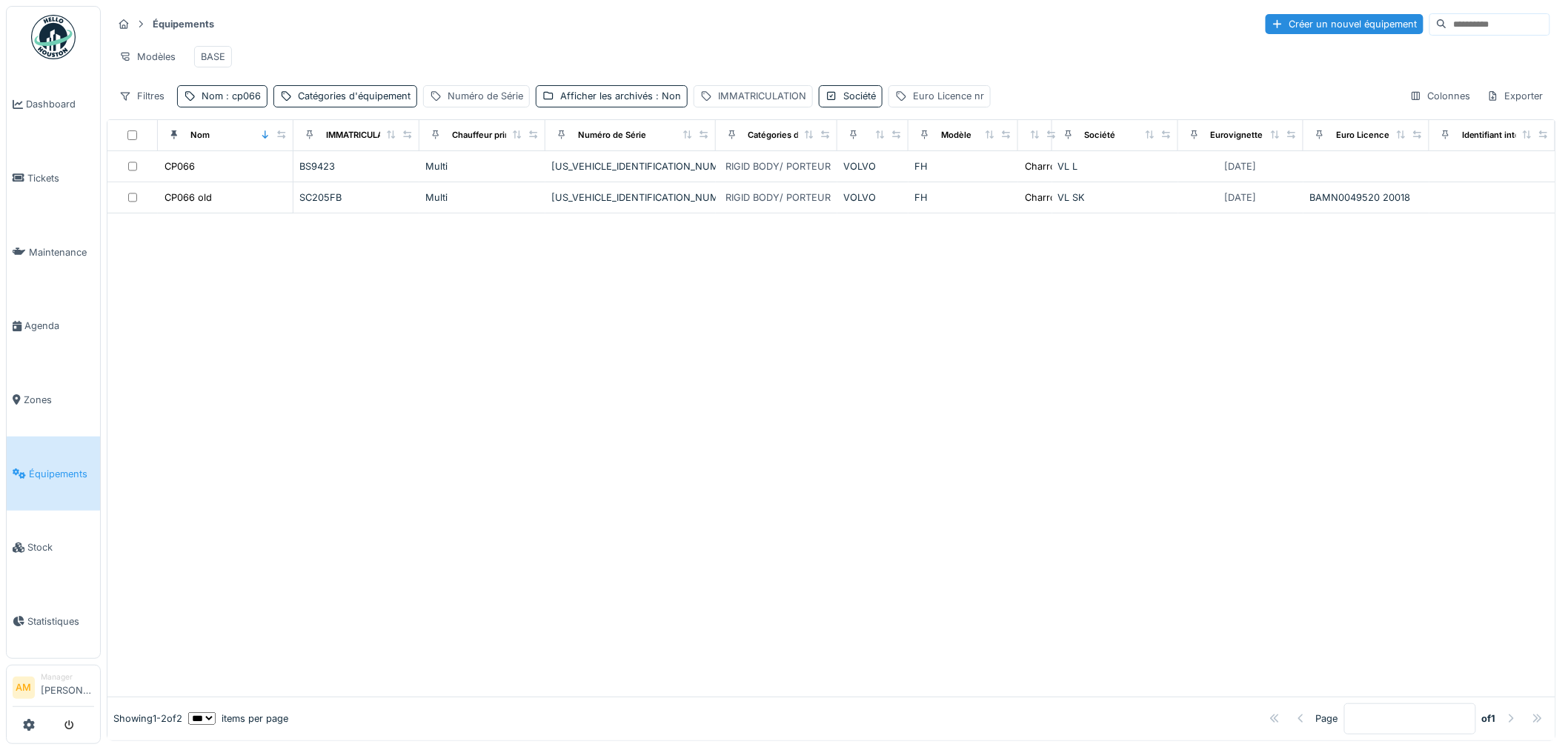
drag, startPoint x: 618, startPoint y: 438, endPoint x: 612, endPoint y: 434, distance: 7.2
click at [615, 436] on div at bounding box center [831, 455] width 1447 height 483
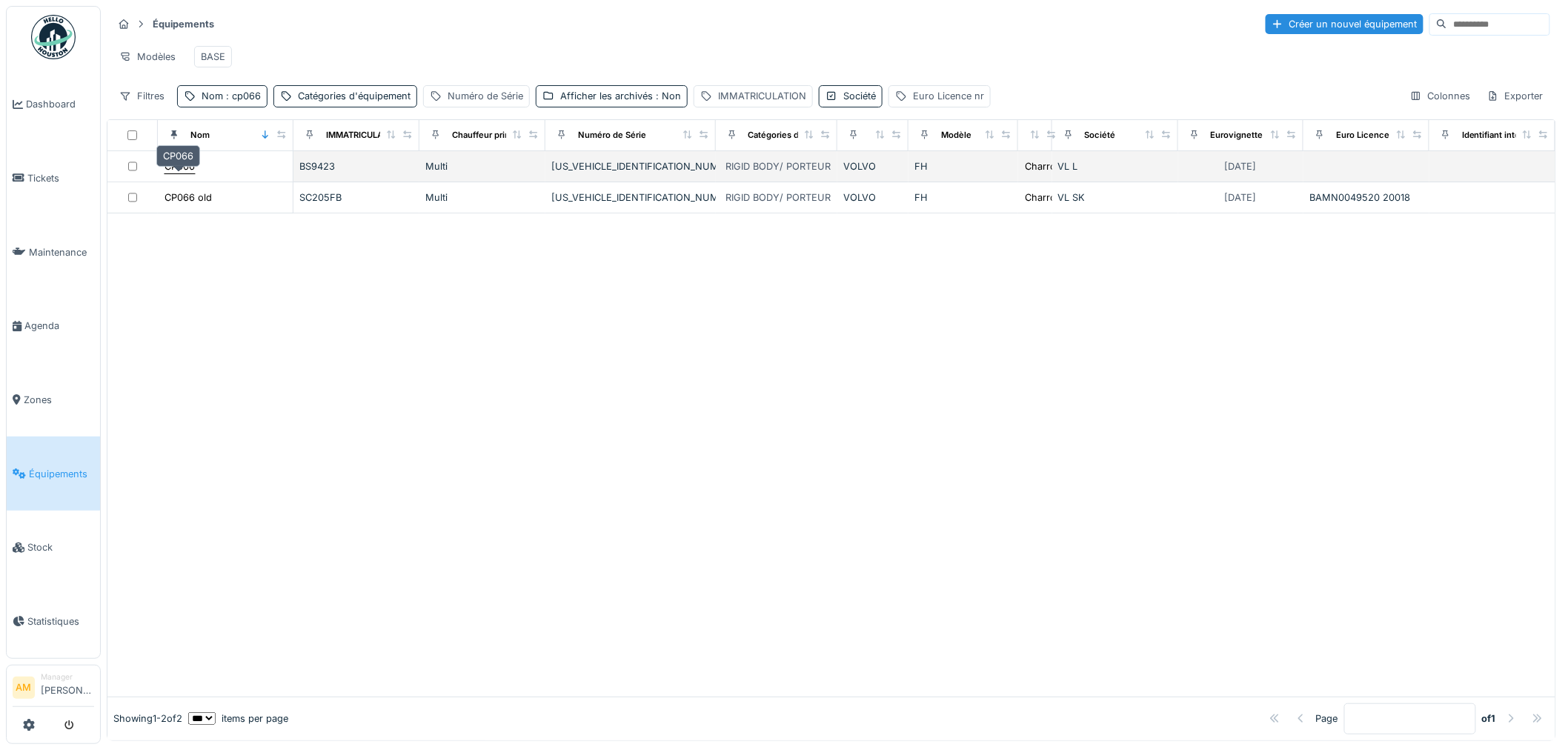
click at [180, 173] on div "CP066" at bounding box center [179, 166] width 30 height 14
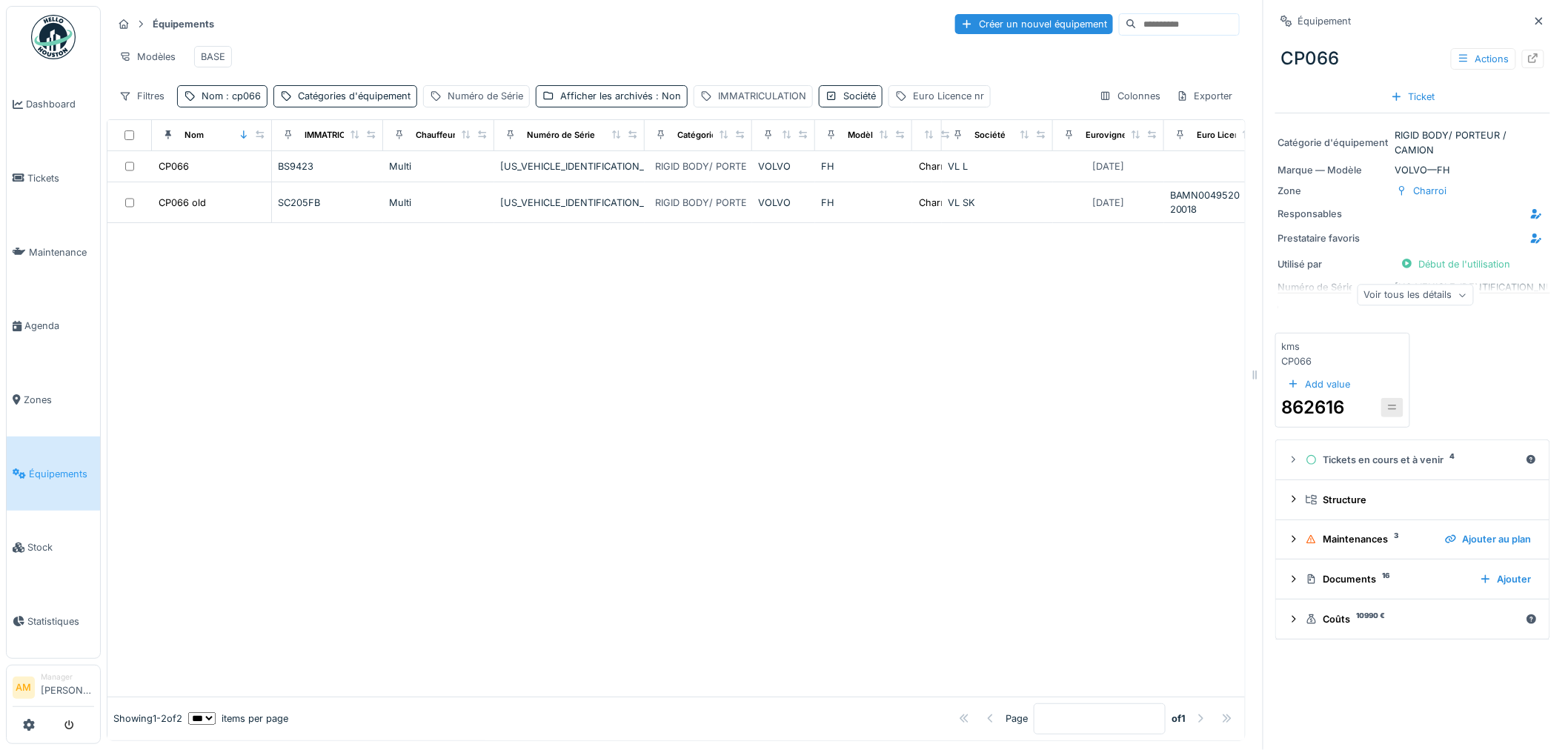
click at [231, 304] on div at bounding box center [675, 459] width 1137 height 473
click at [234, 101] on span ": cp066" at bounding box center [242, 97] width 38 height 12
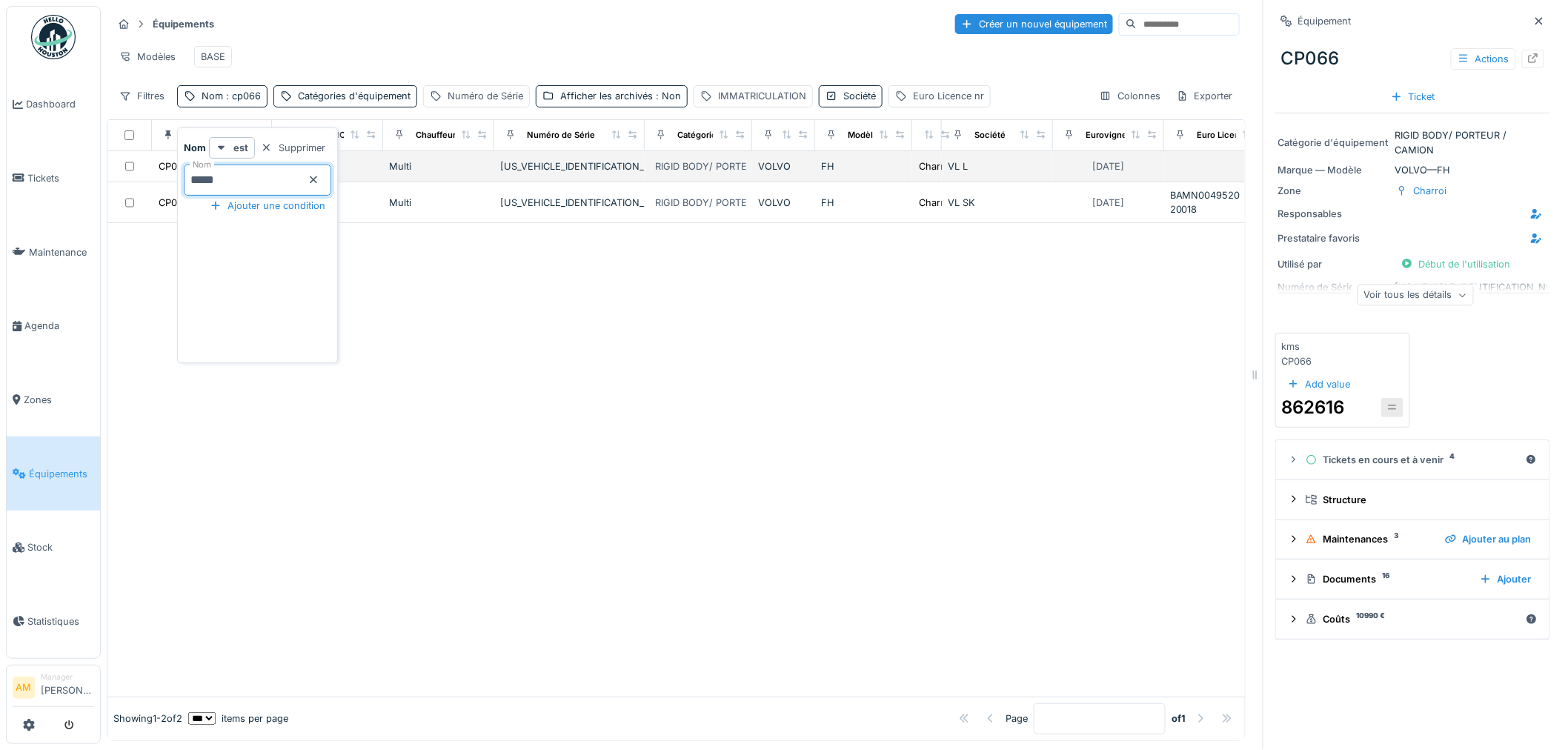
drag, startPoint x: 250, startPoint y: 186, endPoint x: 109, endPoint y: 168, distance: 142.1
click at [123, 170] on body "Dashboard Tickets Maintenance [GEOGRAPHIC_DATA] Zones Équipements Stock Statist…" at bounding box center [784, 375] width 1568 height 750
type input "*****"
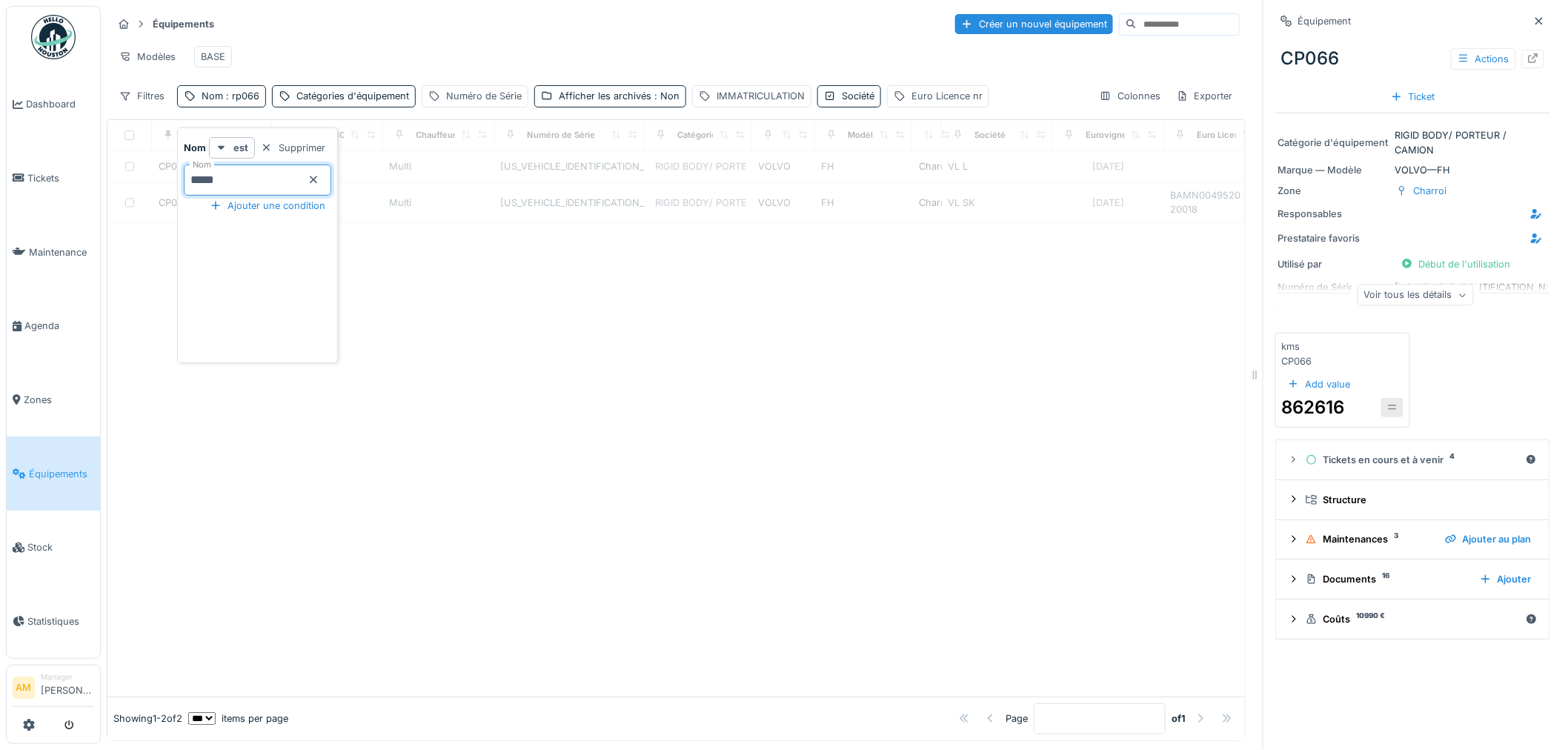
click at [543, 363] on div at bounding box center [675, 459] width 1137 height 473
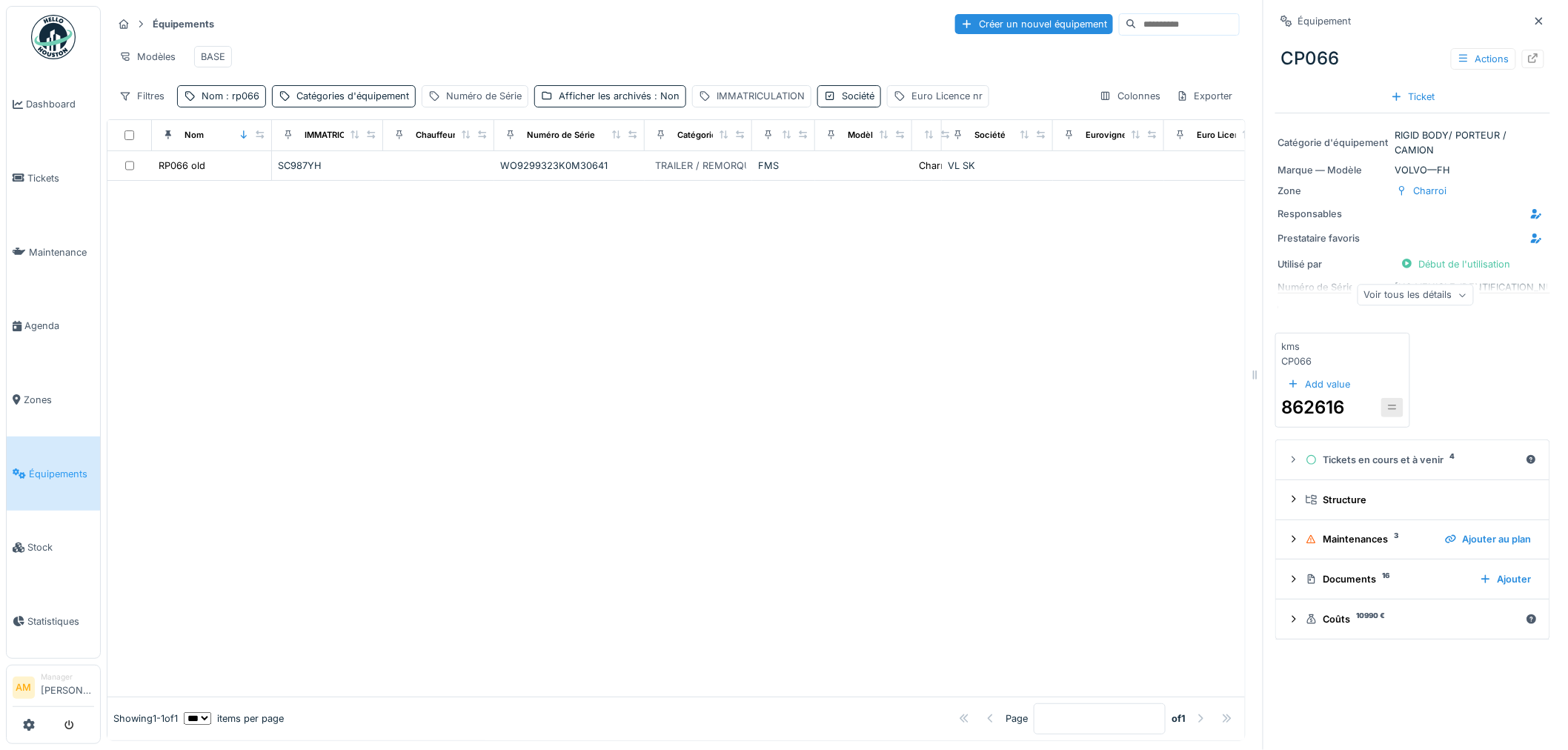
click at [543, 363] on div at bounding box center [675, 439] width 1137 height 516
click at [599, 103] on div "Afficher les archivés : Non" at bounding box center [618, 96] width 121 height 14
click at [465, 103] on div "Numéro de Série" at bounding box center [484, 96] width 75 height 14
click at [509, 178] on label "Numéro de Série" at bounding box center [484, 179] width 100 height 17
click at [509, 178] on Série_g3NjQ "Numéro de Série" at bounding box center [528, 180] width 203 height 31
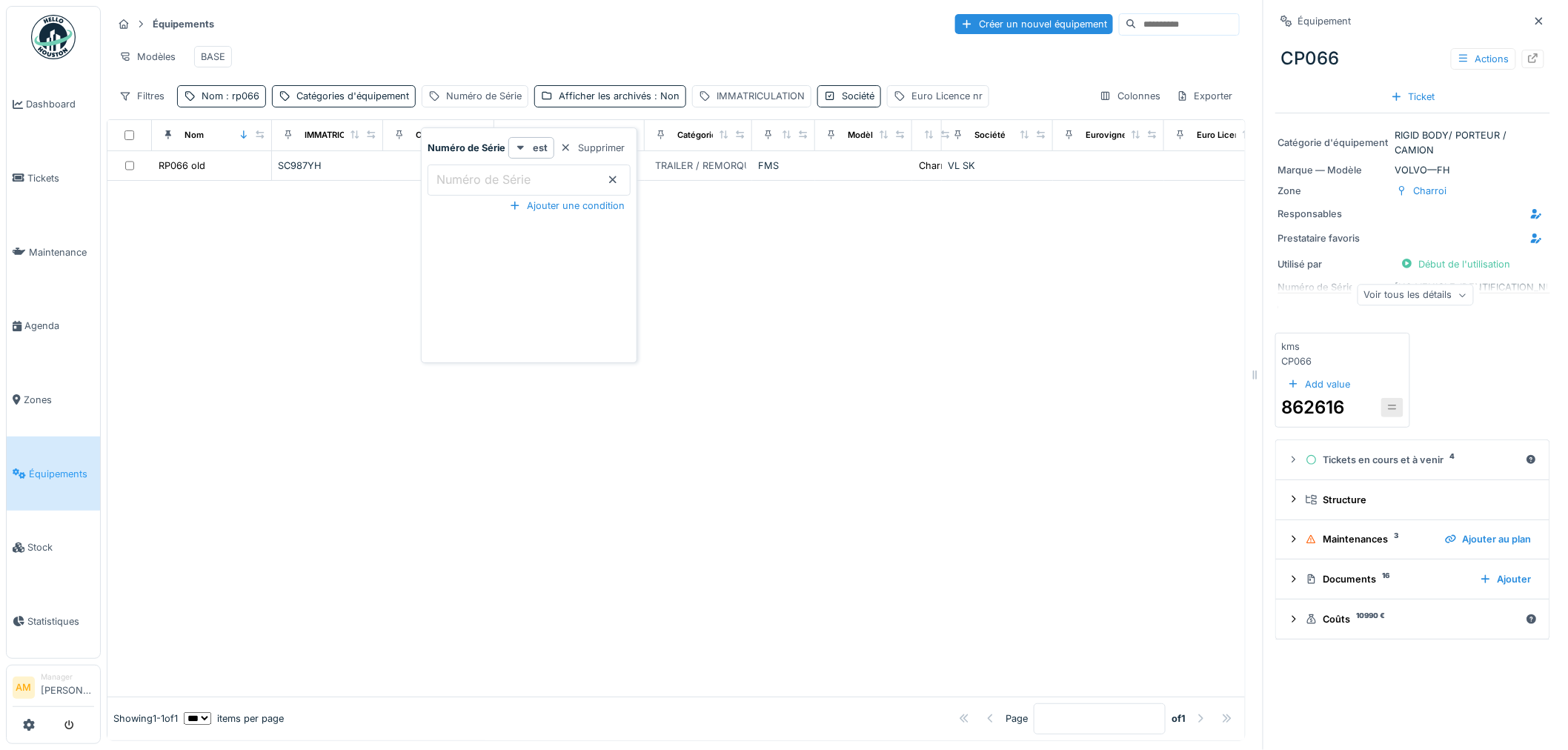
click at [330, 347] on div at bounding box center [675, 439] width 1137 height 516
click at [492, 103] on div "Numéro de Série" at bounding box center [484, 96] width 75 height 14
click at [455, 180] on label "Numéro de Série" at bounding box center [484, 179] width 100 height 17
click at [455, 180] on Série_Y0Mzk "Numéro de Série" at bounding box center [528, 180] width 203 height 31
type Série_Y0Mzk "*****"
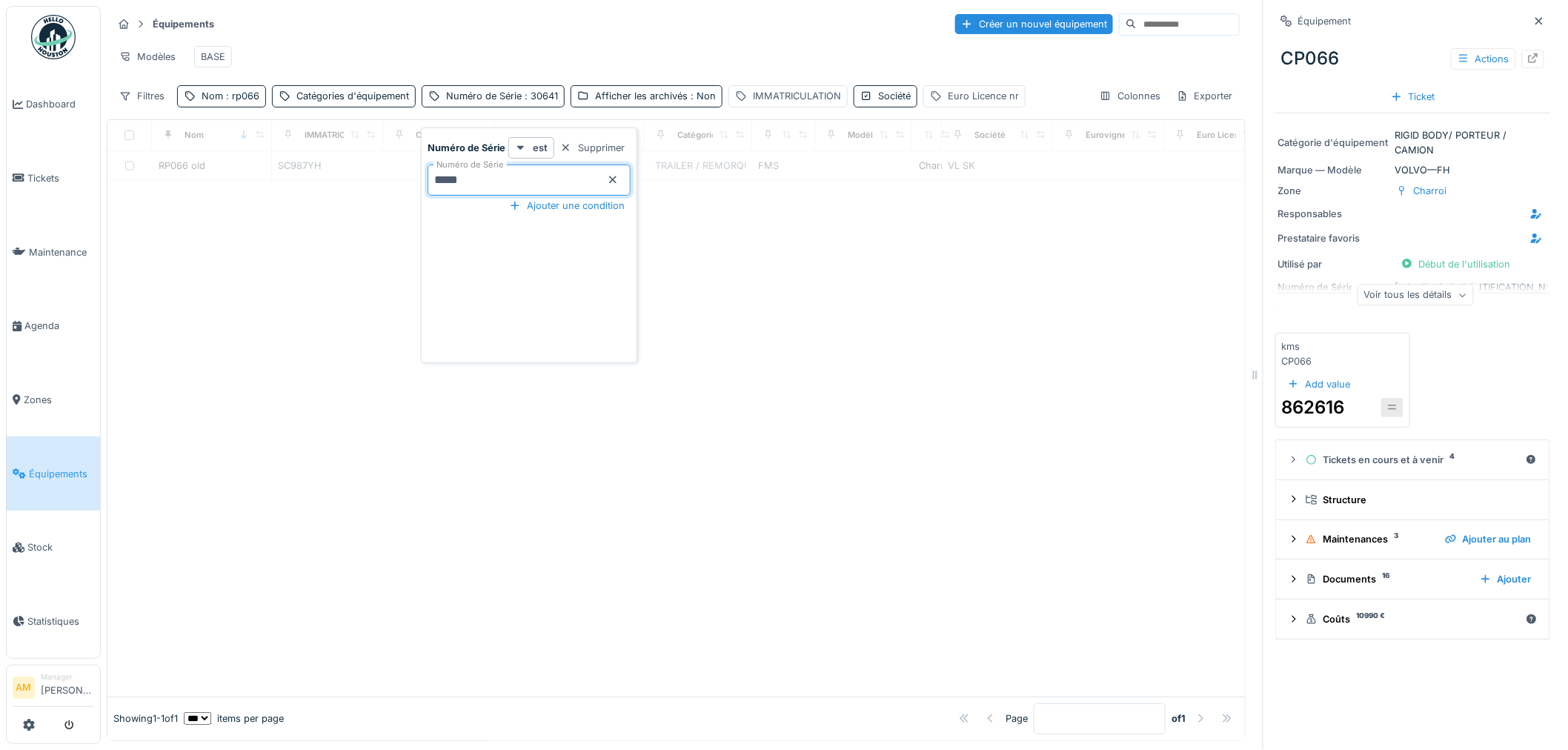
click at [1072, 389] on div at bounding box center [675, 439] width 1137 height 516
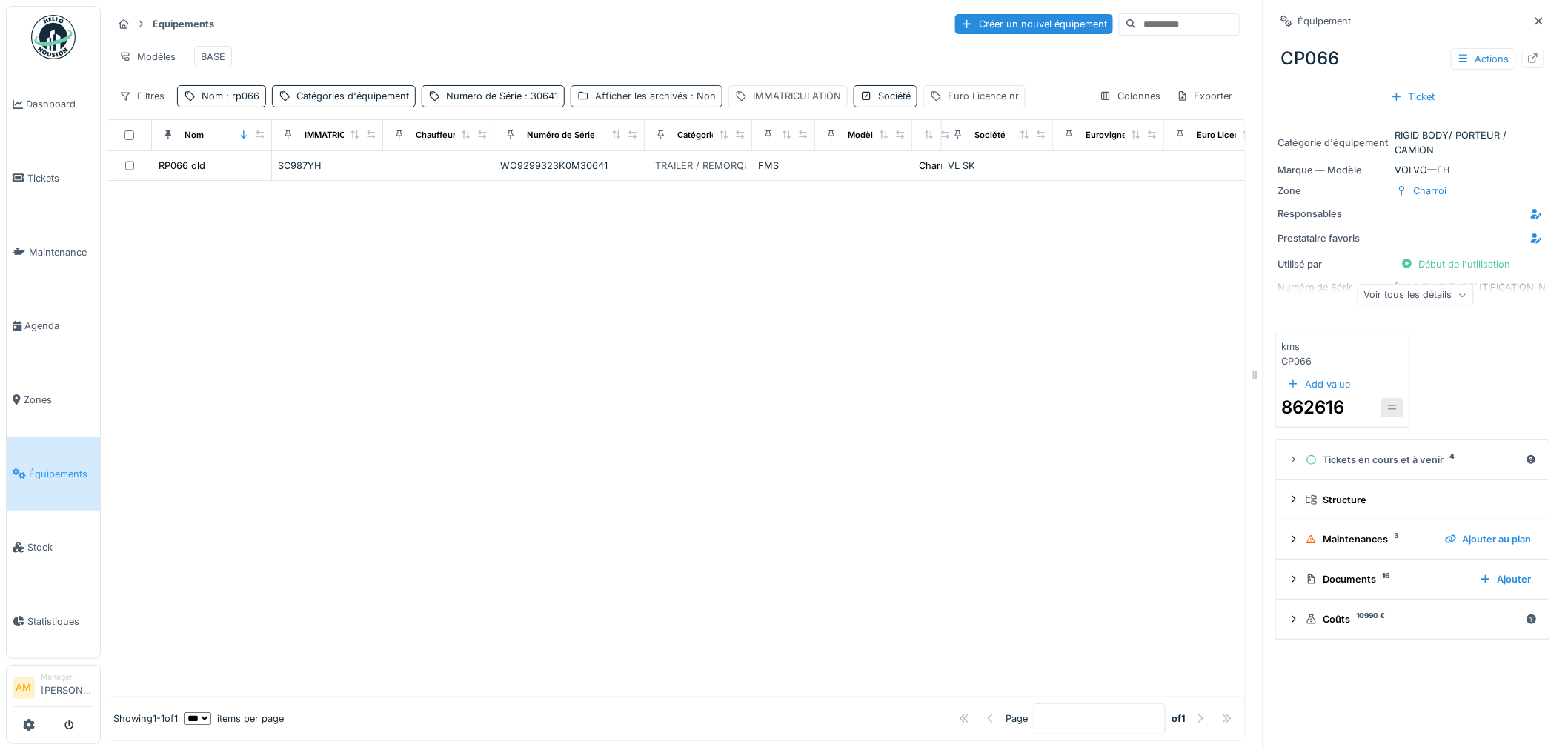
click at [675, 103] on div "Afficher les archivés : Non" at bounding box center [655, 96] width 121 height 14
click at [580, 186] on div at bounding box center [582, 183] width 12 height 12
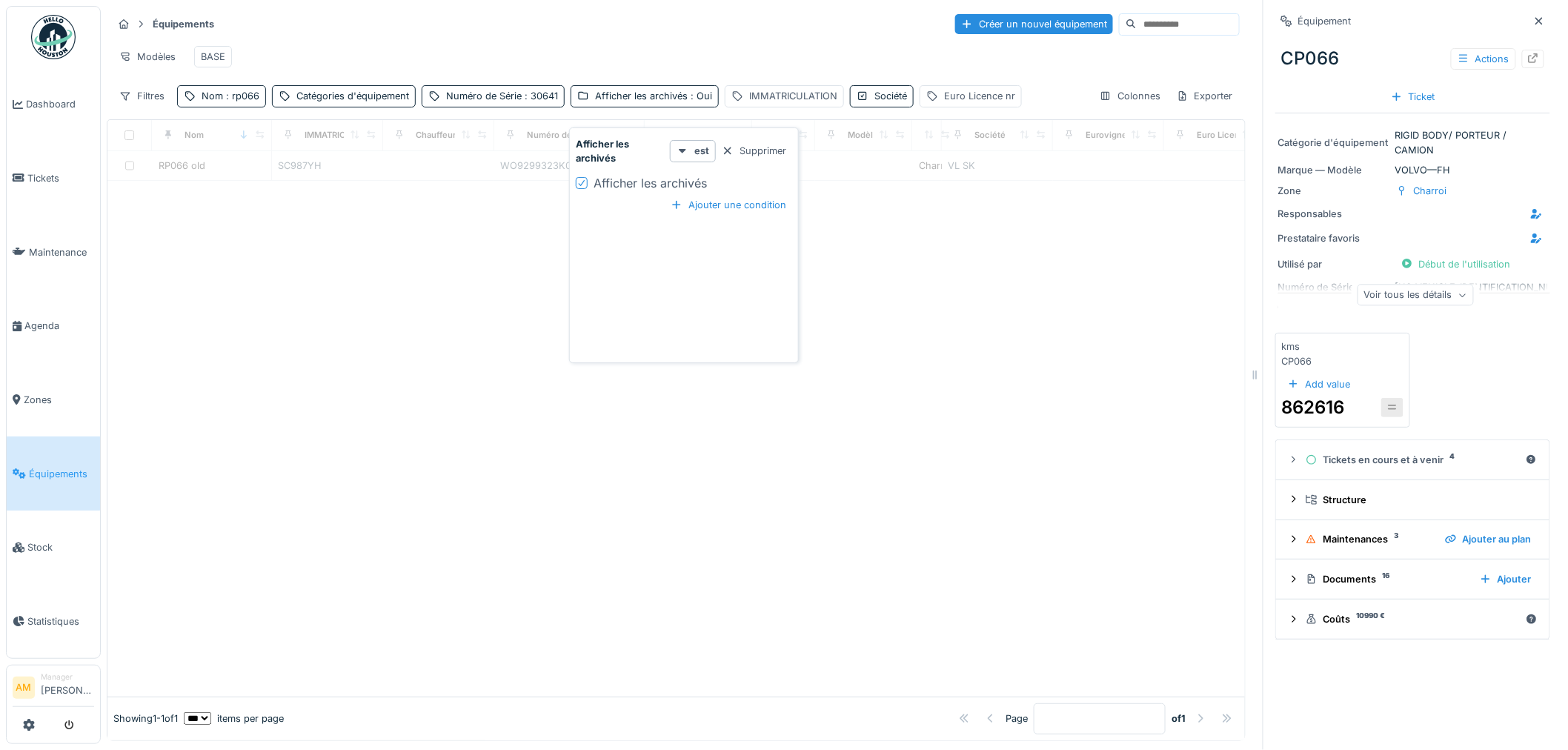
click at [538, 284] on div at bounding box center [675, 439] width 1137 height 516
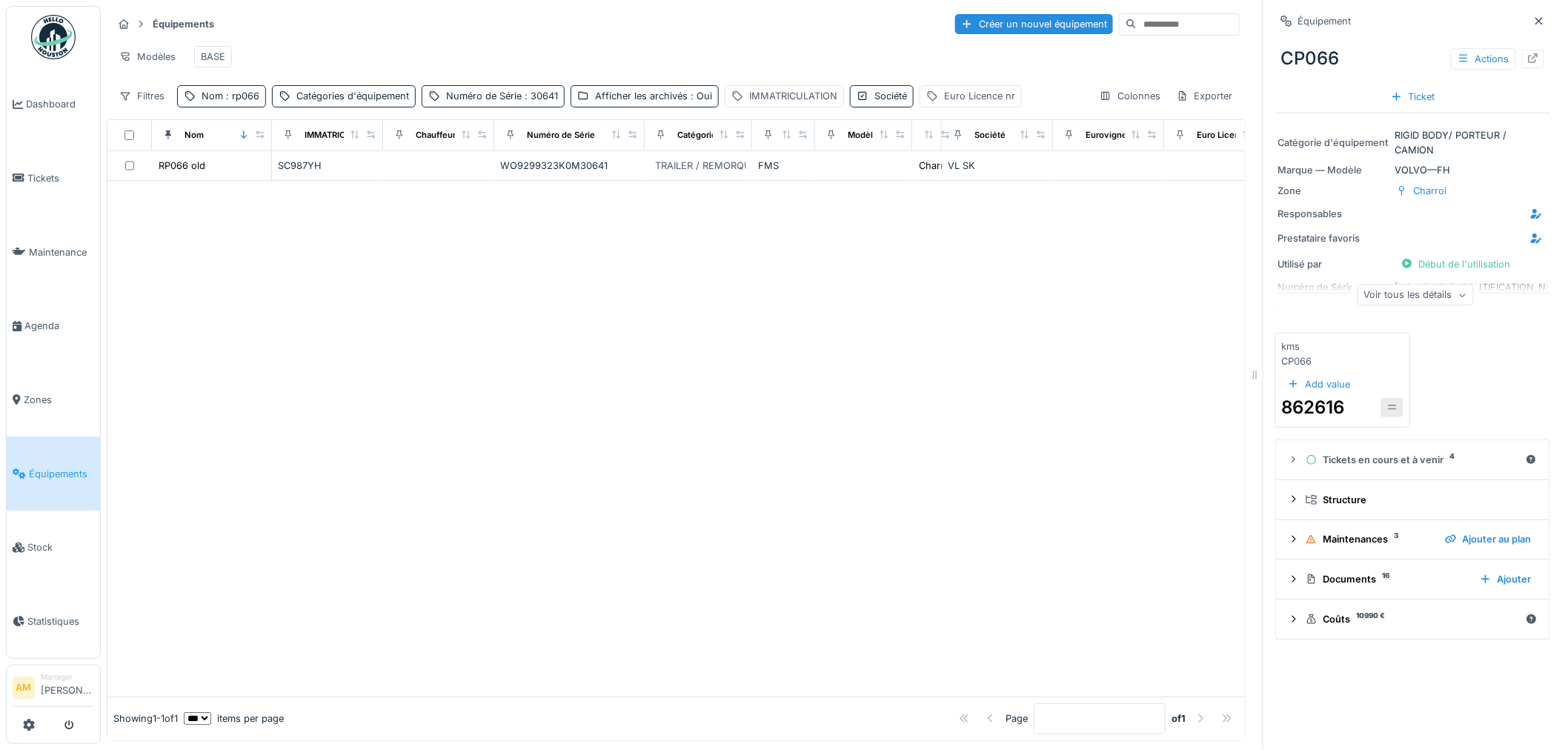
click at [668, 400] on div at bounding box center [675, 439] width 1137 height 516
click at [253, 101] on span ": rp066" at bounding box center [242, 97] width 37 height 12
click at [240, 170] on input "*****" at bounding box center [257, 180] width 148 height 31
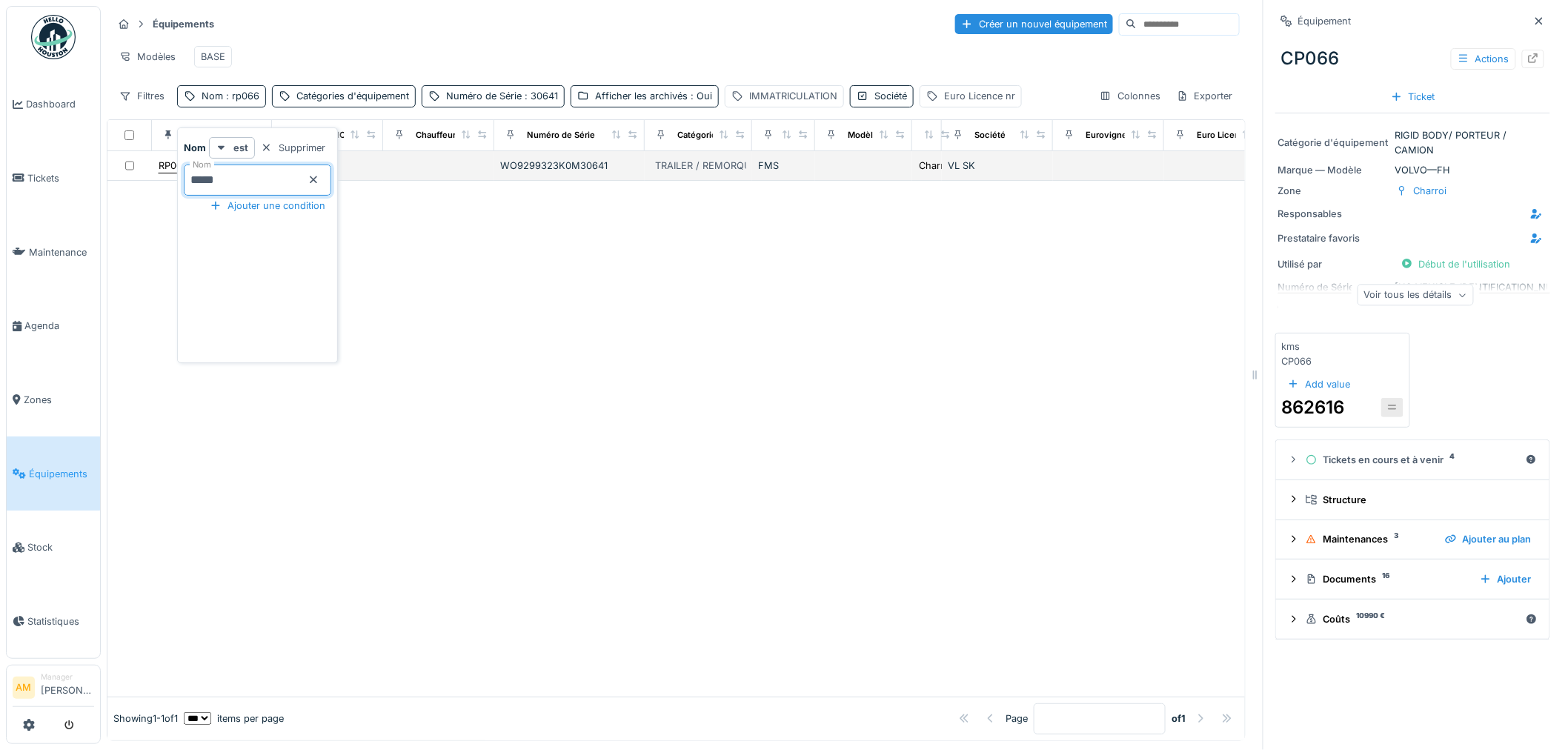
drag, startPoint x: 213, startPoint y: 180, endPoint x: 165, endPoint y: 179, distance: 48.0
click at [181, 179] on div "Nom est Supprimer Nom ***** Ajouter une condition" at bounding box center [257, 248] width 154 height 222
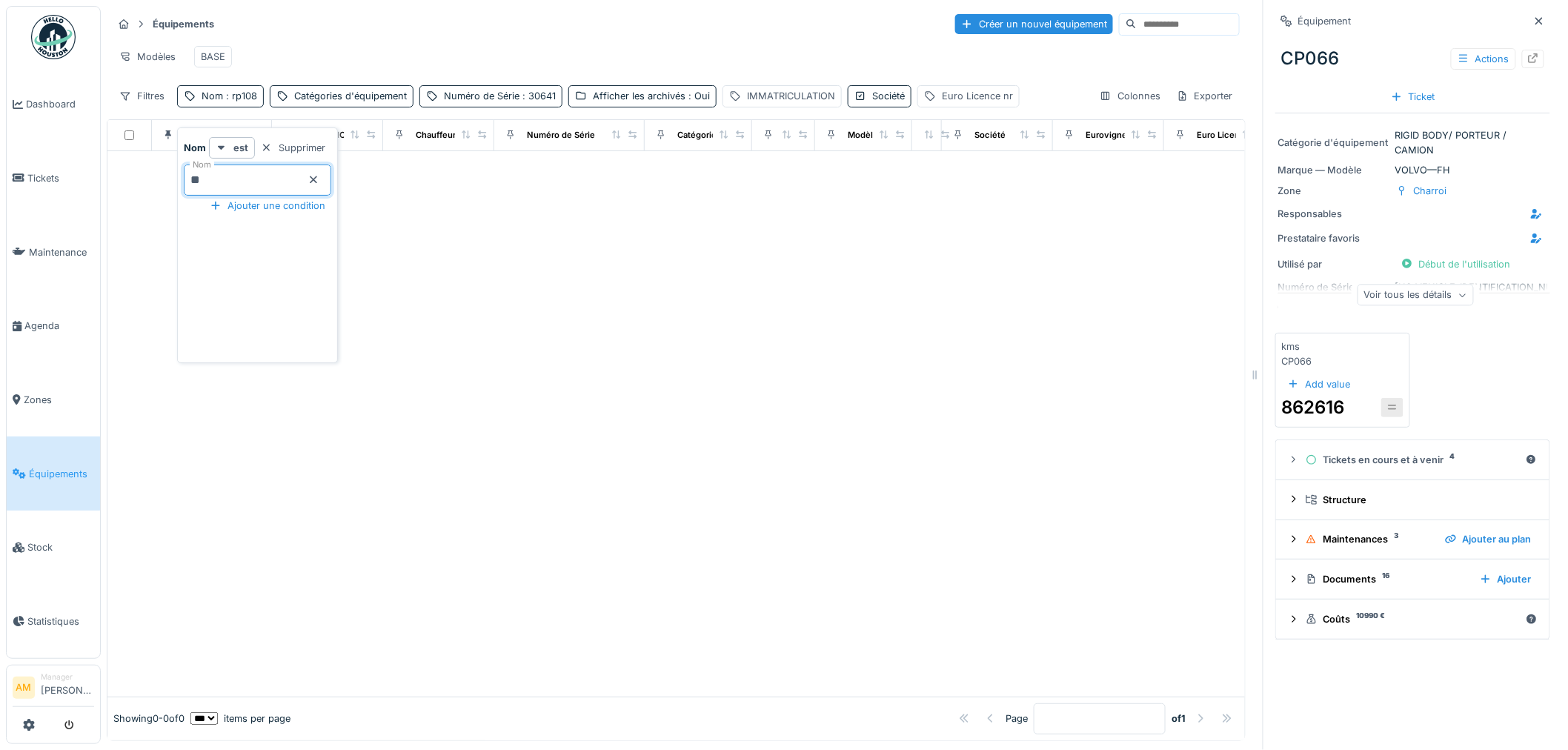
type input "**"
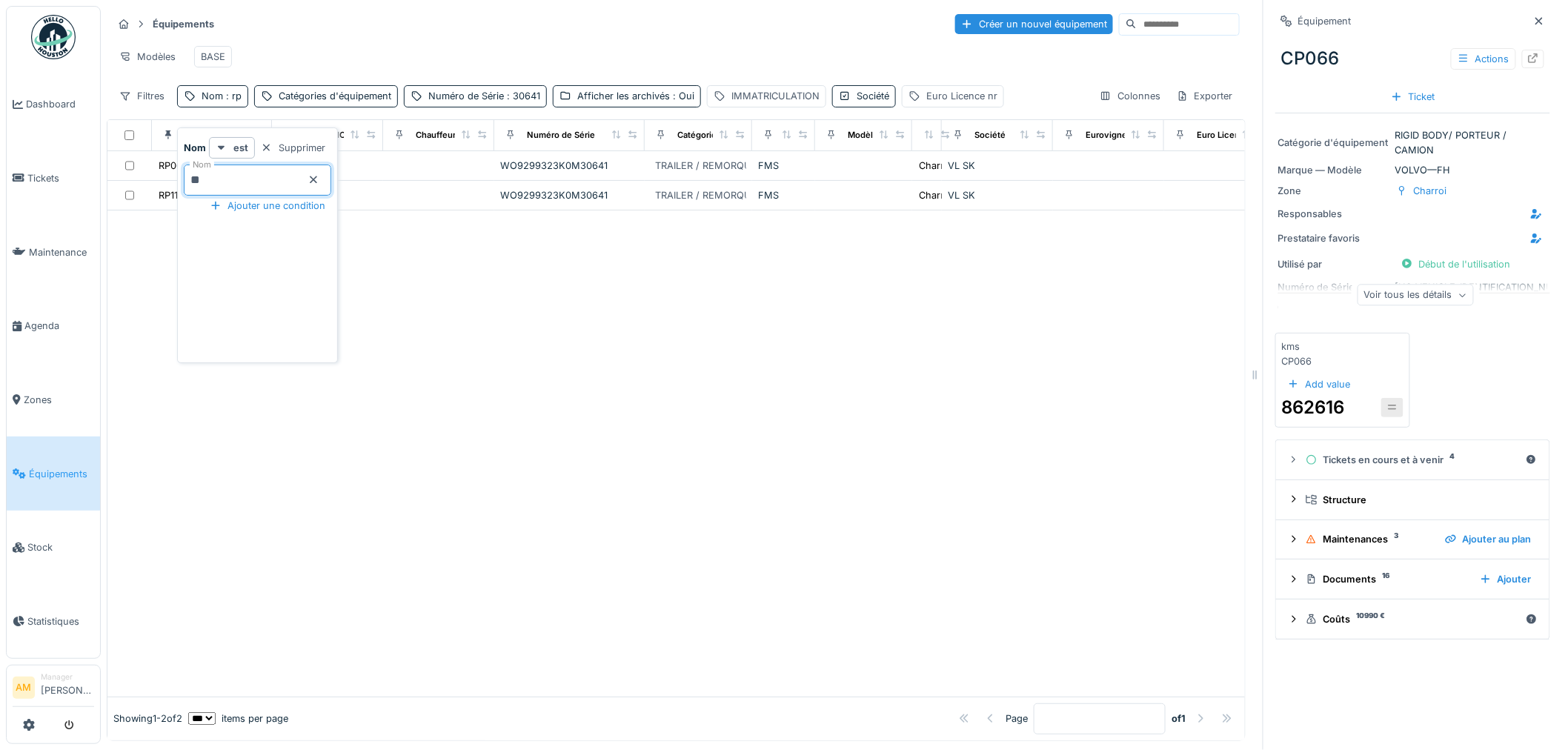
click at [627, 312] on div at bounding box center [675, 453] width 1137 height 486
click at [241, 113] on div "Équipements Créer un nouvel équipement Modèles BASE Filtres Nom : rp Catégories…" at bounding box center [675, 59] width 1139 height 107
click at [240, 103] on div "Nom : rp" at bounding box center [221, 96] width 40 height 14
drag, startPoint x: 214, startPoint y: 184, endPoint x: 139, endPoint y: 163, distance: 77.9
click at [167, 175] on body "Dashboard Tickets Maintenance [GEOGRAPHIC_DATA] Zones Équipements Stock Statist…" at bounding box center [784, 375] width 1568 height 750
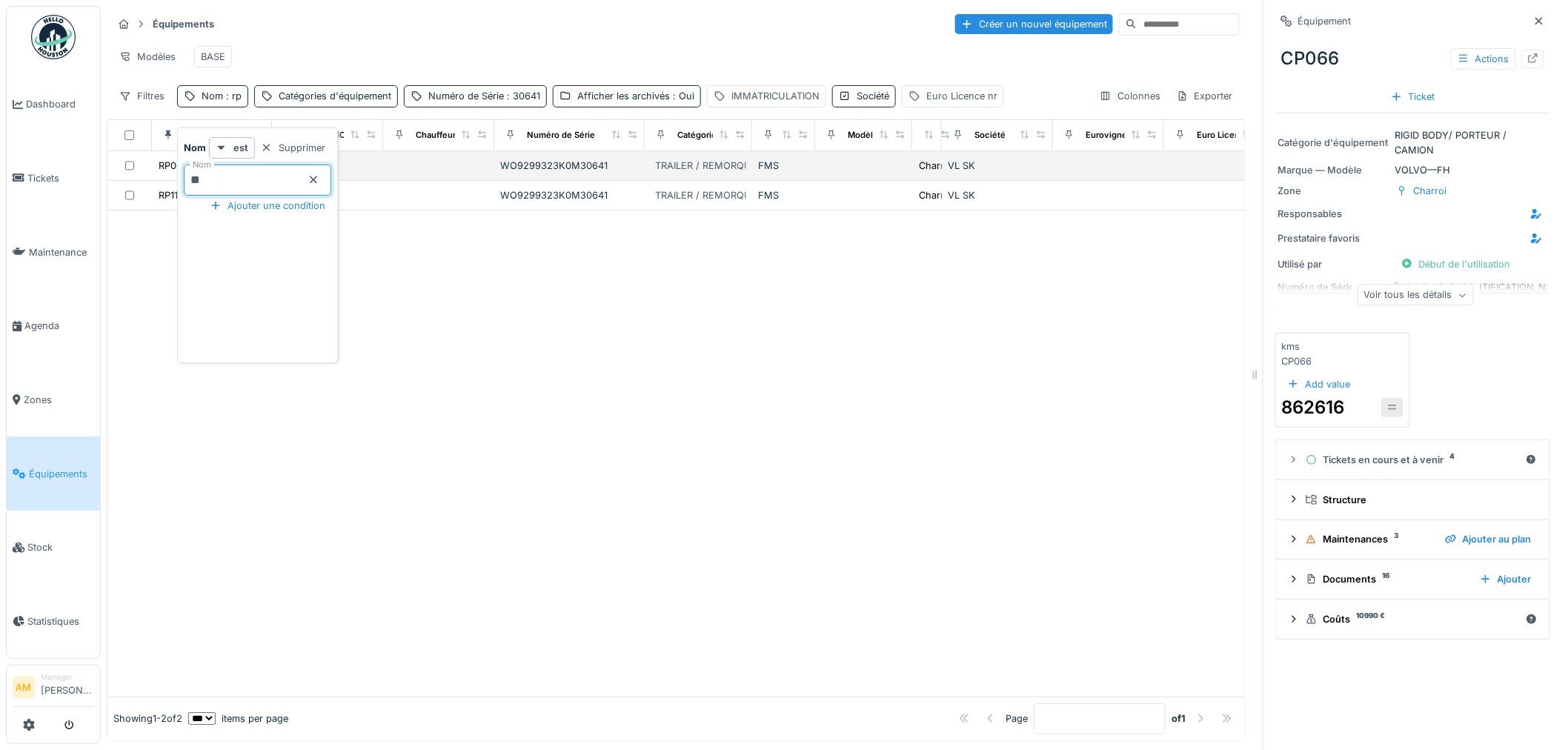
type input "**"
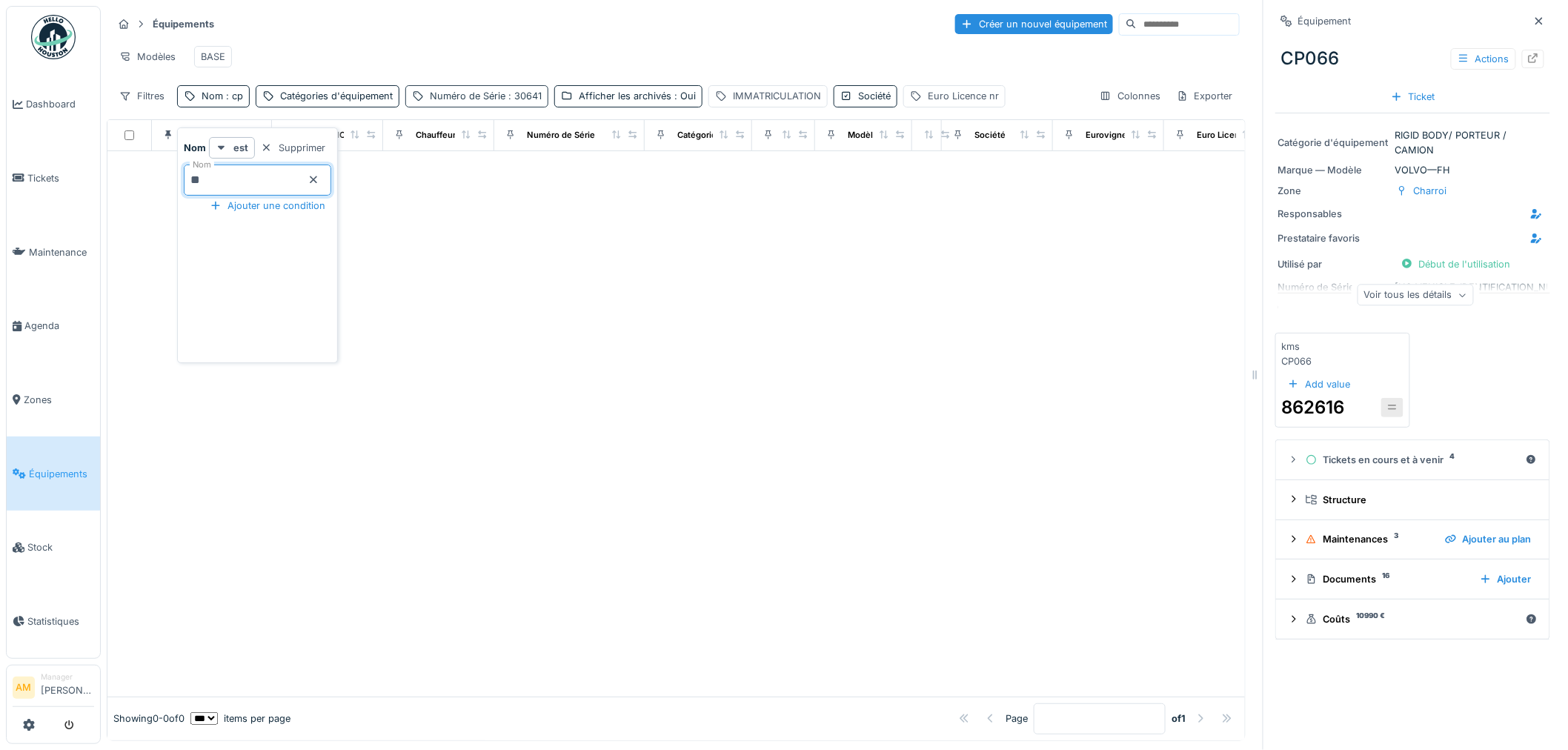
click at [497, 103] on div "Numéro de Série : 30641" at bounding box center [486, 96] width 112 height 14
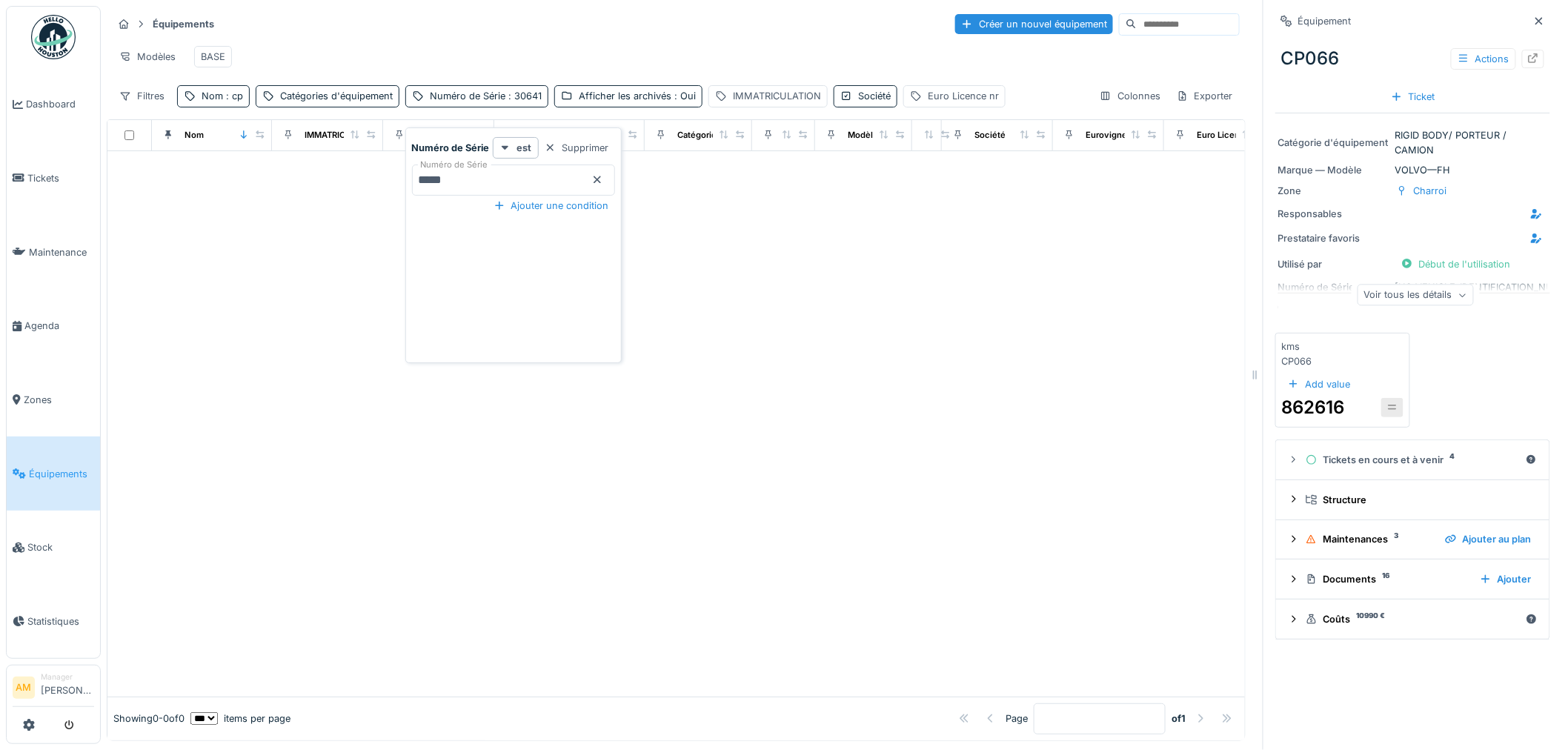
click at [344, 174] on body "Dashboard Tickets Maintenance [GEOGRAPHIC_DATA] Zones Équipements Stock Statist…" at bounding box center [784, 375] width 1568 height 750
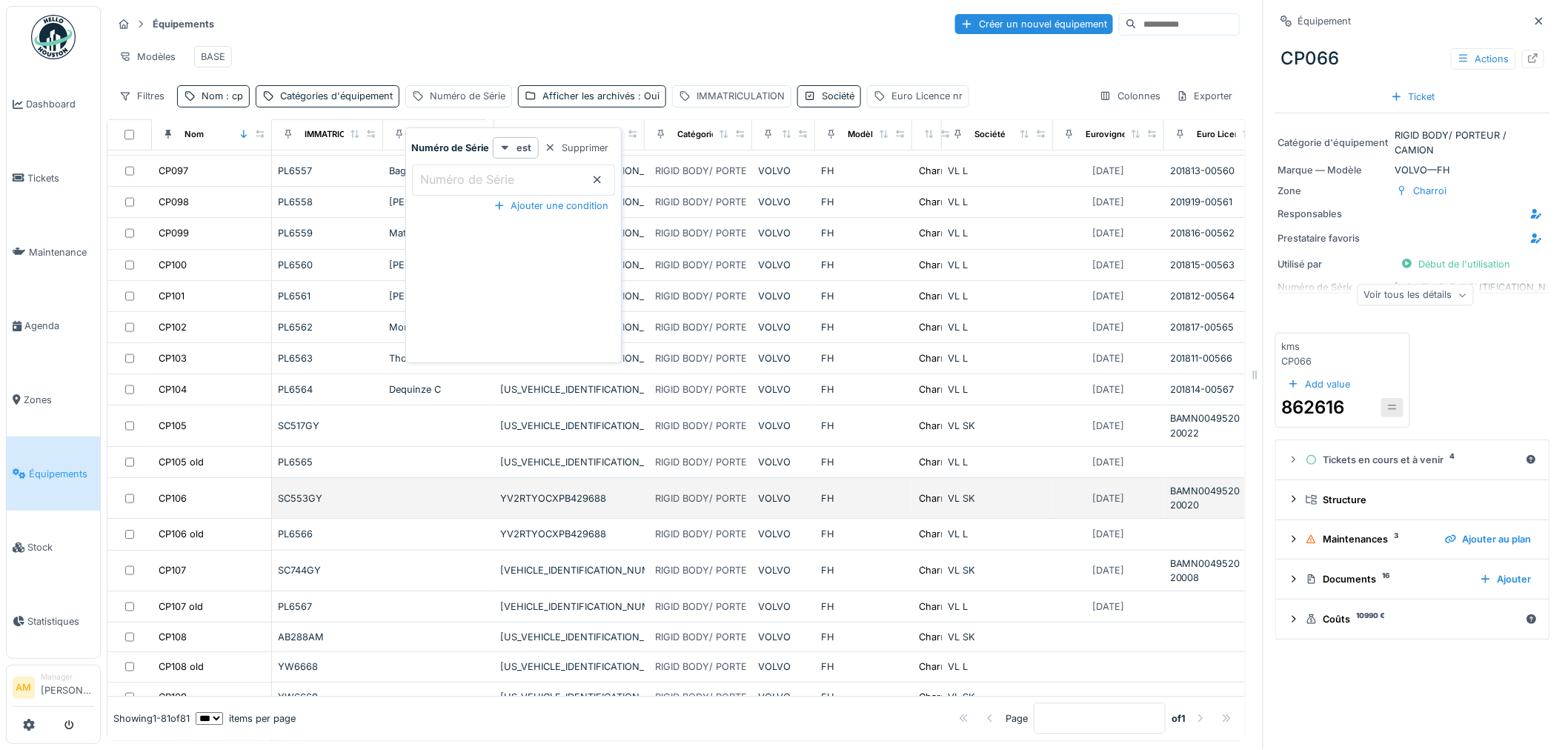
scroll to position [2138, 0]
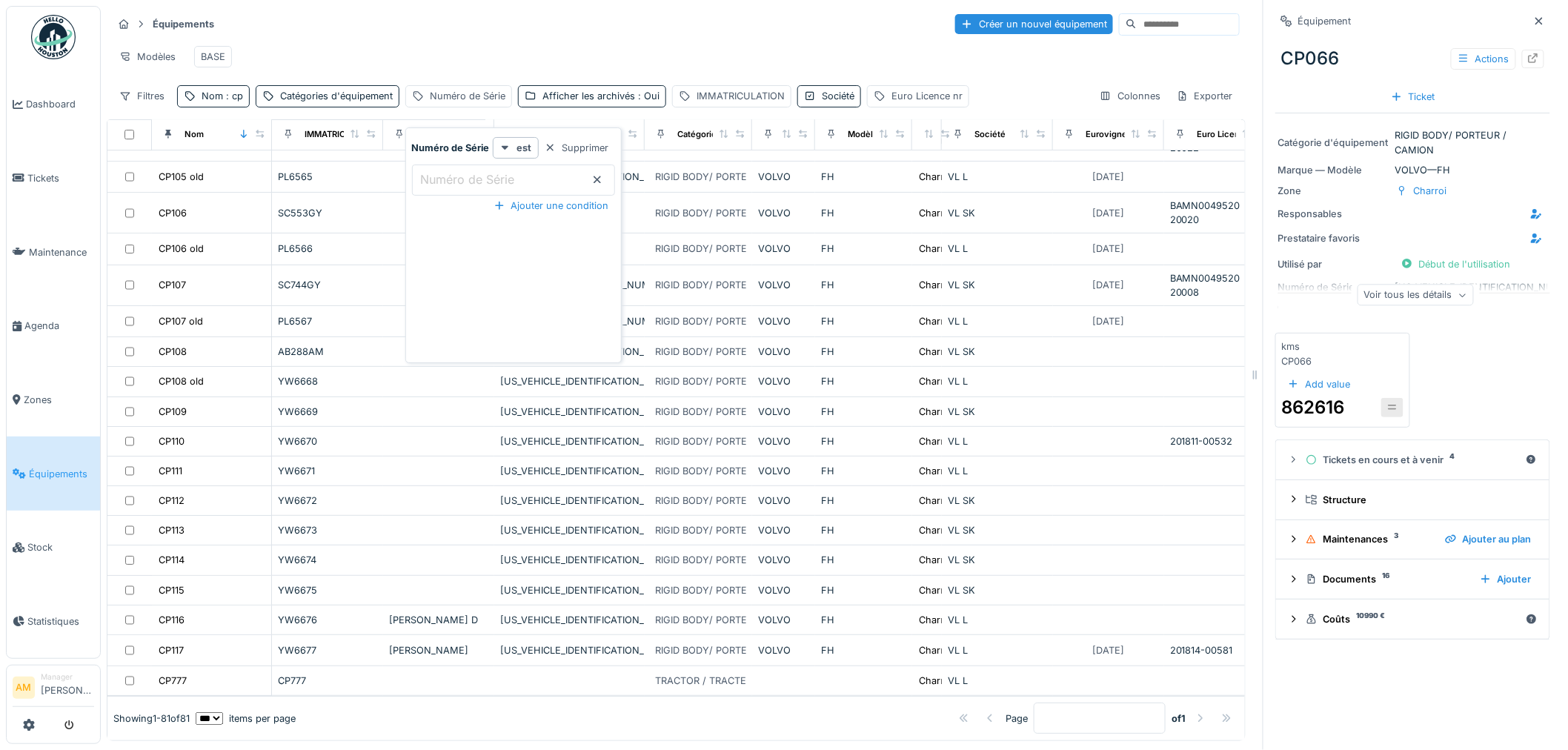
click at [544, 43] on div "Modèles BASE" at bounding box center [676, 56] width 1126 height 34
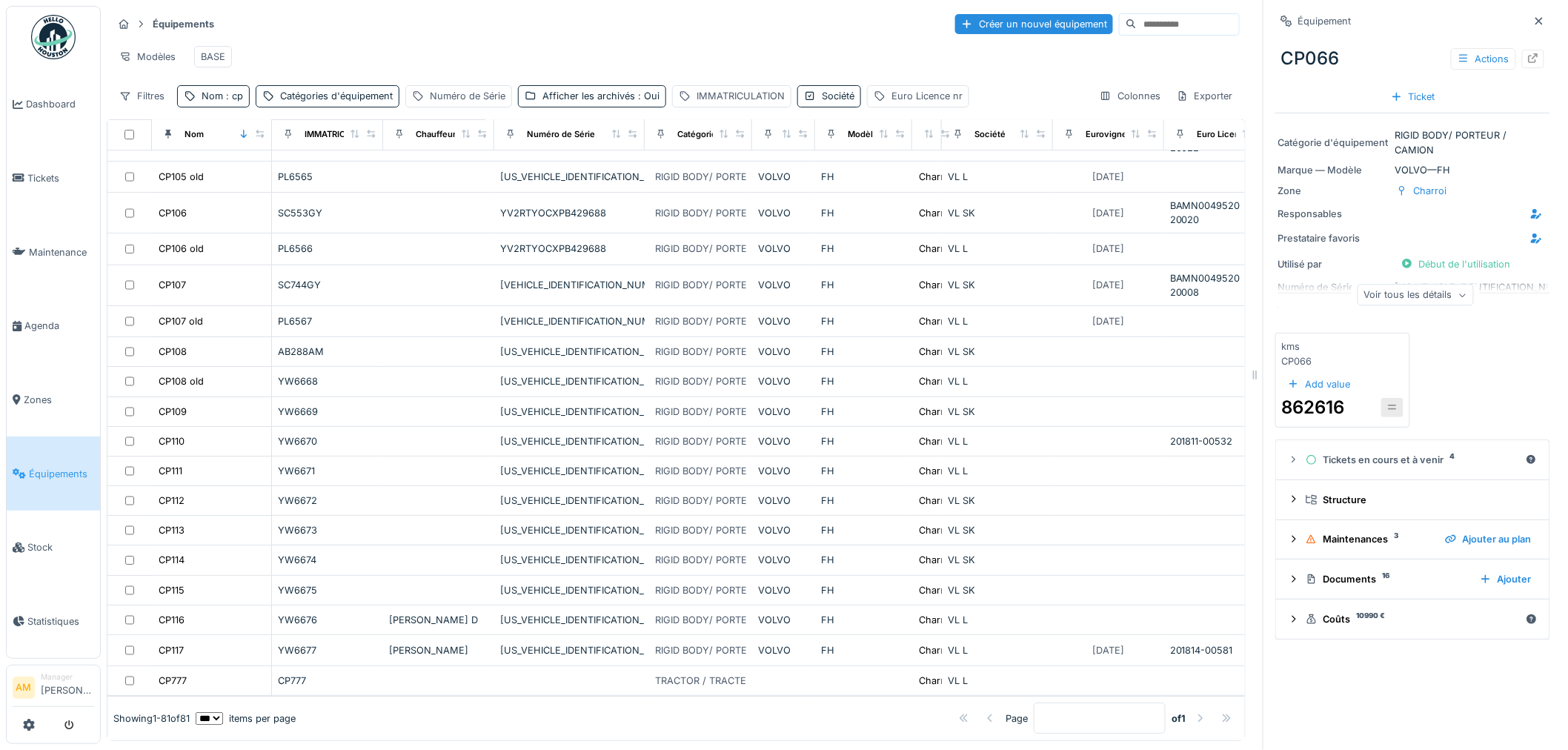
click at [279, 26] on div "Équipements Créer un nouvel équipement" at bounding box center [676, 23] width 1126 height 24
click at [237, 102] on div "Nom : cp" at bounding box center [222, 96] width 42 height 14
click at [241, 166] on input "**" at bounding box center [257, 180] width 148 height 31
type input "*"
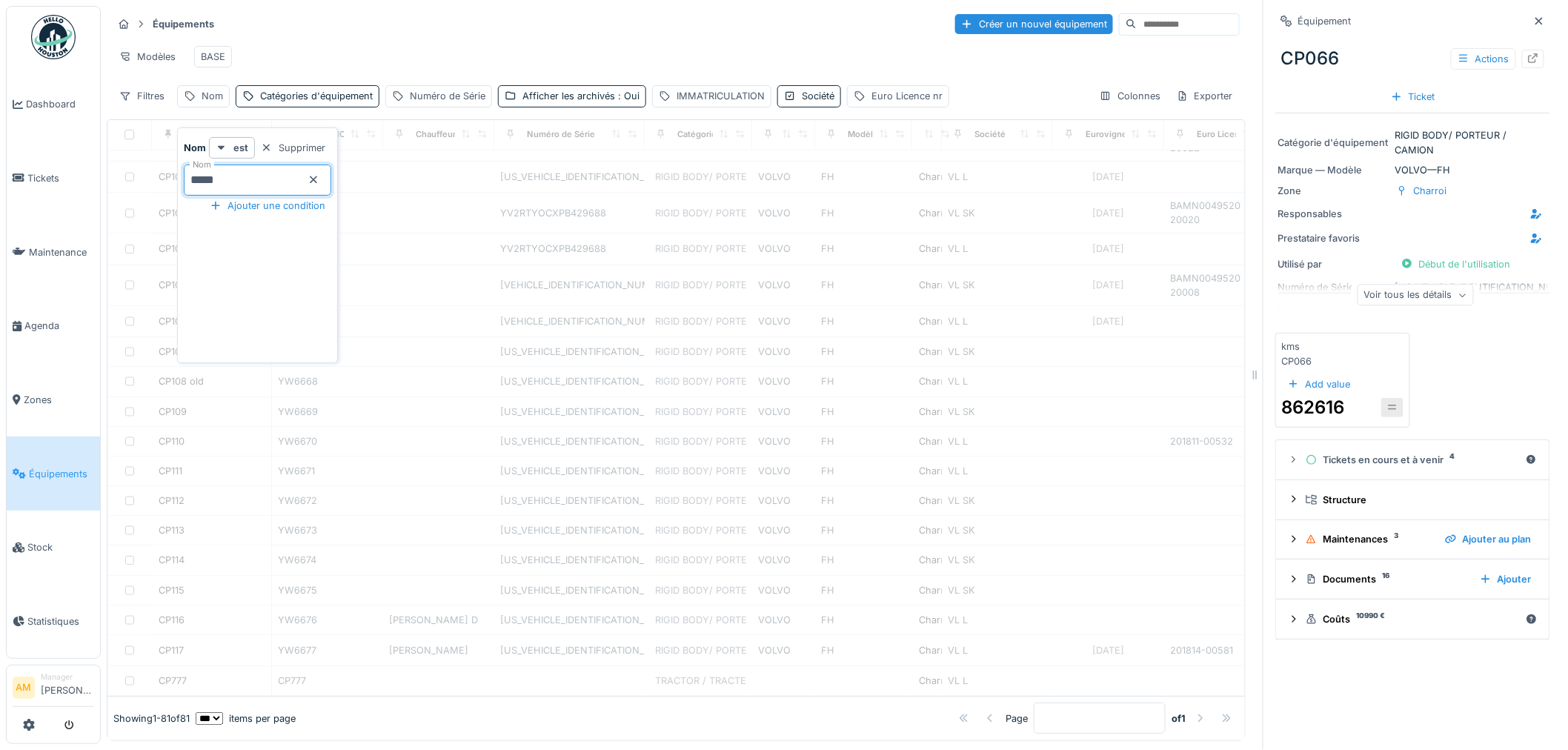
type input "*****"
click at [446, 41] on div "Modèles BASE" at bounding box center [676, 56] width 1126 height 34
click at [1532, 16] on icon at bounding box center [1538, 21] width 12 height 10
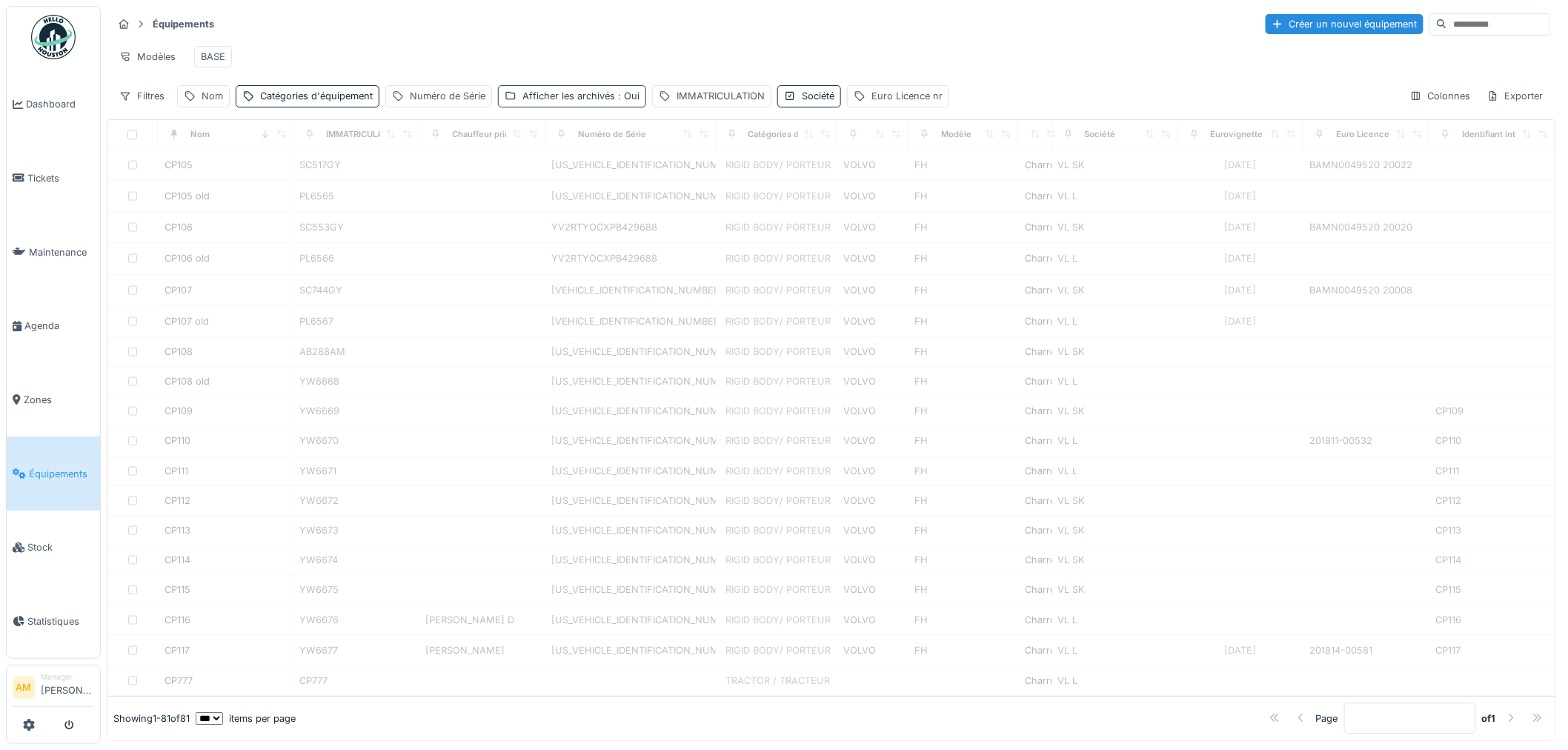
click at [626, 100] on span ": Oui" at bounding box center [626, 97] width 24 height 12
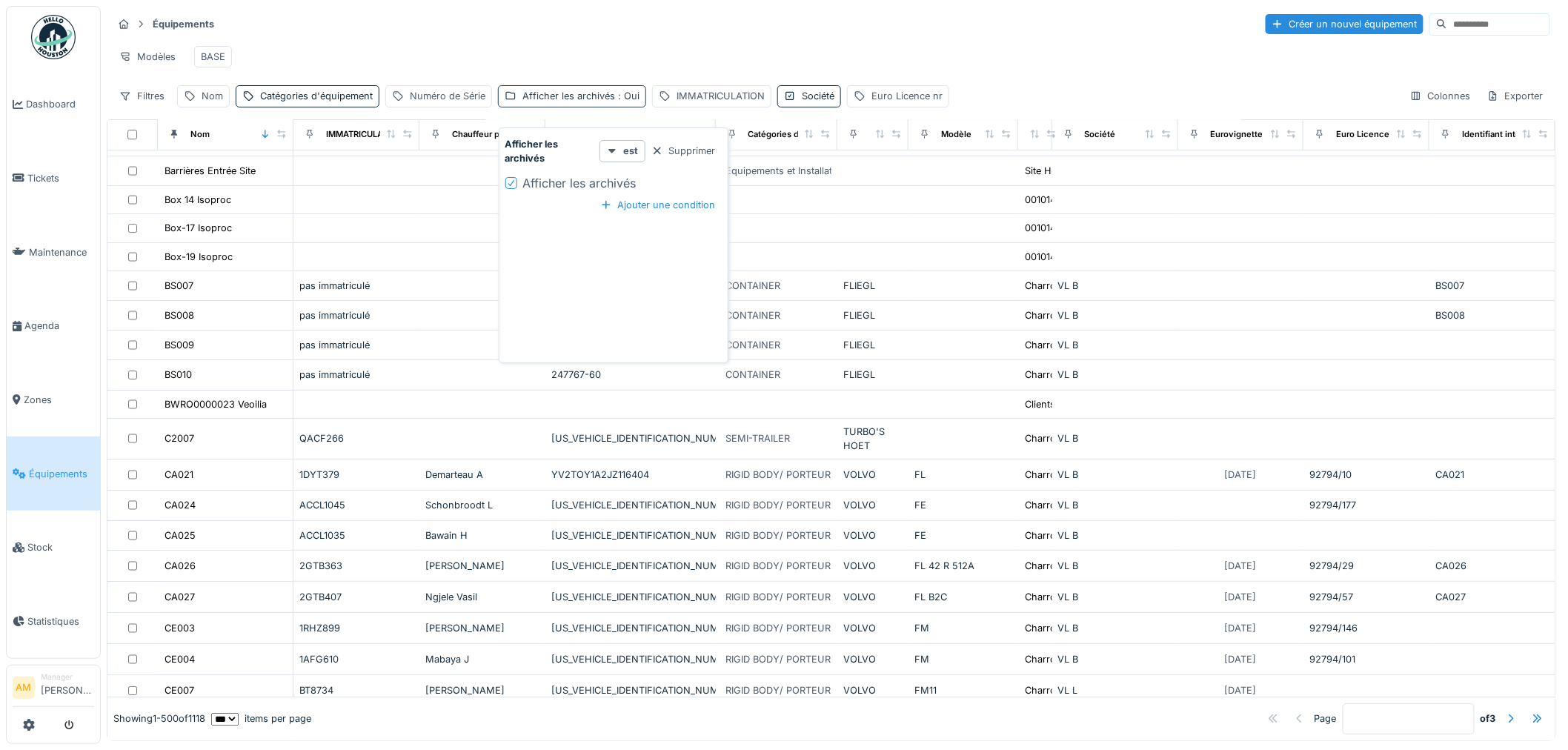
scroll to position [5009, 0]
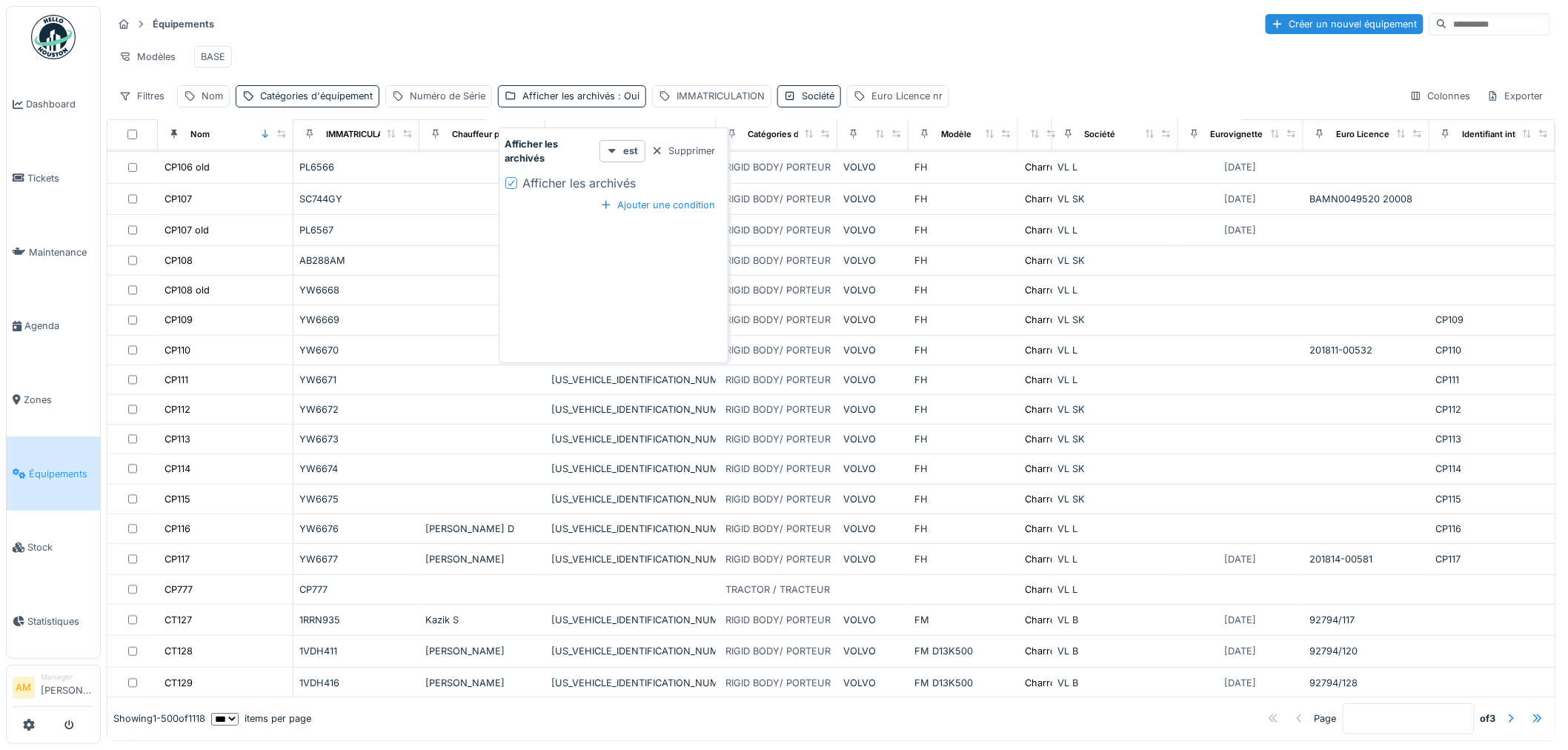
click at [397, 24] on div "Équipements Créer un nouvel équipement" at bounding box center [832, 23] width 1438 height 24
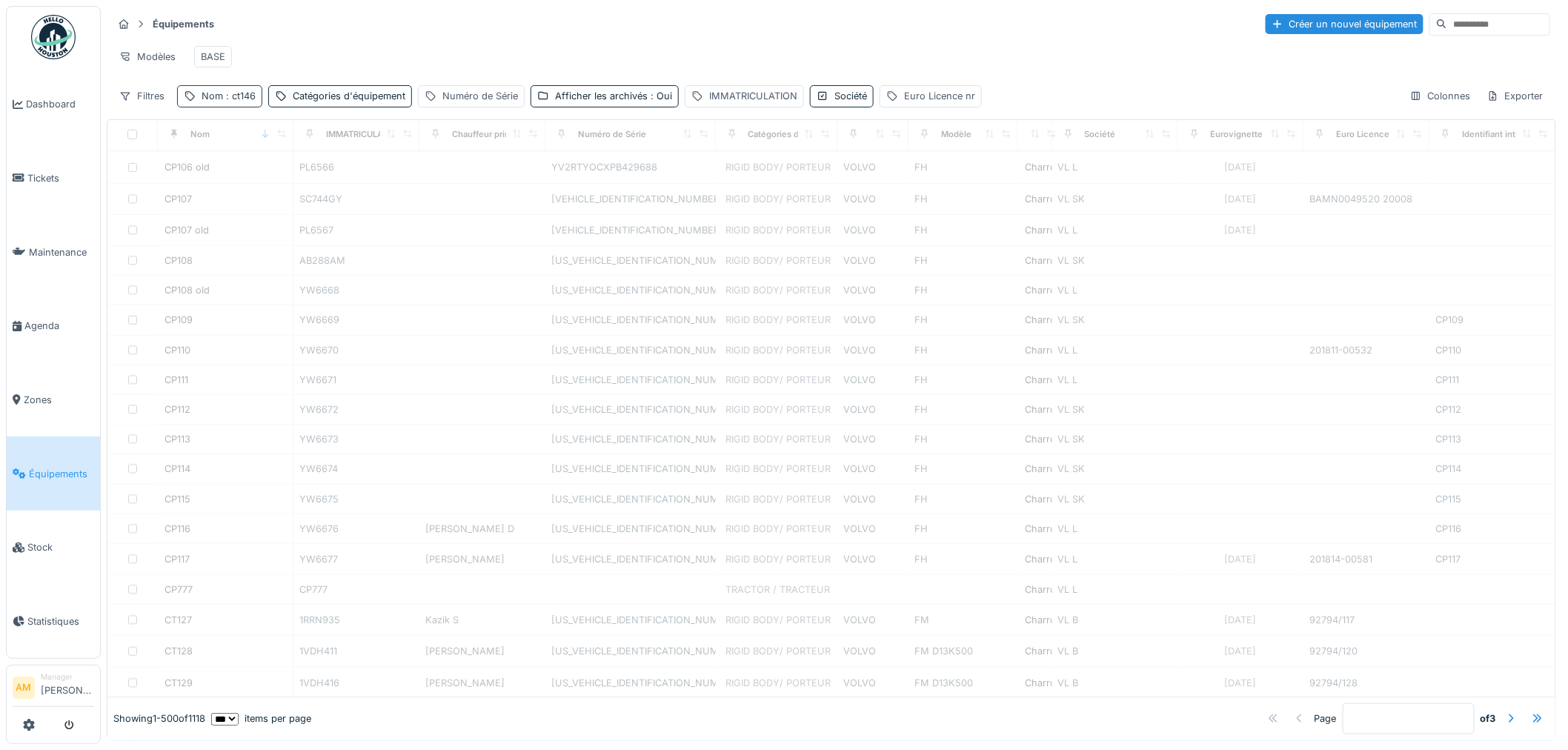
click at [209, 101] on div "Nom : ct146" at bounding box center [229, 96] width 54 height 14
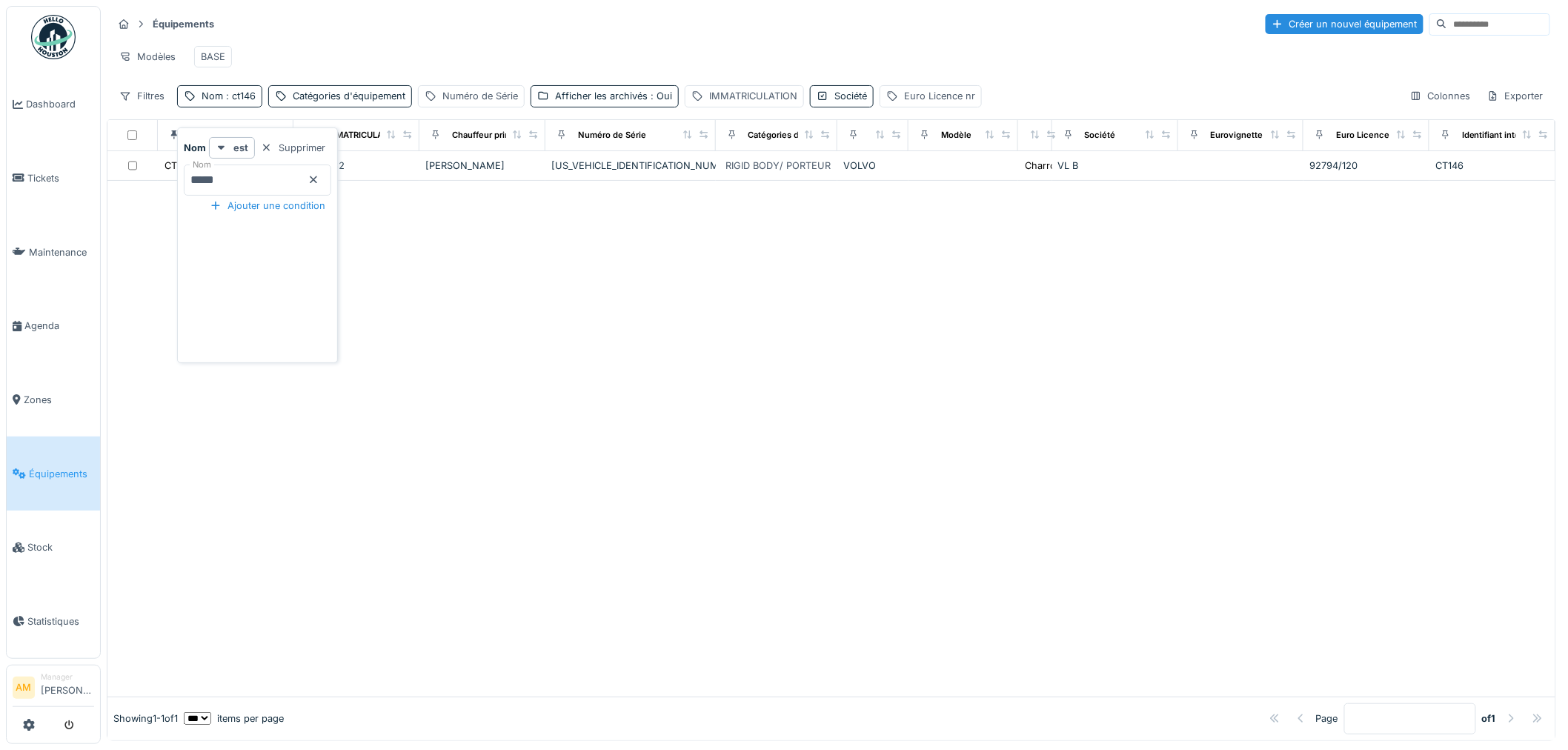
scroll to position [0, 0]
drag, startPoint x: 438, startPoint y: 311, endPoint x: 417, endPoint y: 294, distance: 27.0
click at [433, 311] on div at bounding box center [831, 439] width 1447 height 516
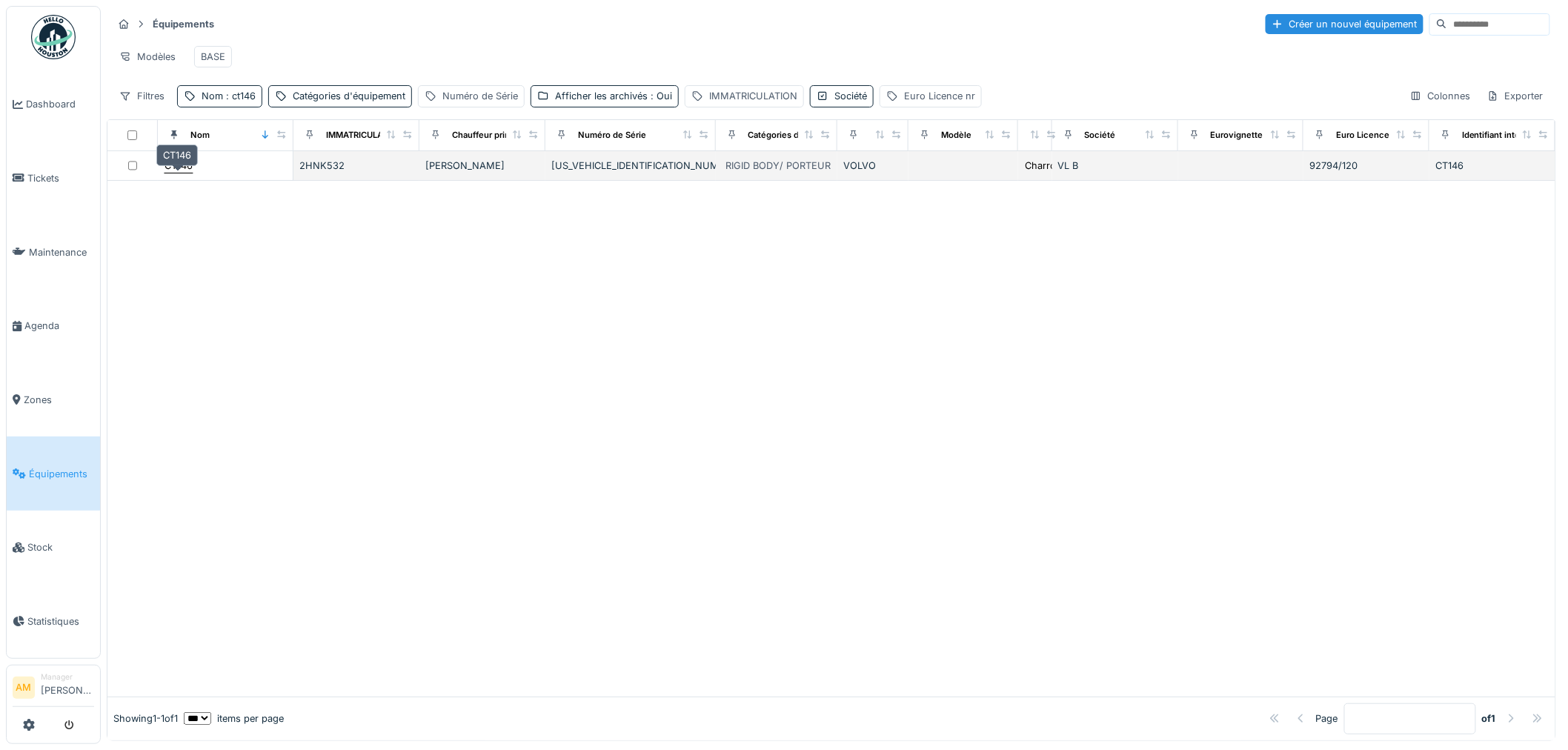
click at [182, 165] on div "CT146" at bounding box center [178, 165] width 28 height 14
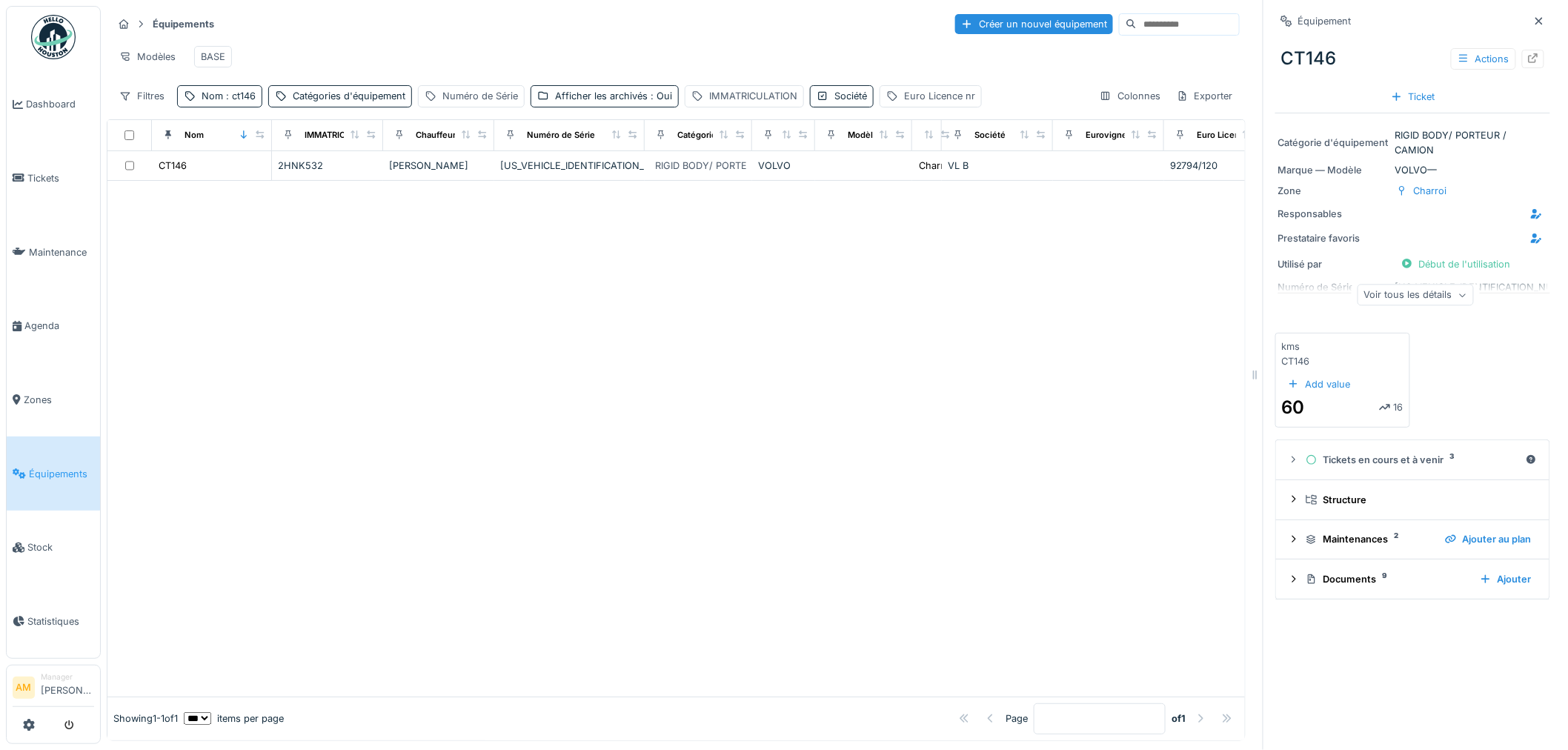
click at [175, 302] on div at bounding box center [675, 439] width 1137 height 516
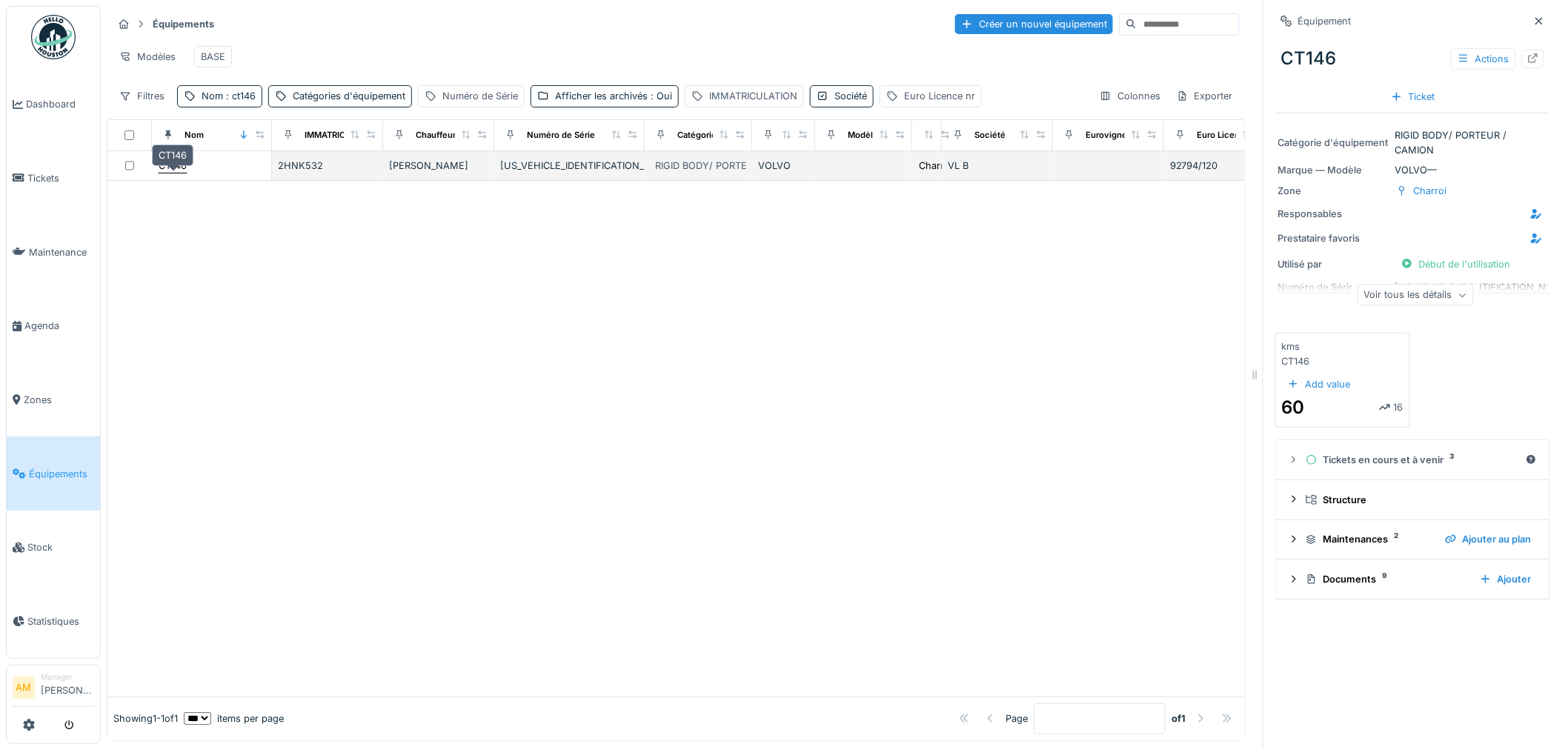
click at [180, 169] on div "CT146" at bounding box center [172, 165] width 28 height 14
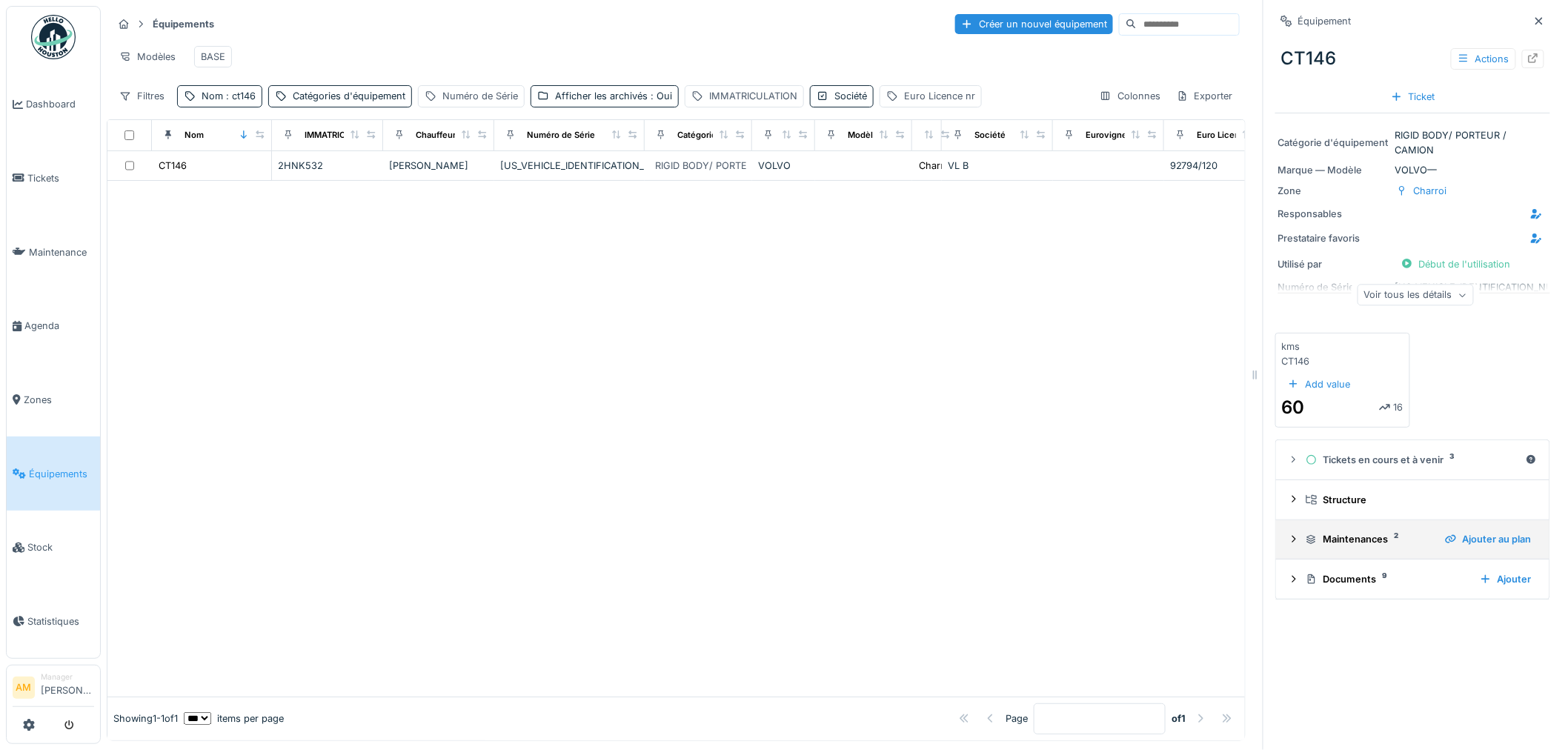
click at [1288, 534] on icon at bounding box center [1294, 539] width 12 height 10
click at [1288, 574] on icon at bounding box center [1294, 579] width 12 height 10
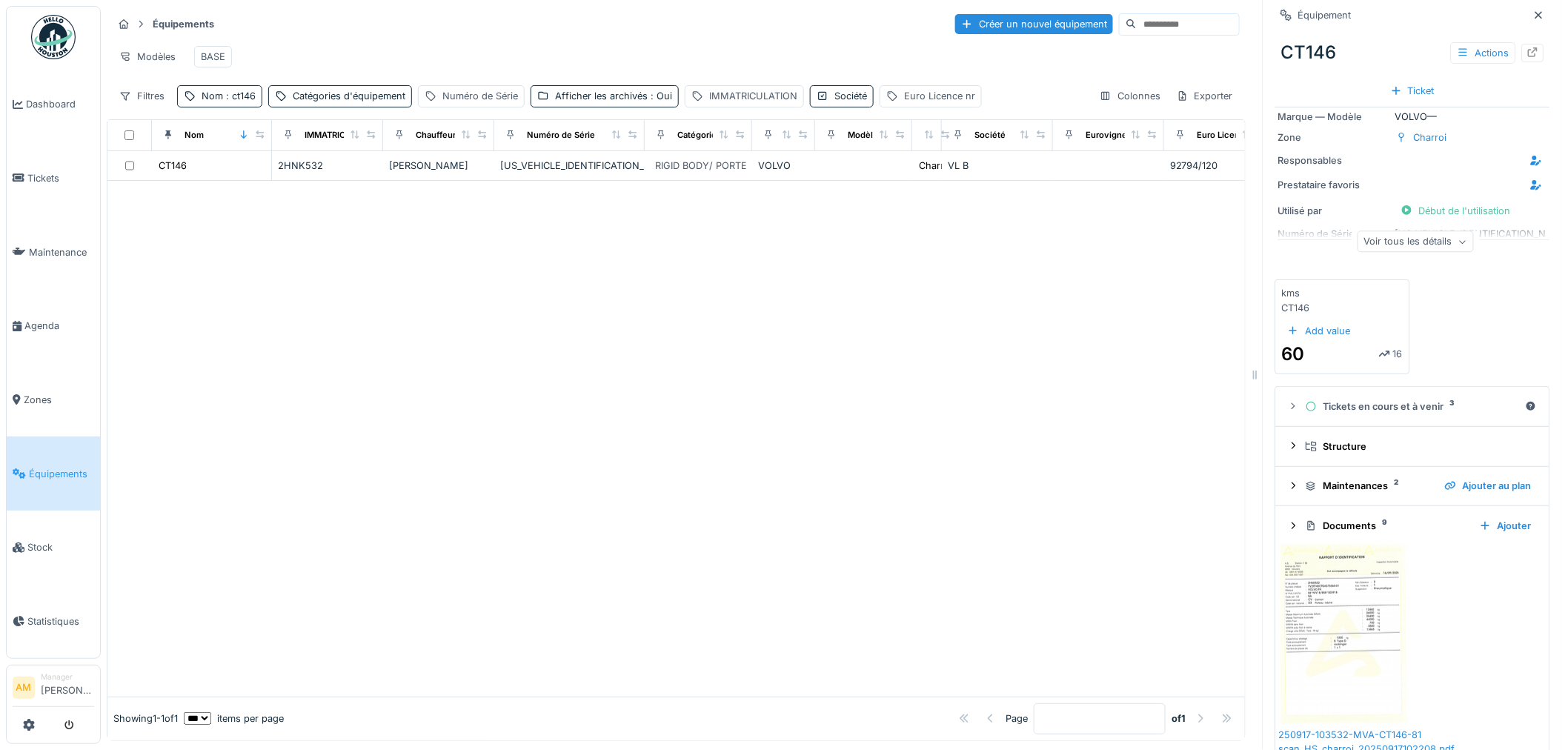
scroll to position [164, 0]
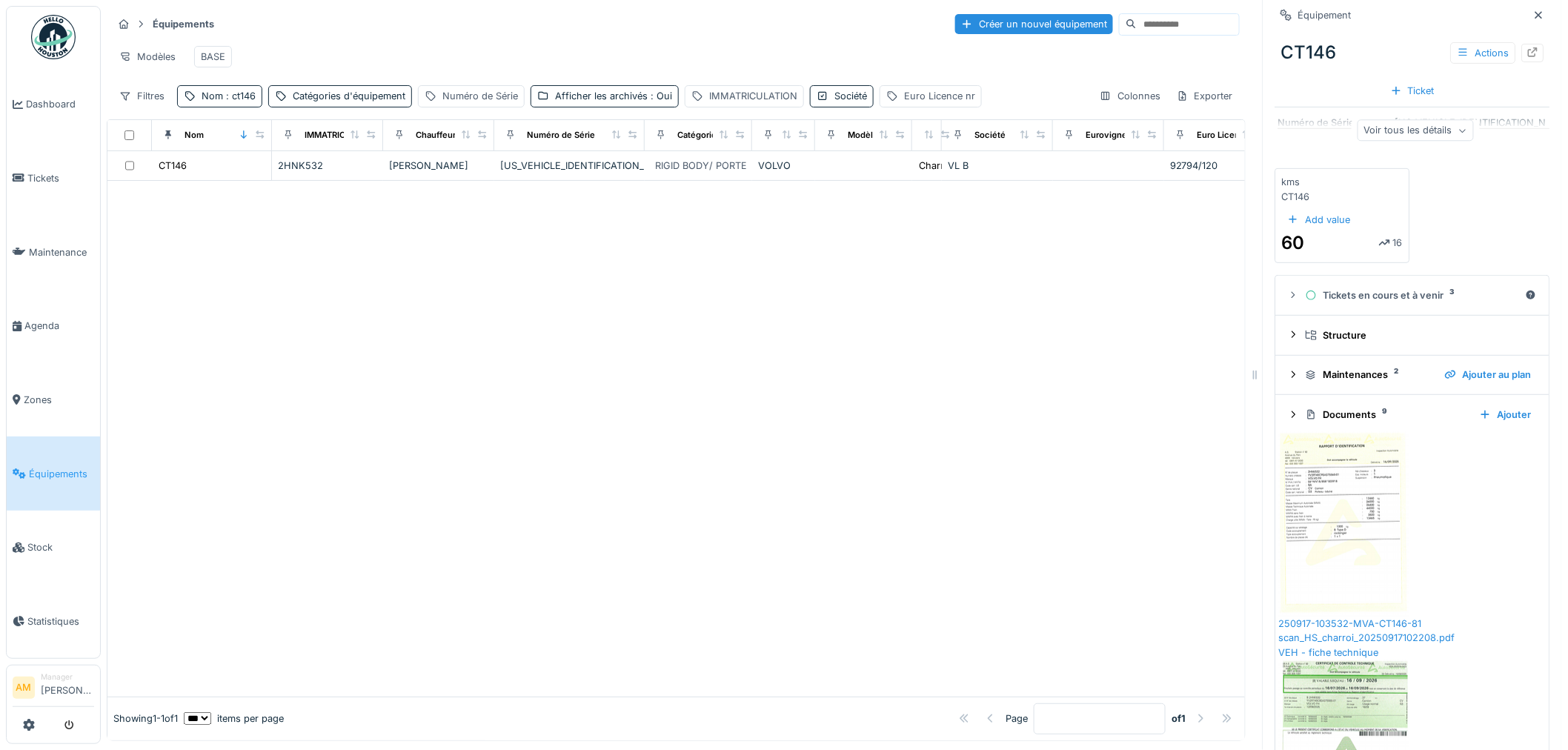
click at [1302, 498] on img at bounding box center [1344, 524] width 131 height 186
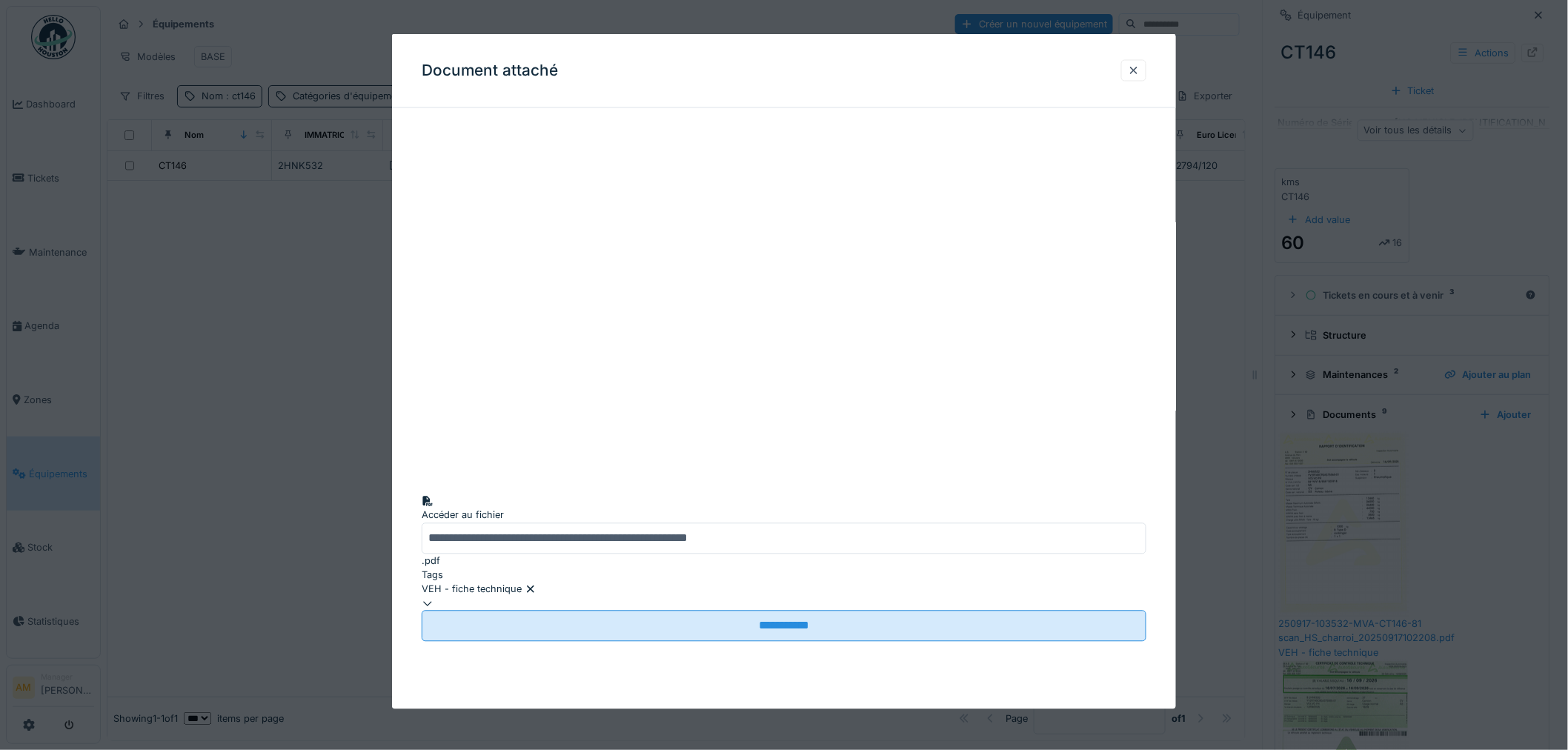
click at [1138, 63] on div at bounding box center [1133, 70] width 12 height 14
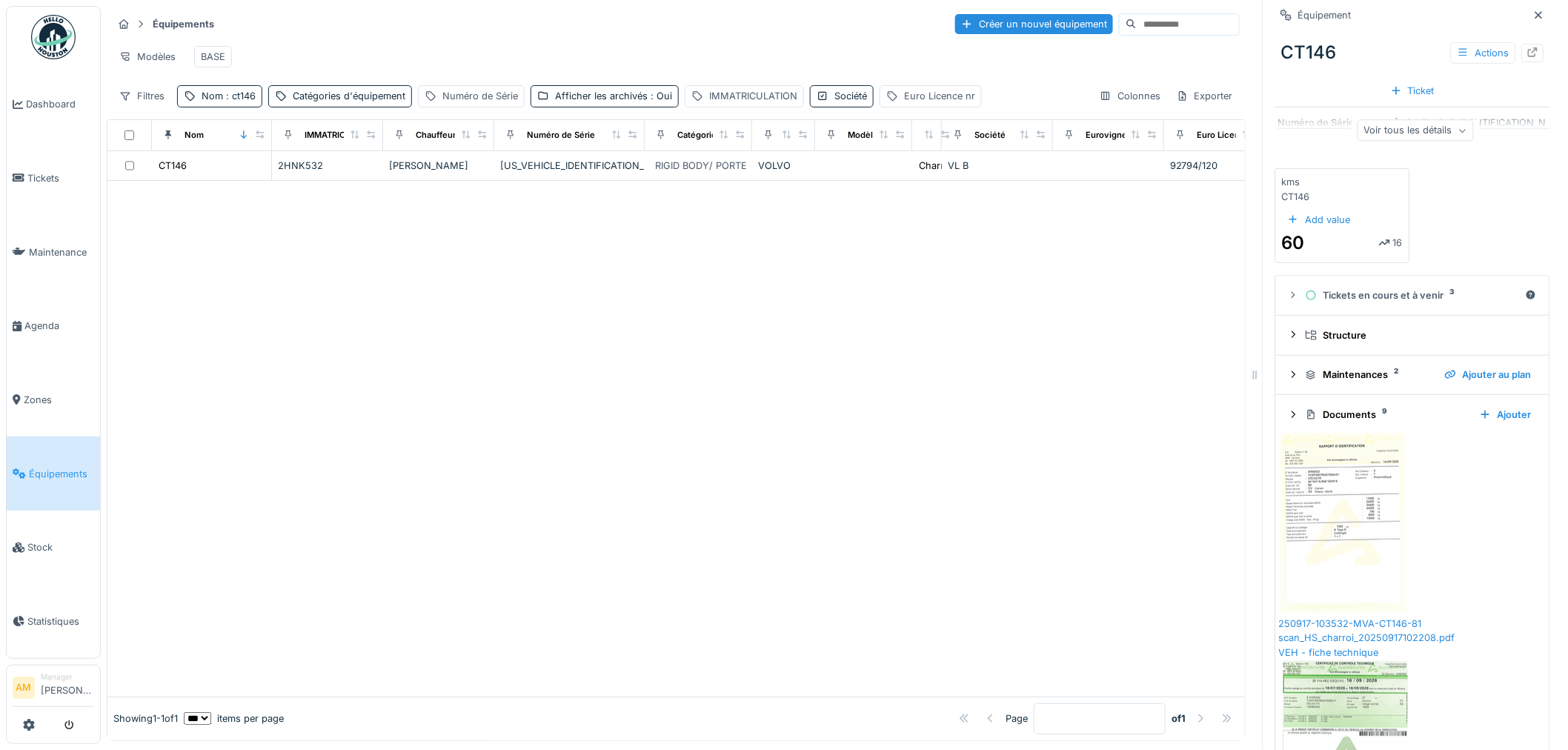
click at [1394, 659] on img at bounding box center [1344, 752] width 131 height 186
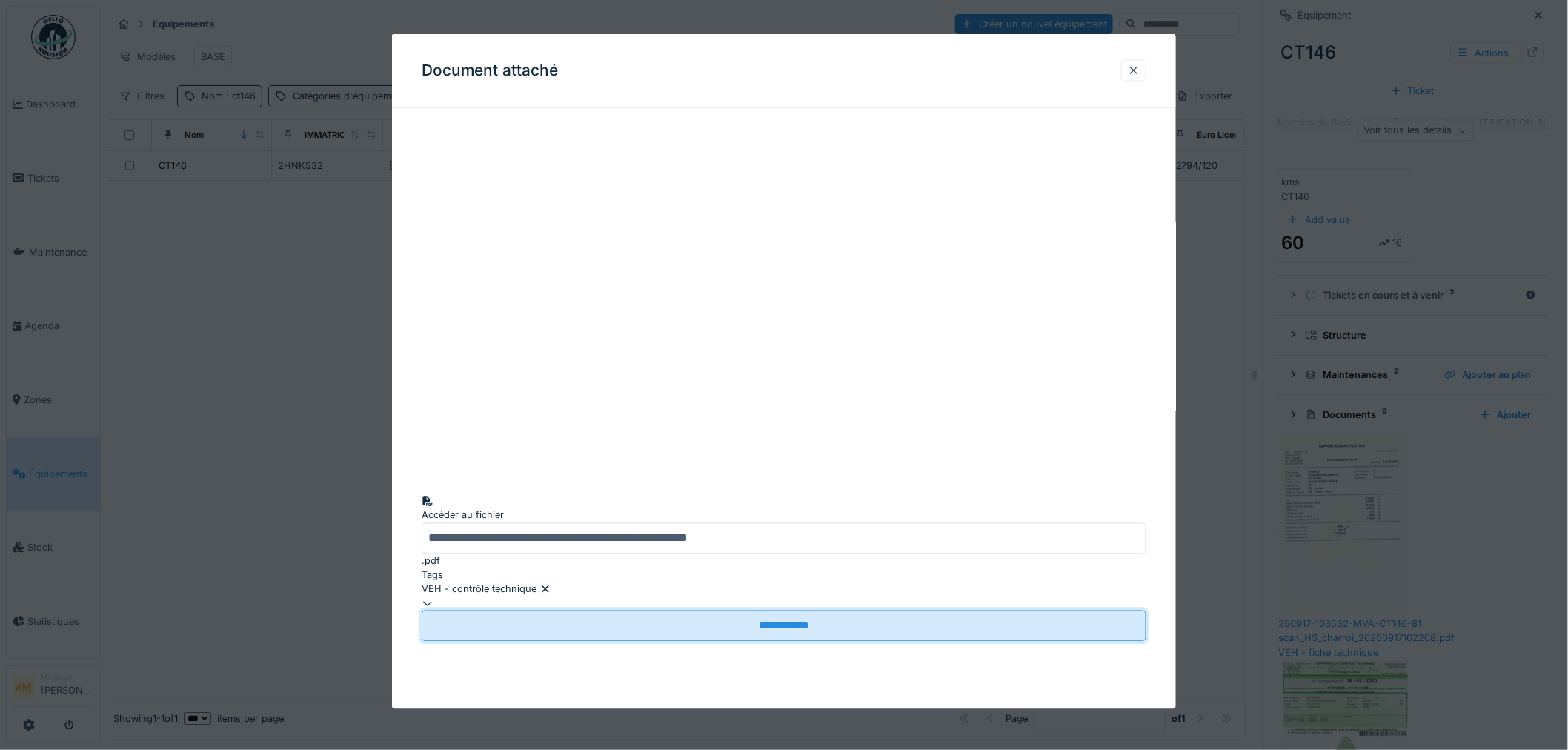
drag, startPoint x: 188, startPoint y: 284, endPoint x: 243, endPoint y: 263, distance: 58.9
click at [190, 283] on div at bounding box center [784, 375] width 1568 height 750
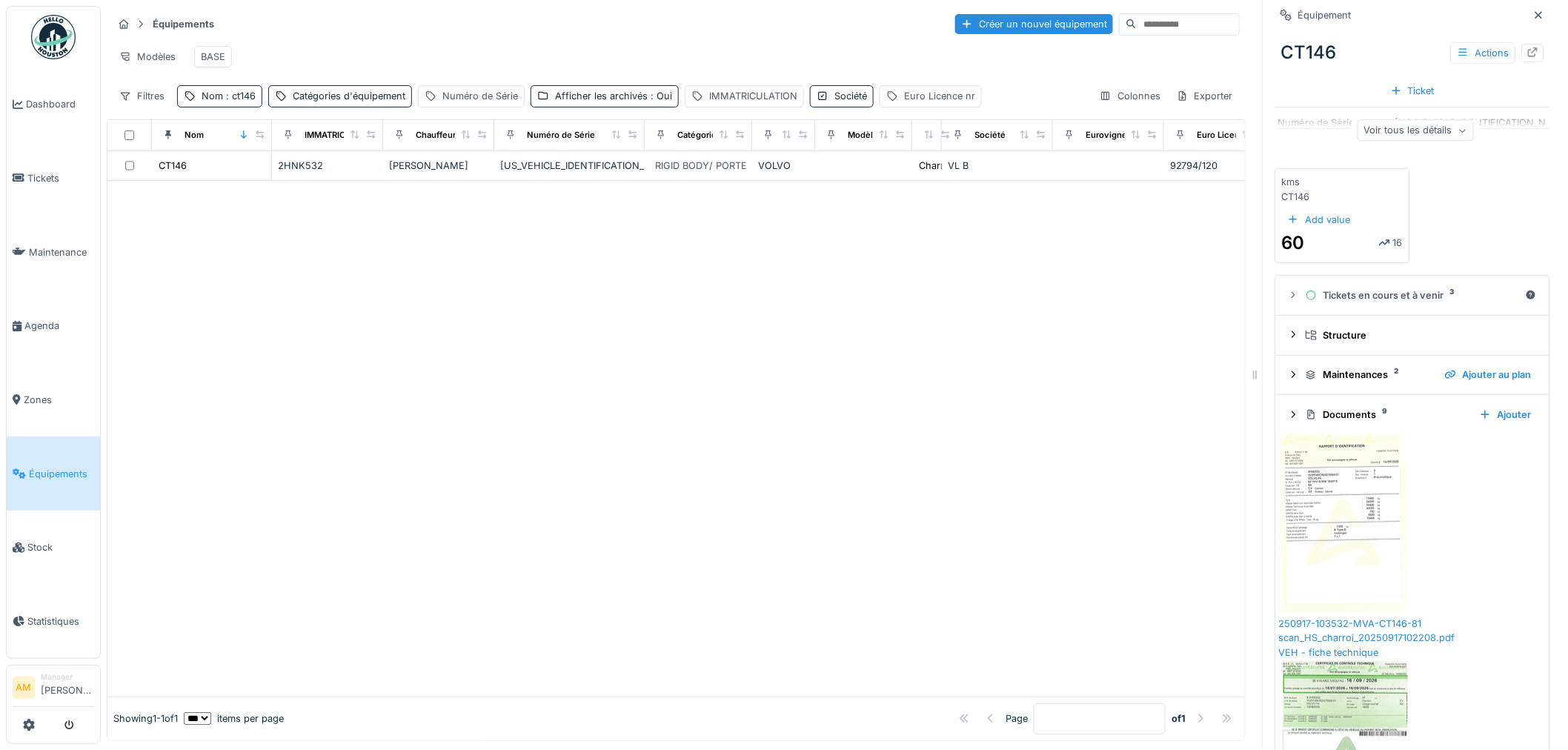
click at [911, 344] on div at bounding box center [675, 439] width 1137 height 516
click at [295, 428] on div at bounding box center [675, 439] width 1137 height 516
